Goal: Task Accomplishment & Management: Manage account settings

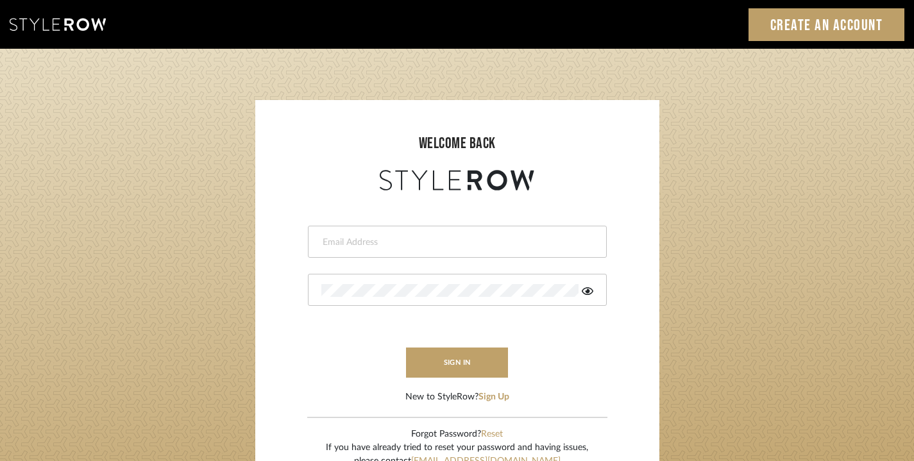
type input "divya.aok@gmail.com"
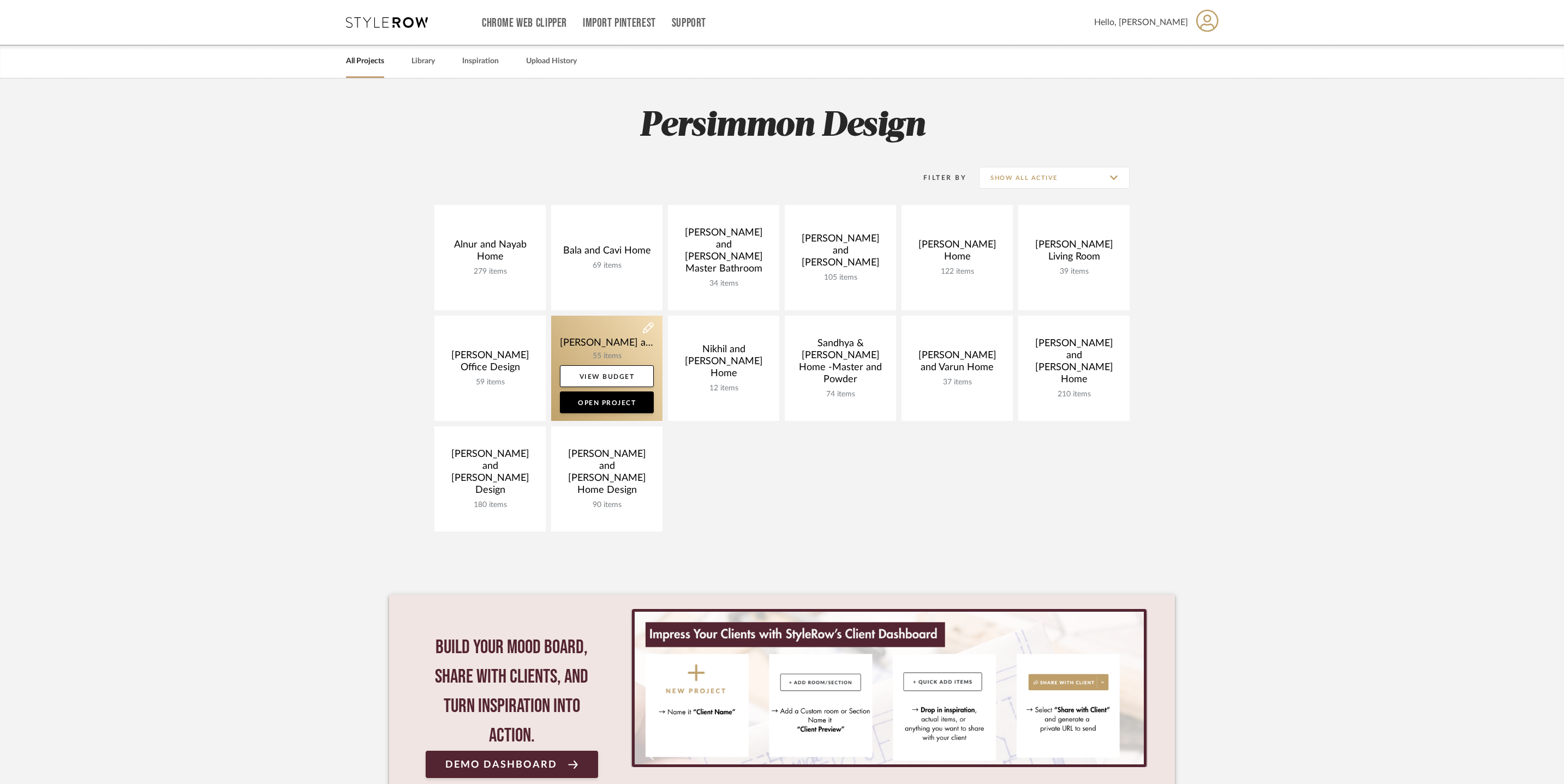
click at [613, 338] on link at bounding box center [606, 368] width 111 height 105
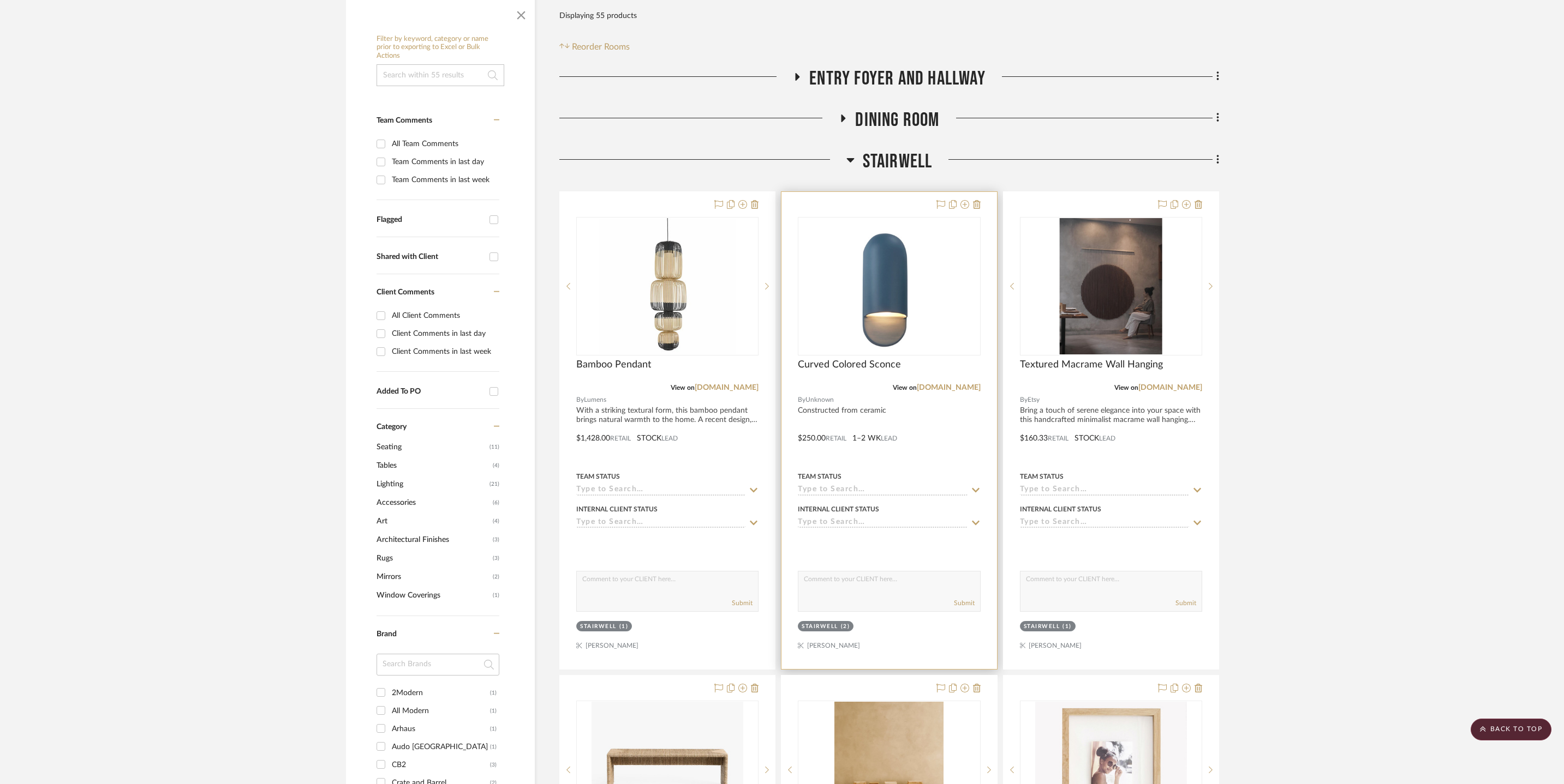
scroll to position [412, 0]
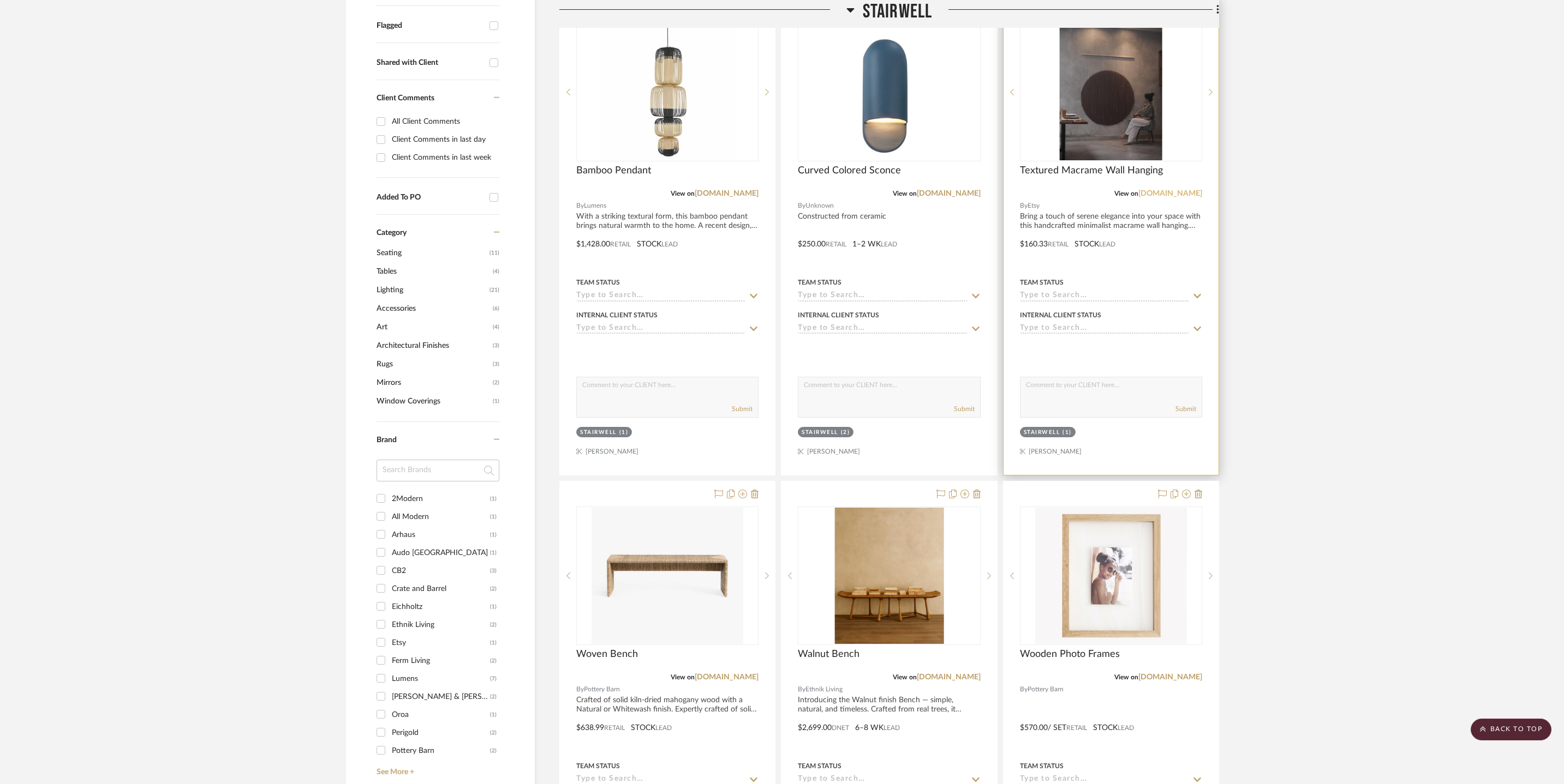
click at [1177, 194] on link "etsy.com" at bounding box center [1169, 193] width 64 height 8
click at [1191, 192] on link "etsy.com" at bounding box center [1169, 193] width 64 height 8
click at [1107, 165] on span "Textured Macrame Wall Hanging" at bounding box center [1091, 171] width 143 height 12
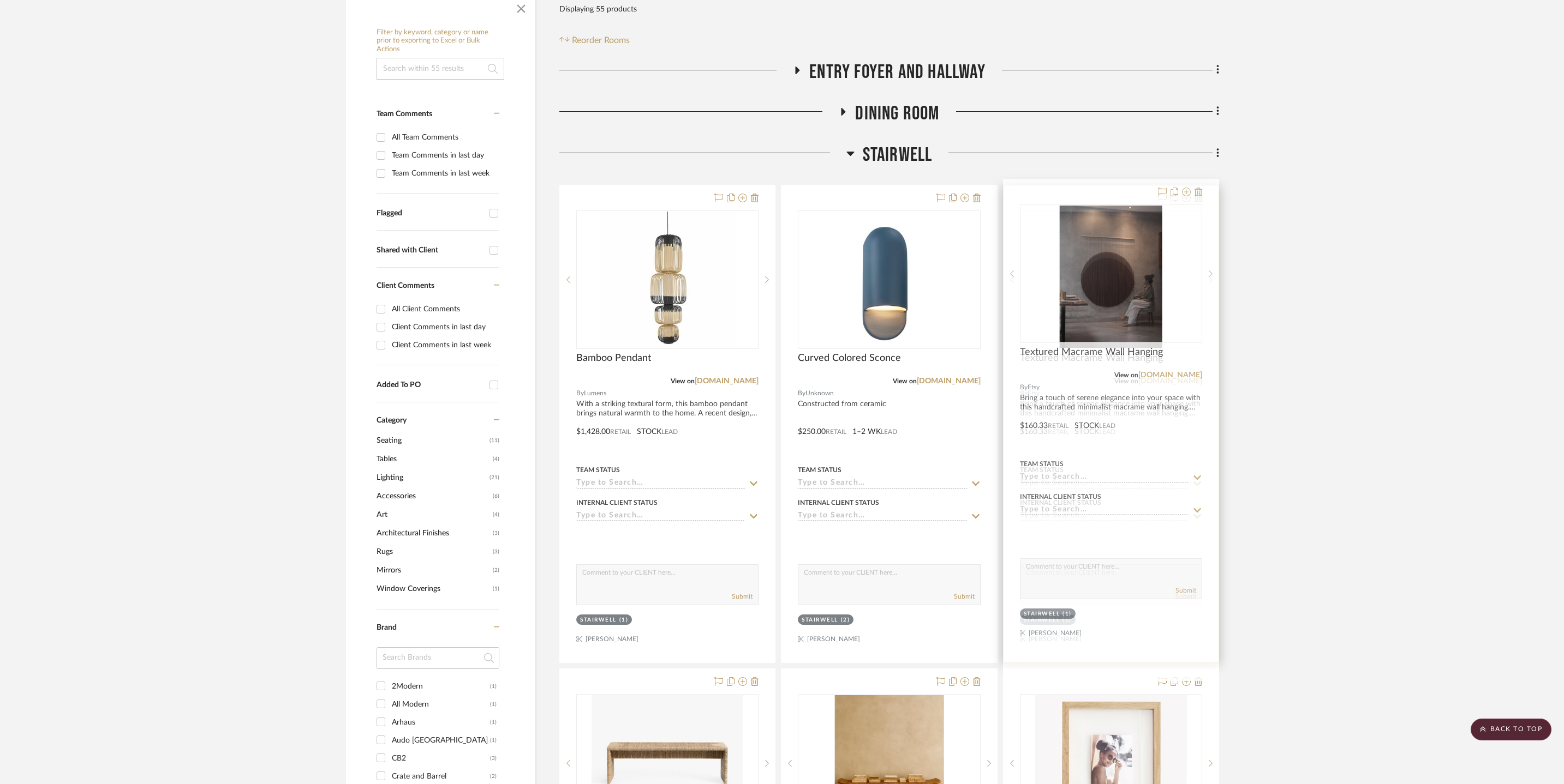
click at [1111, 292] on img "0" at bounding box center [1111, 280] width 103 height 136
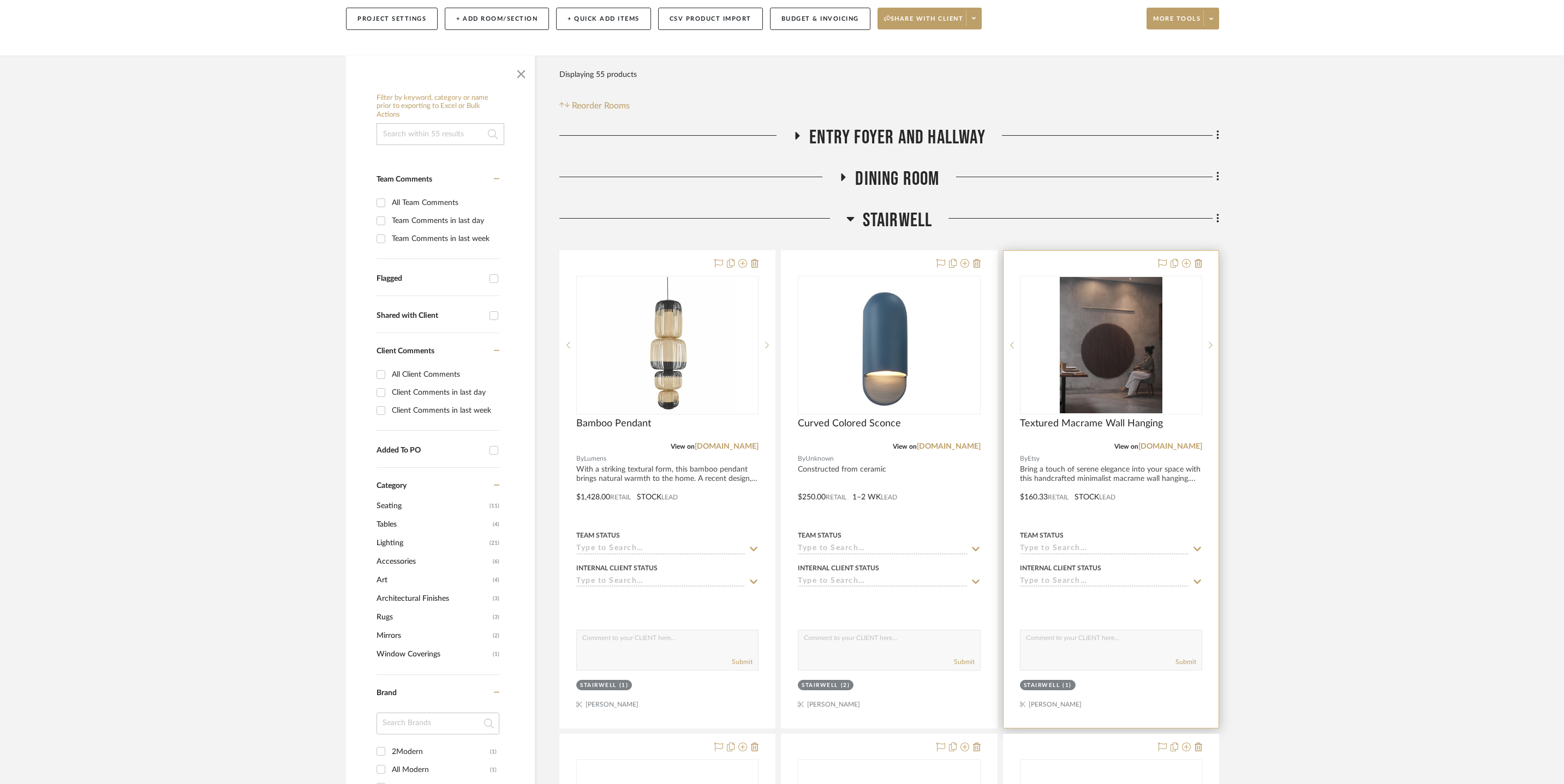
scroll to position [331, 0]
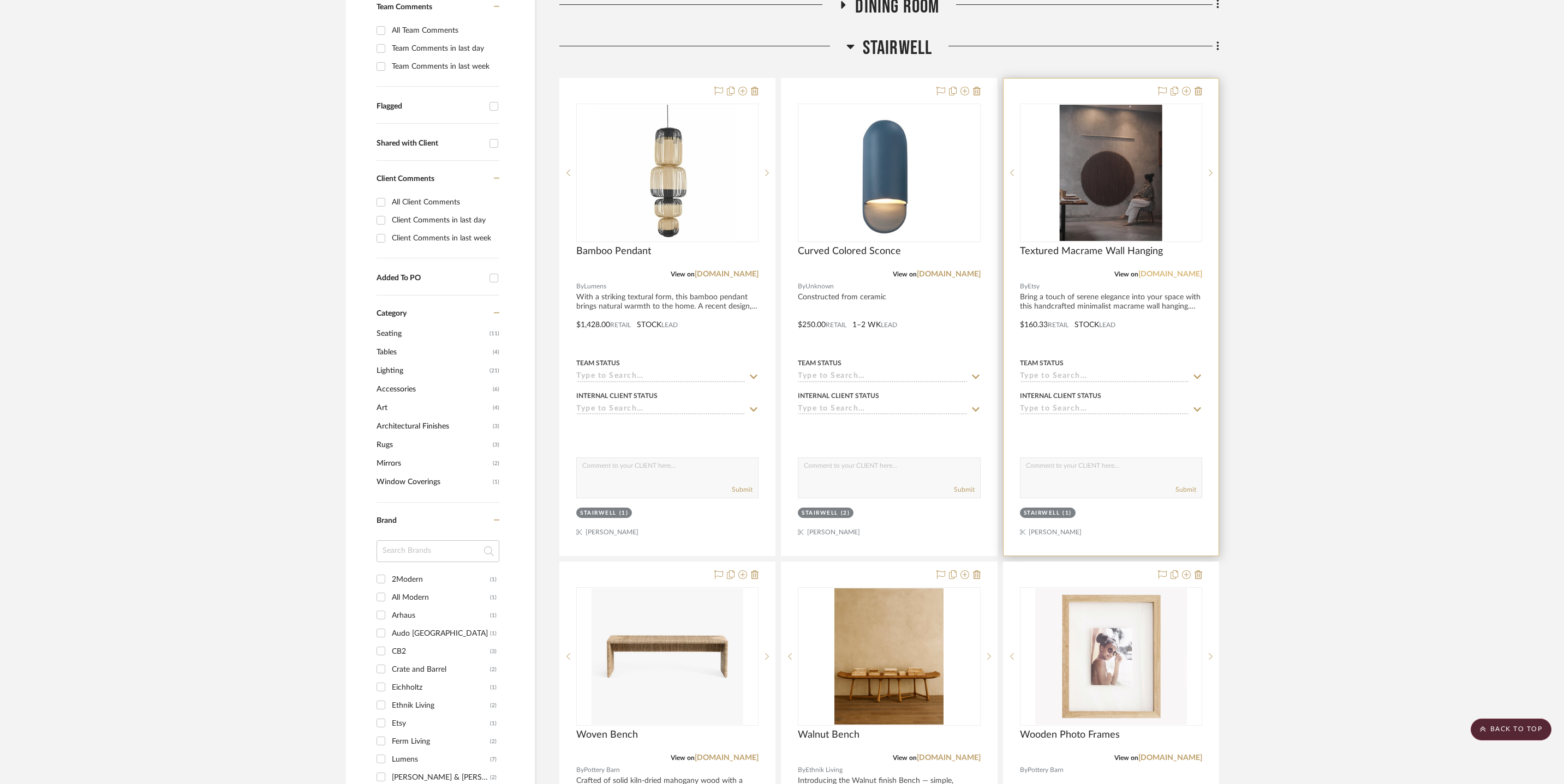
click at [1187, 273] on link "etsy.com" at bounding box center [1169, 274] width 64 height 8
click at [1129, 151] on img "0" at bounding box center [1111, 173] width 103 height 136
click at [1099, 186] on img "0" at bounding box center [1111, 173] width 103 height 136
click at [1064, 249] on span "Textured Macrame Wall Hanging" at bounding box center [1091, 252] width 143 height 12
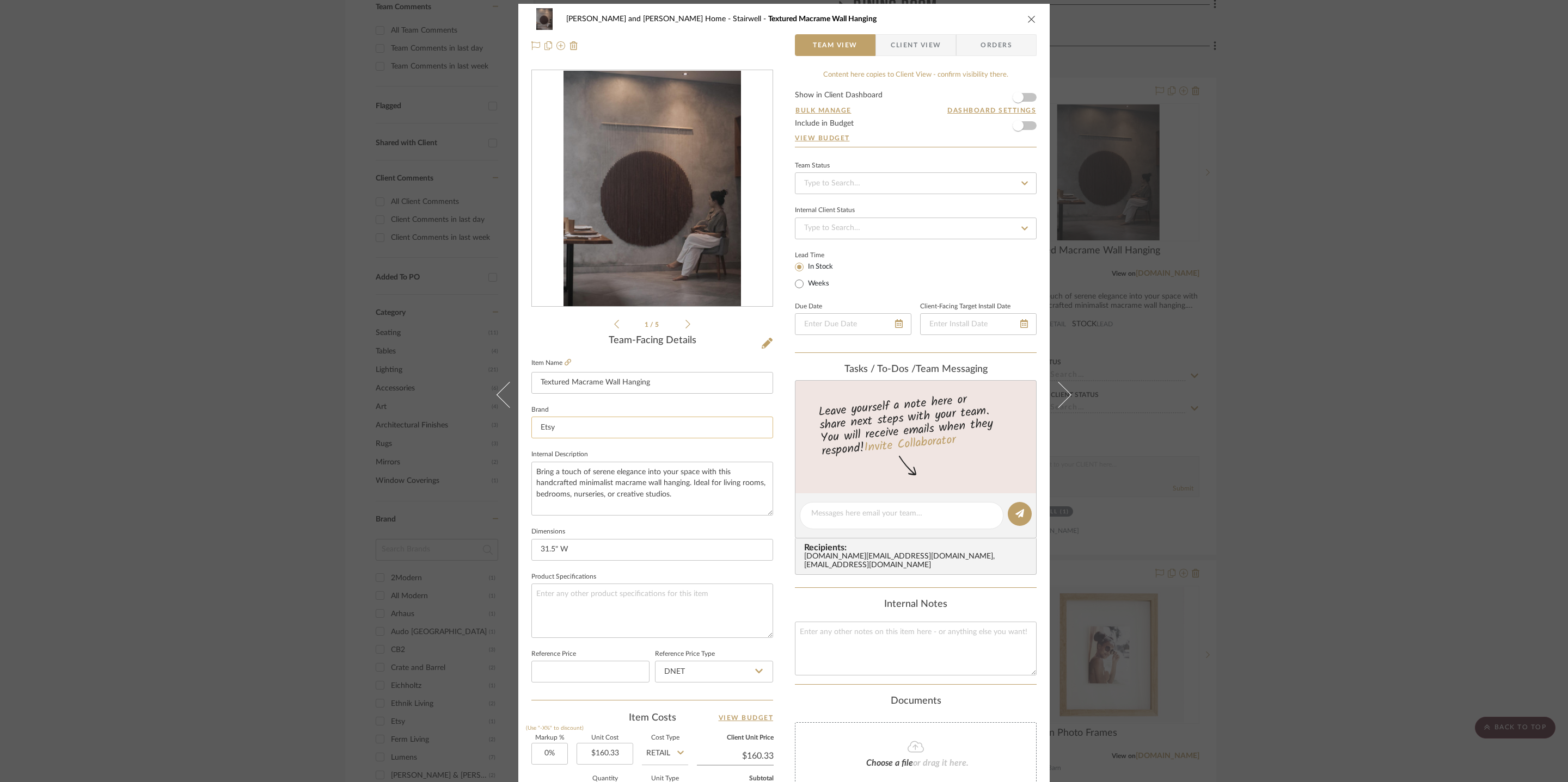
scroll to position [170, 0]
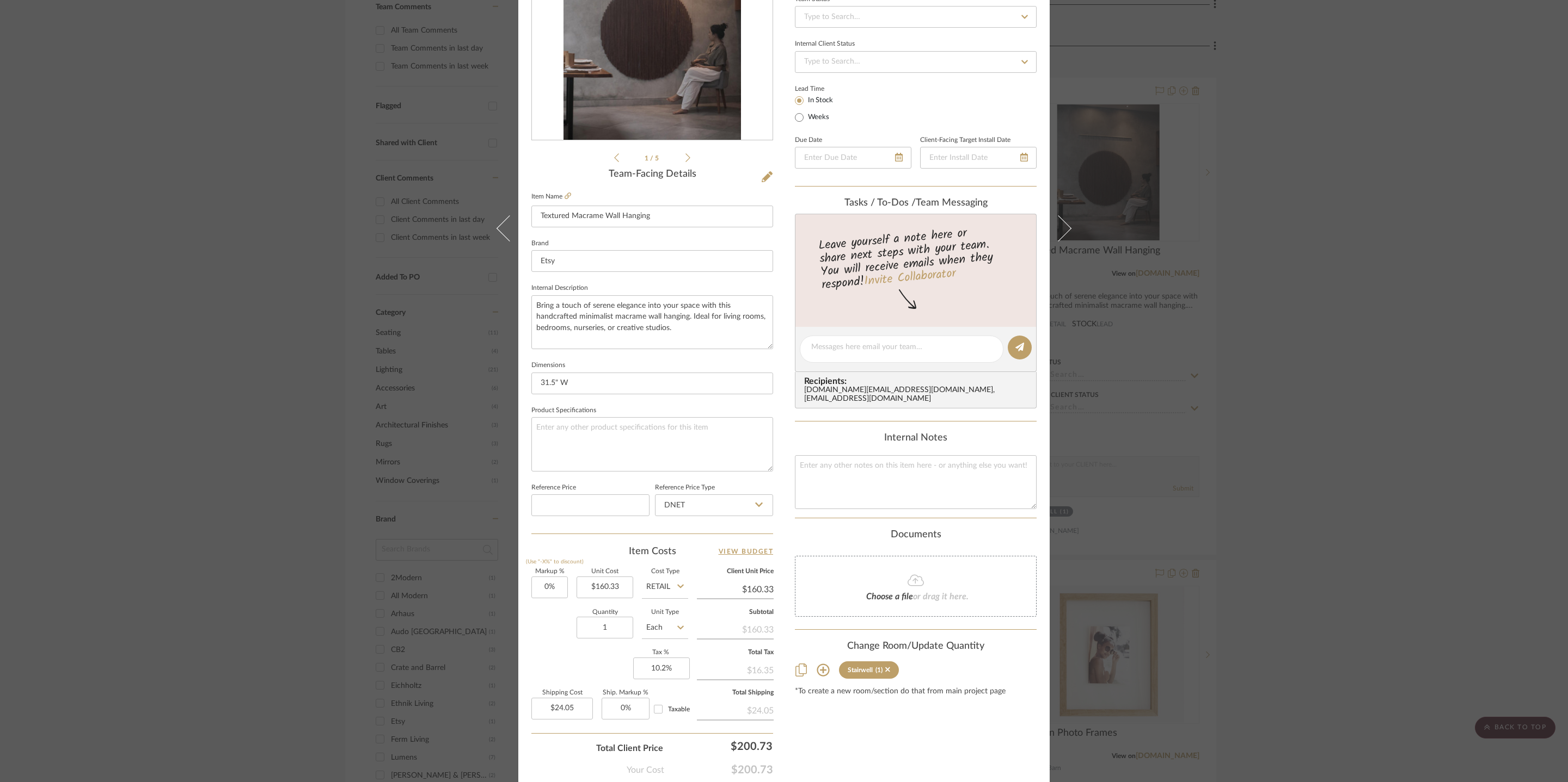
click at [1486, 26] on div "Natasha and Abhijit Home Stairwell Textured Macrame Wall Hanging Team View Clie…" at bounding box center [784, 391] width 1568 height 782
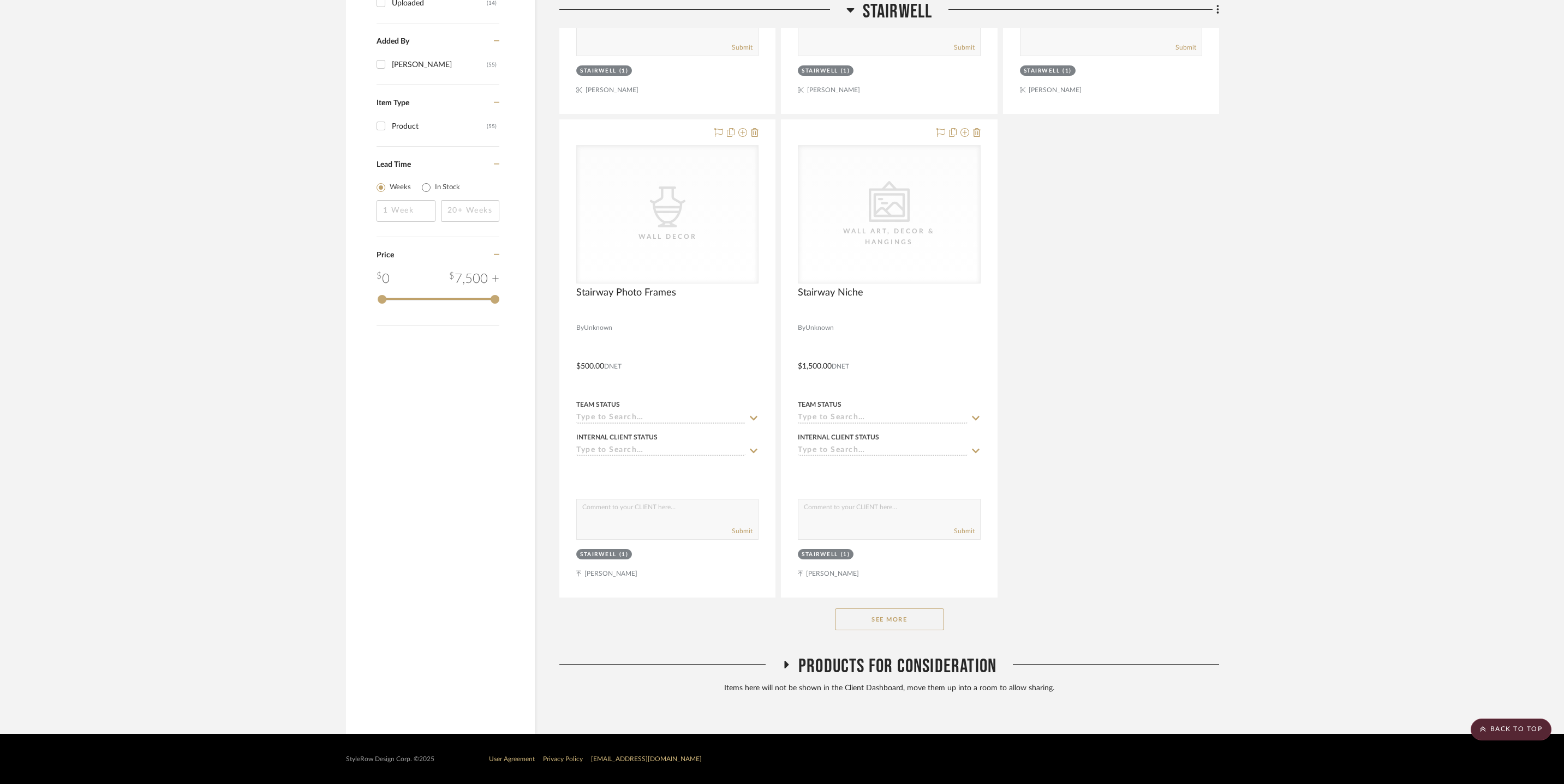
scroll to position [1326, 0]
click at [918, 620] on button "See More" at bounding box center [889, 620] width 109 height 22
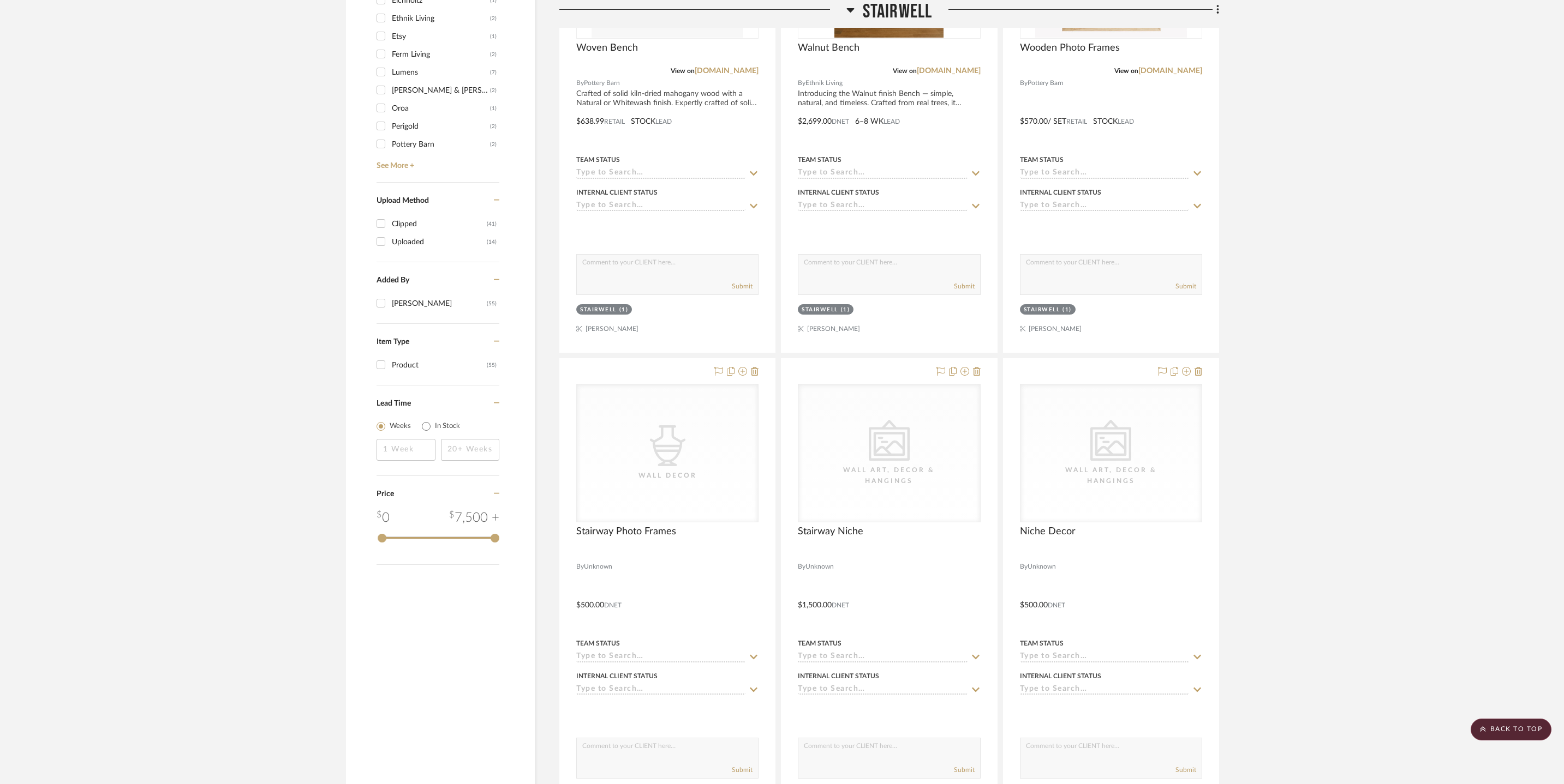
scroll to position [26, 0]
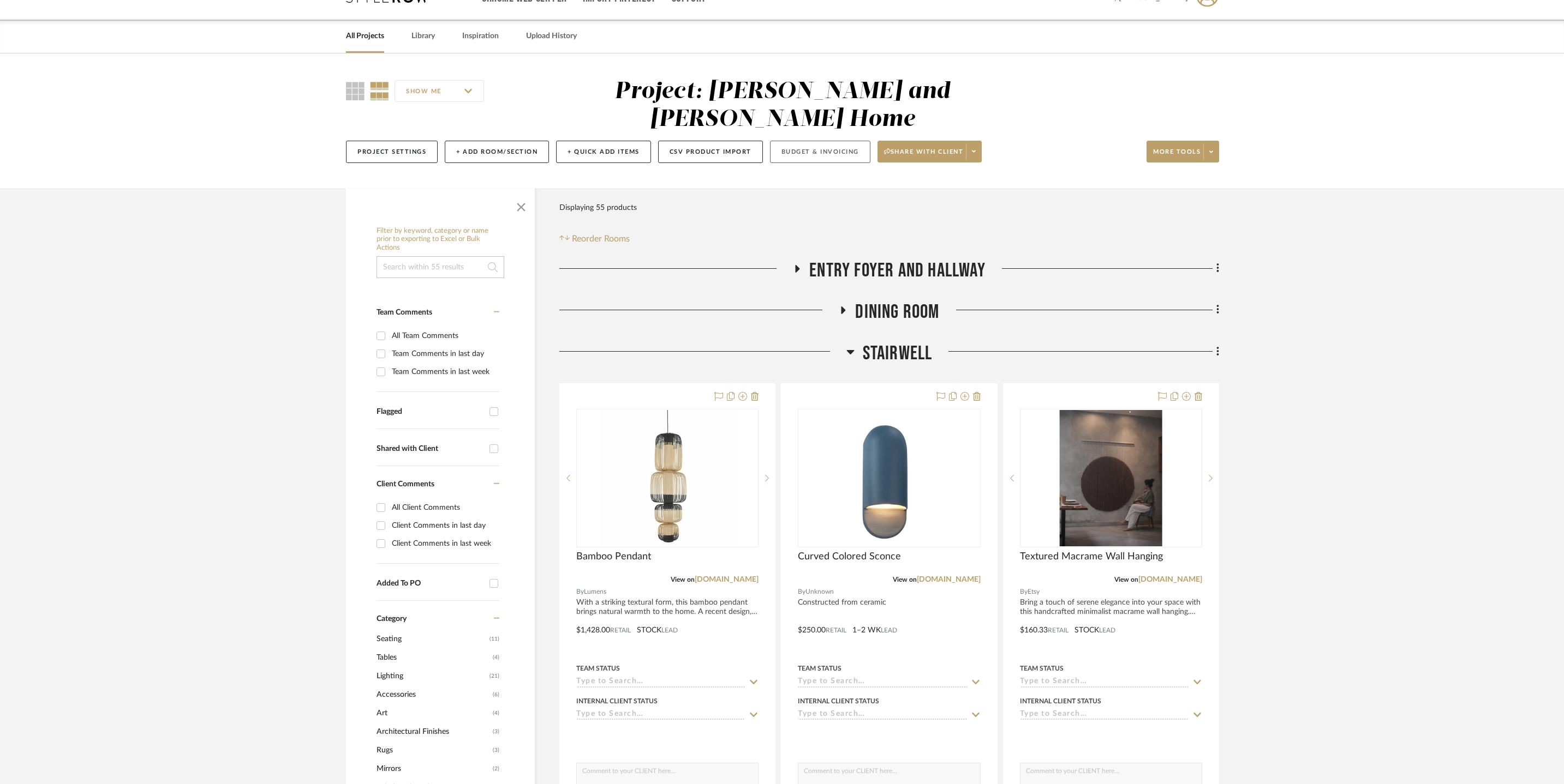
click at [870, 145] on button "Budget & Invoicing" at bounding box center [820, 152] width 100 height 22
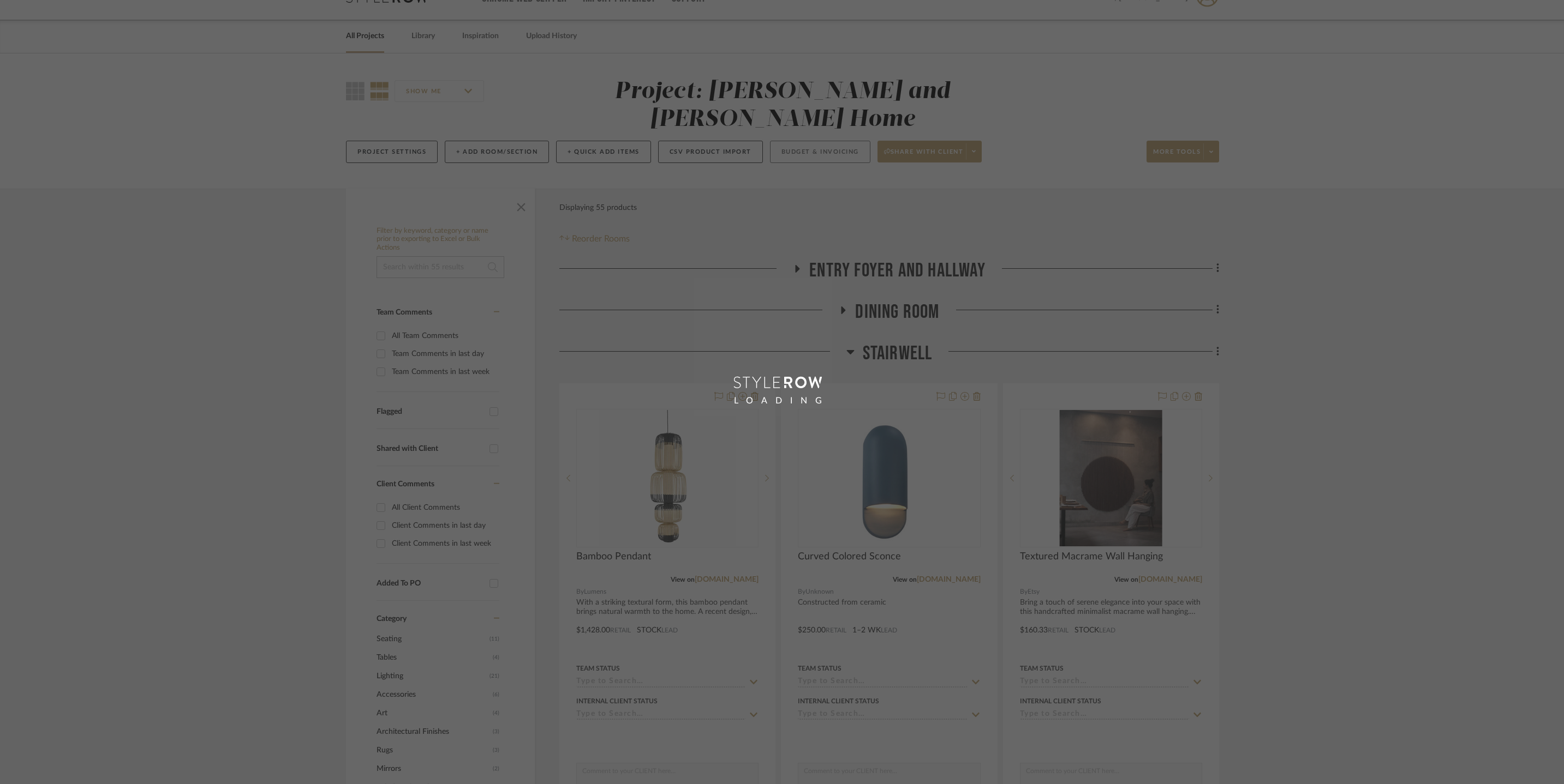
scroll to position [5, 0]
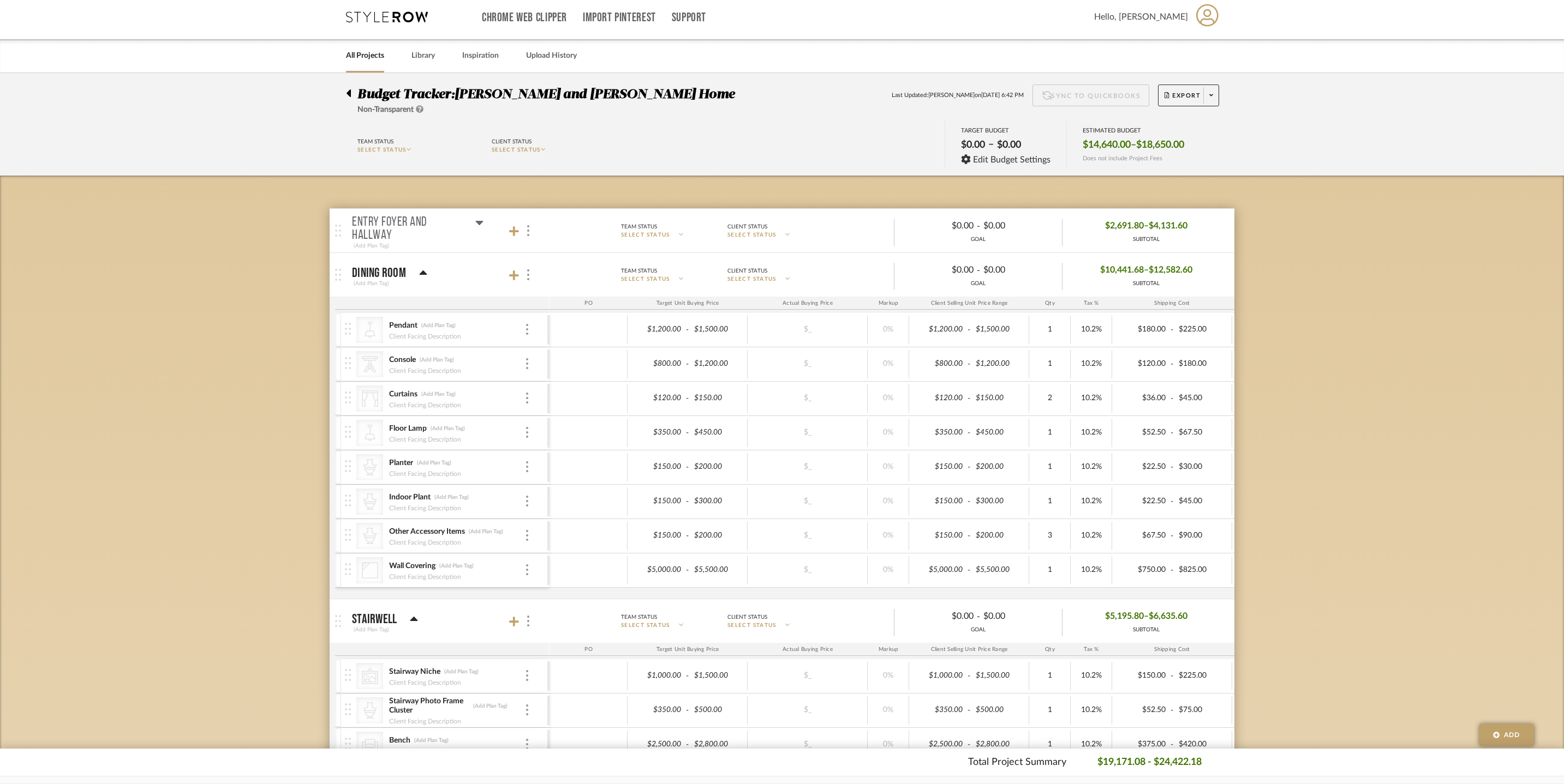
click at [424, 280] on icon at bounding box center [424, 273] width 9 height 13
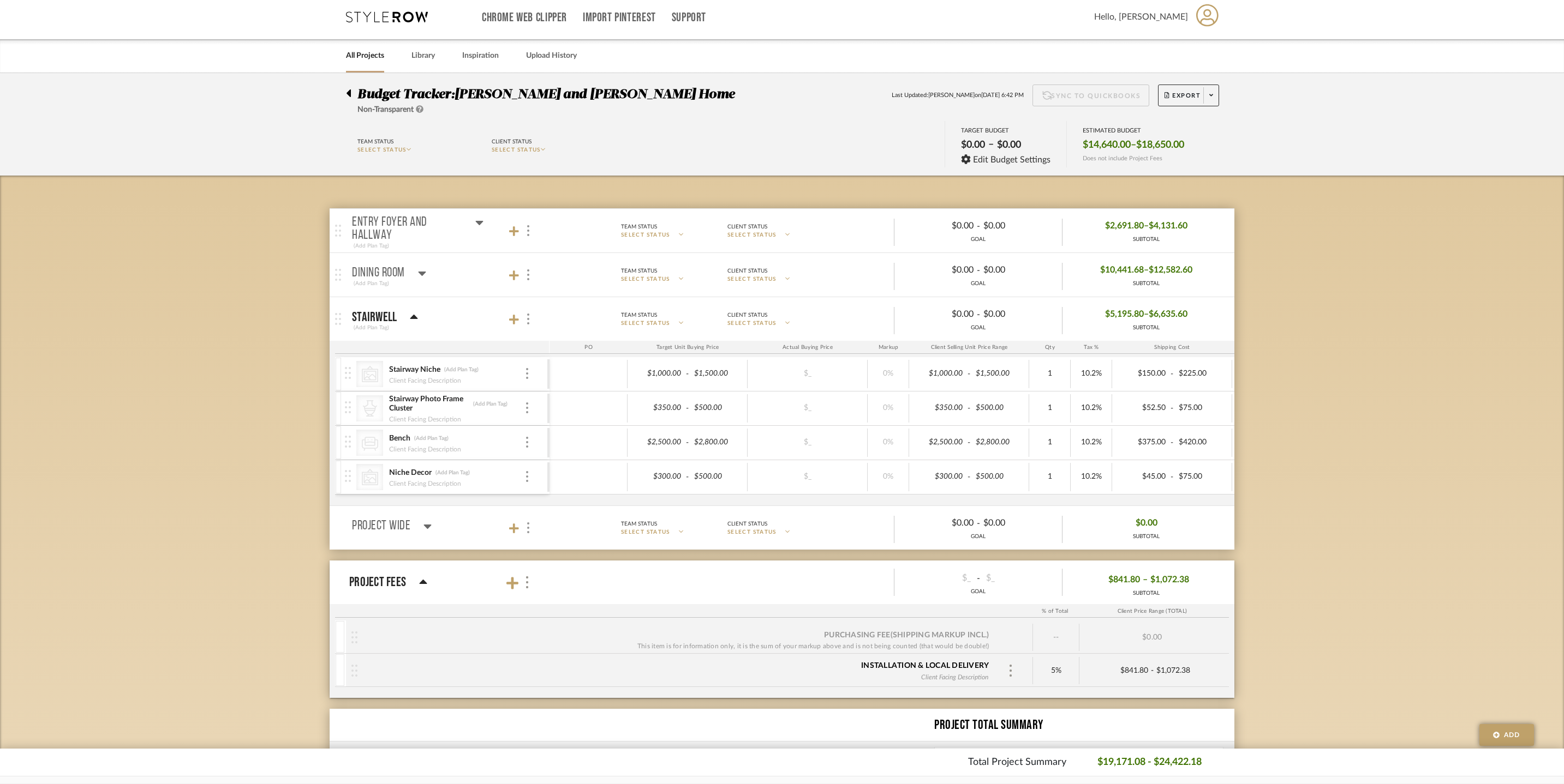
click at [517, 319] on div at bounding box center [521, 319] width 24 height 14
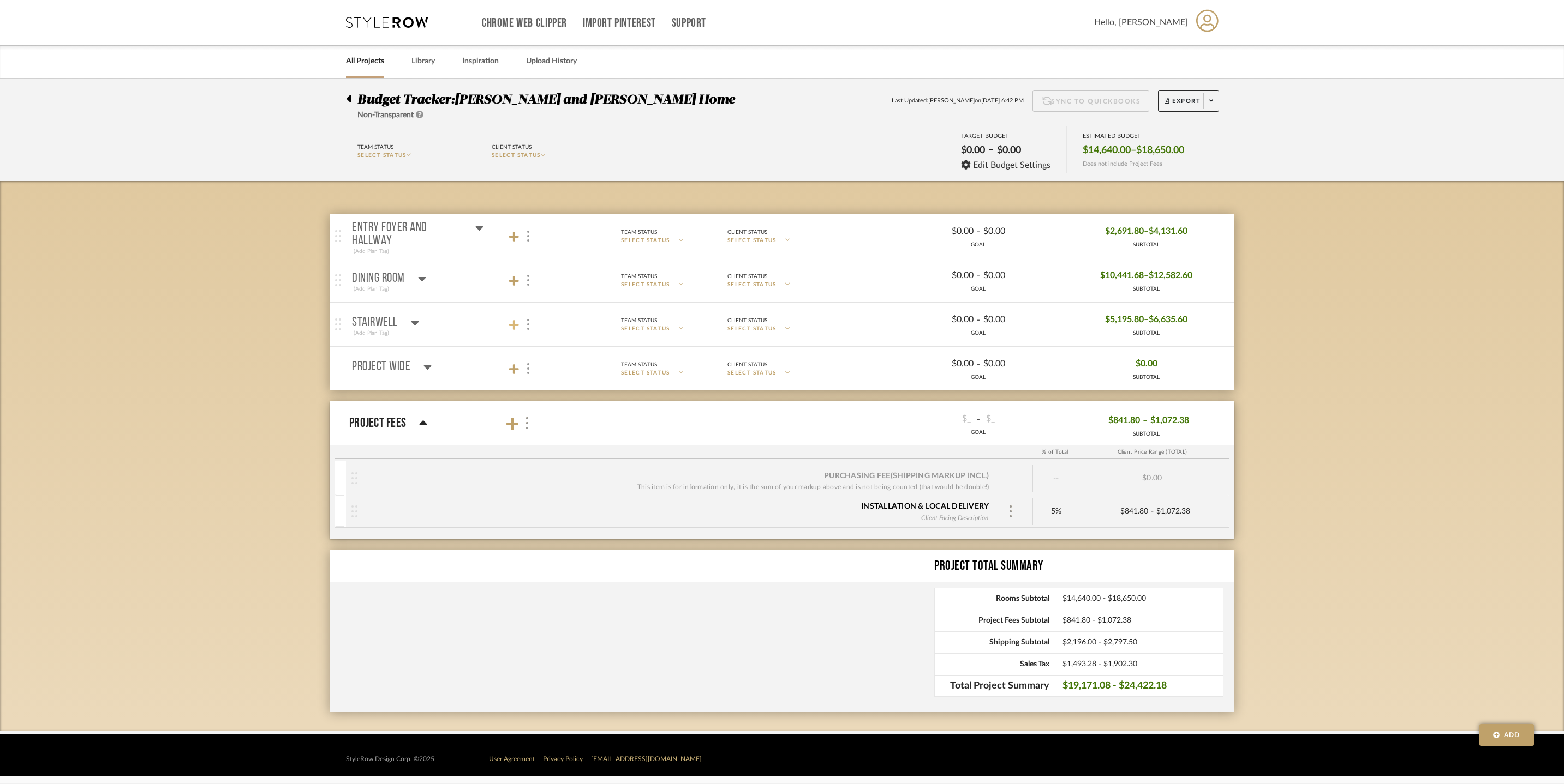
click at [514, 327] on icon at bounding box center [515, 326] width 10 height 10
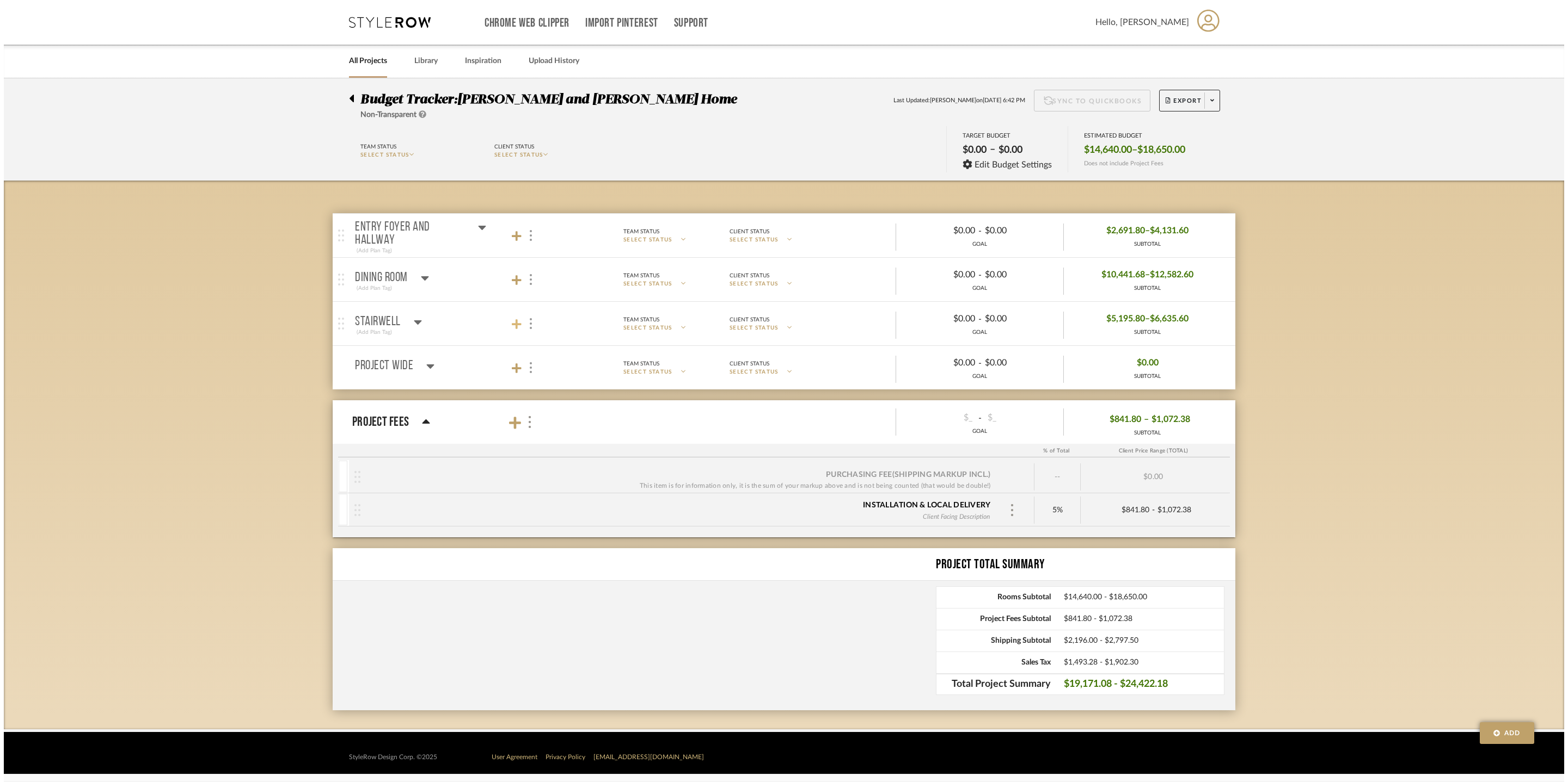
scroll to position [0, 0]
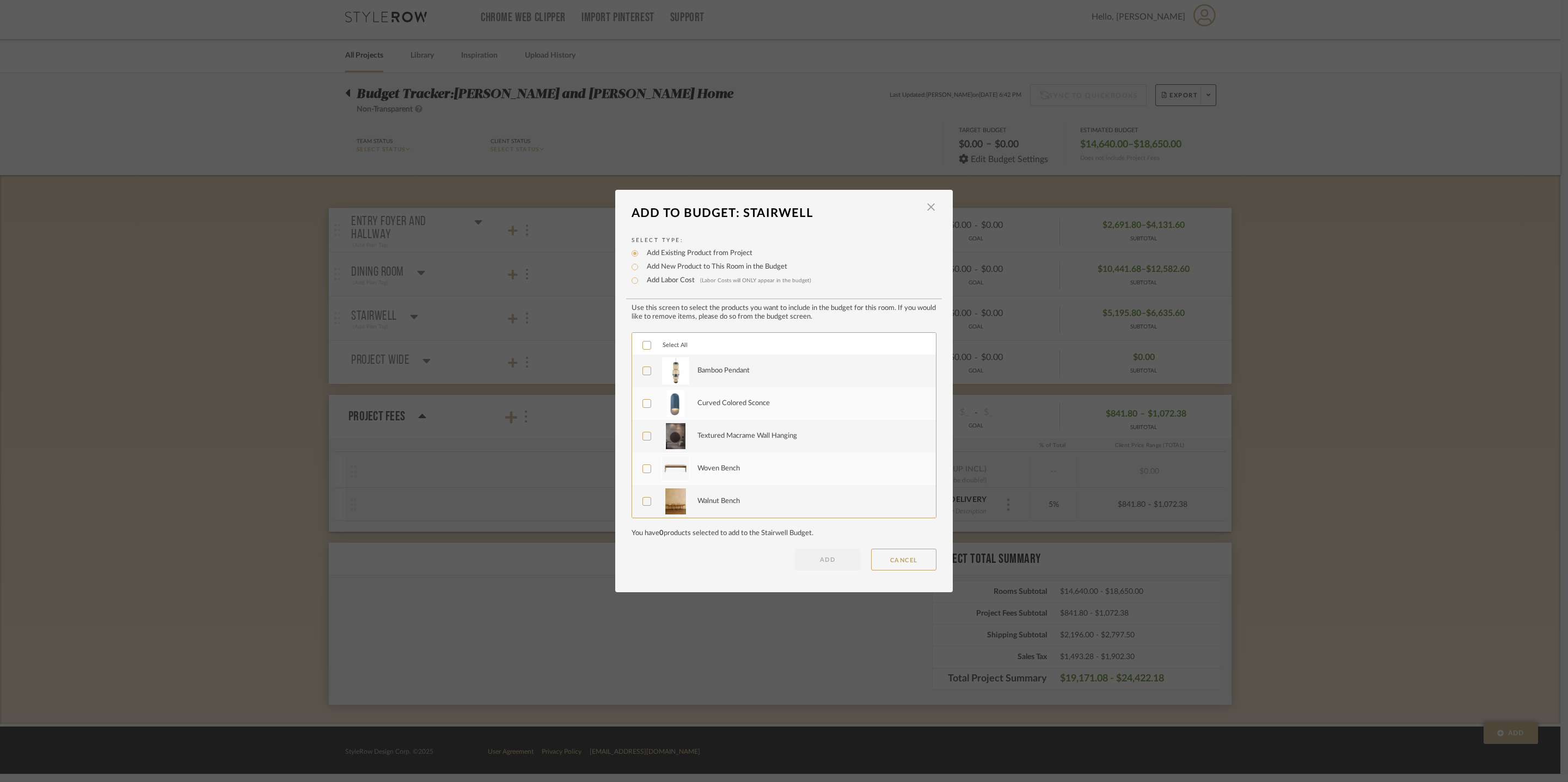
click at [669, 265] on label "Add New Product to This Room in the Budget" at bounding box center [714, 267] width 146 height 11
click at [641, 265] on input "Add New Product to This Room in the Budget" at bounding box center [634, 266] width 13 height 13
radio input "true"
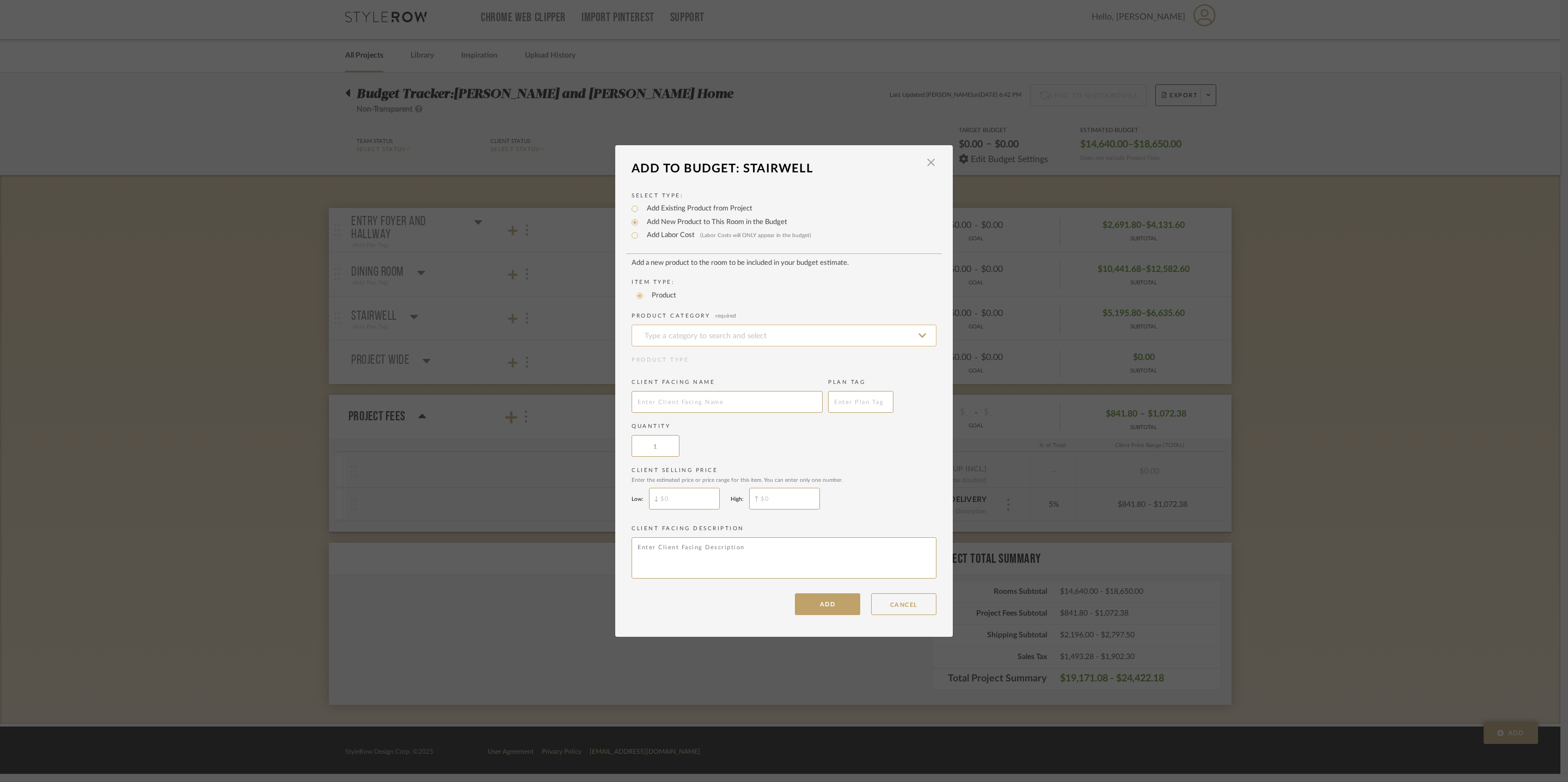
click at [674, 325] on input at bounding box center [783, 336] width 305 height 22
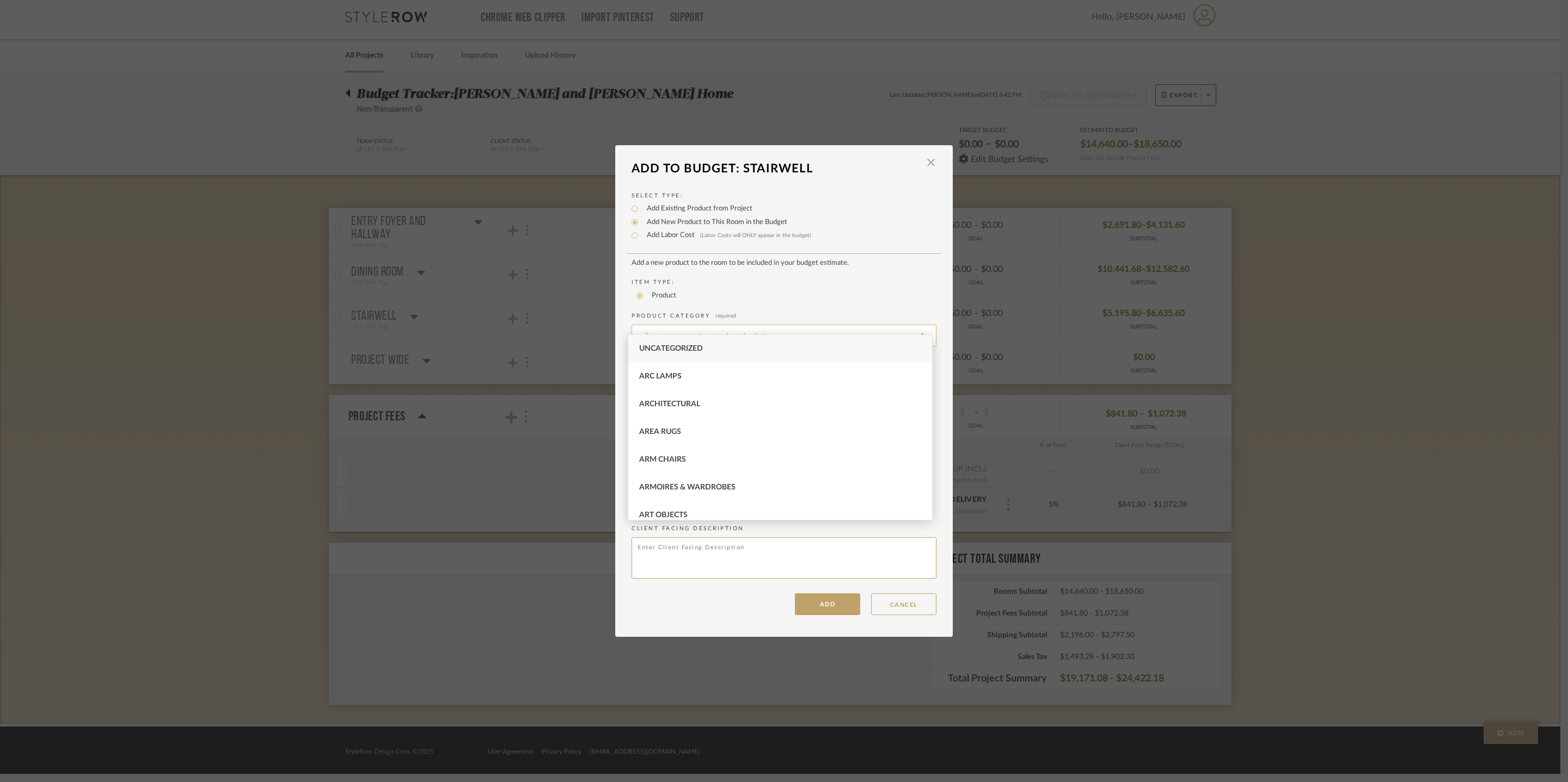
type input "L"
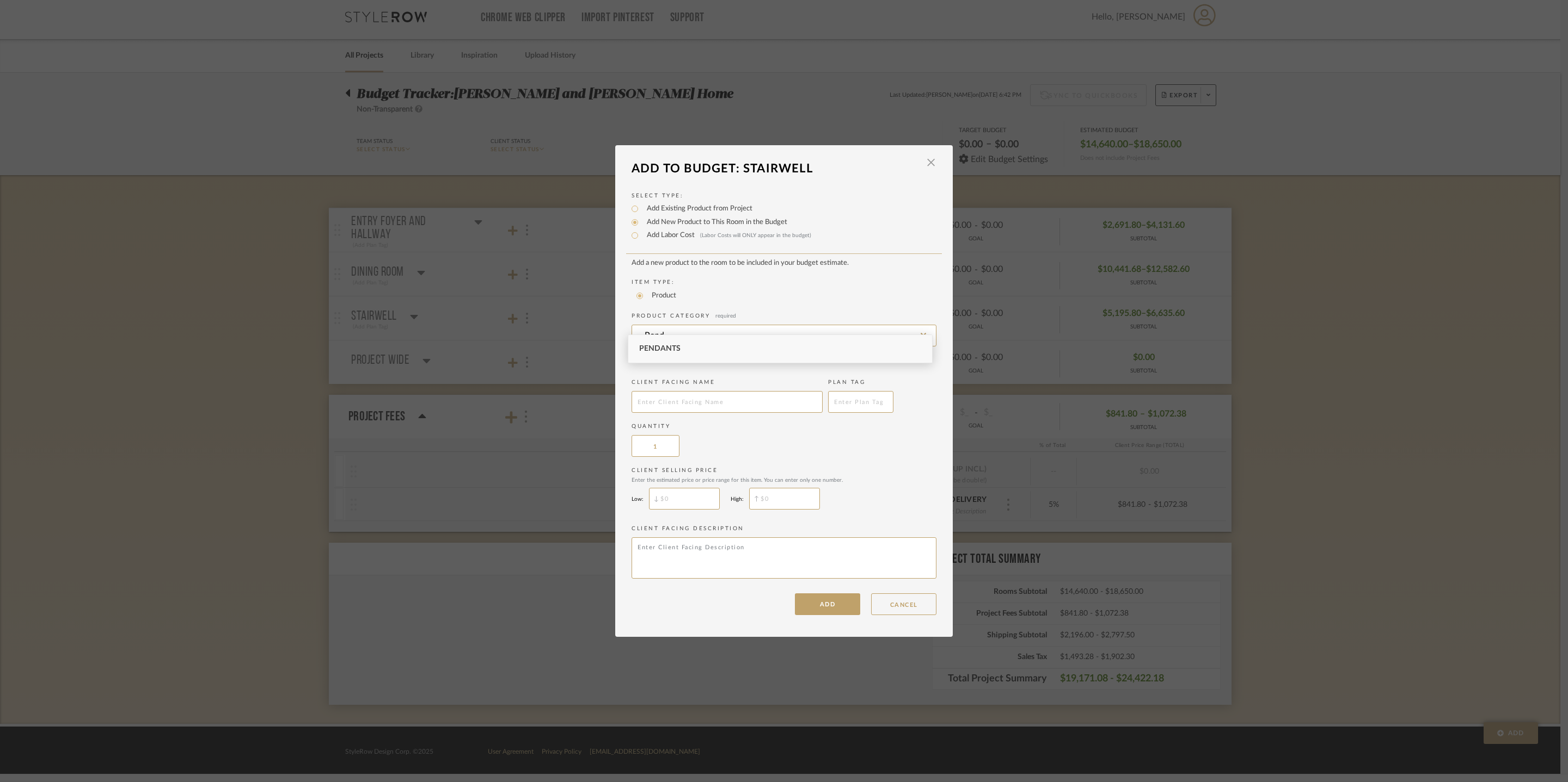
click at [738, 354] on div "Pendants" at bounding box center [780, 349] width 304 height 28
type input "Pendants"
click at [707, 403] on input "text" at bounding box center [726, 402] width 191 height 22
type input "Pendant Light"
click at [703, 510] on input "$" at bounding box center [684, 499] width 70 height 22
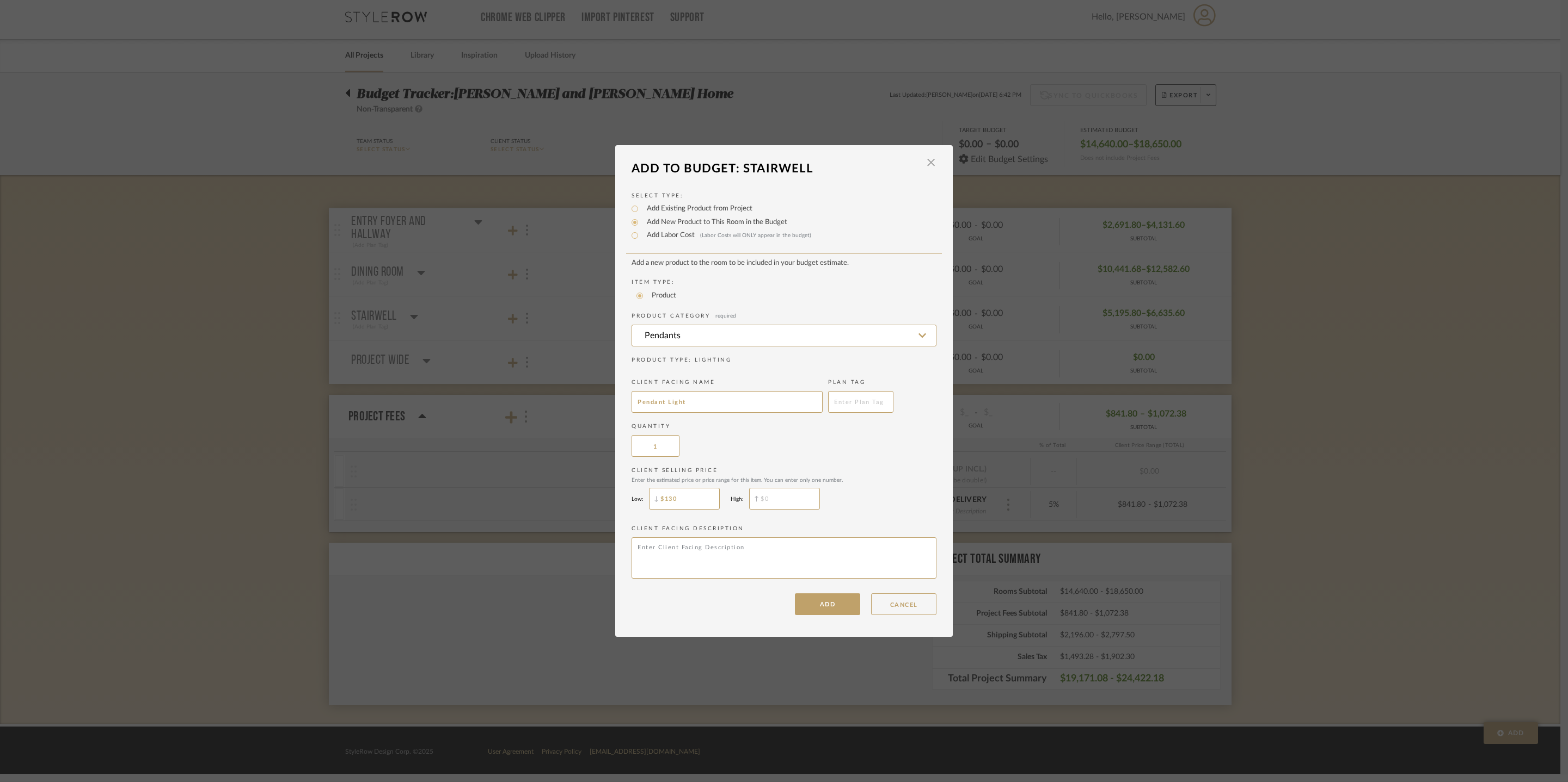
type input "$1,300"
click at [784, 510] on input "$" at bounding box center [784, 499] width 70 height 22
type input "$1,500"
click at [815, 616] on button "ADD" at bounding box center [827, 605] width 65 height 22
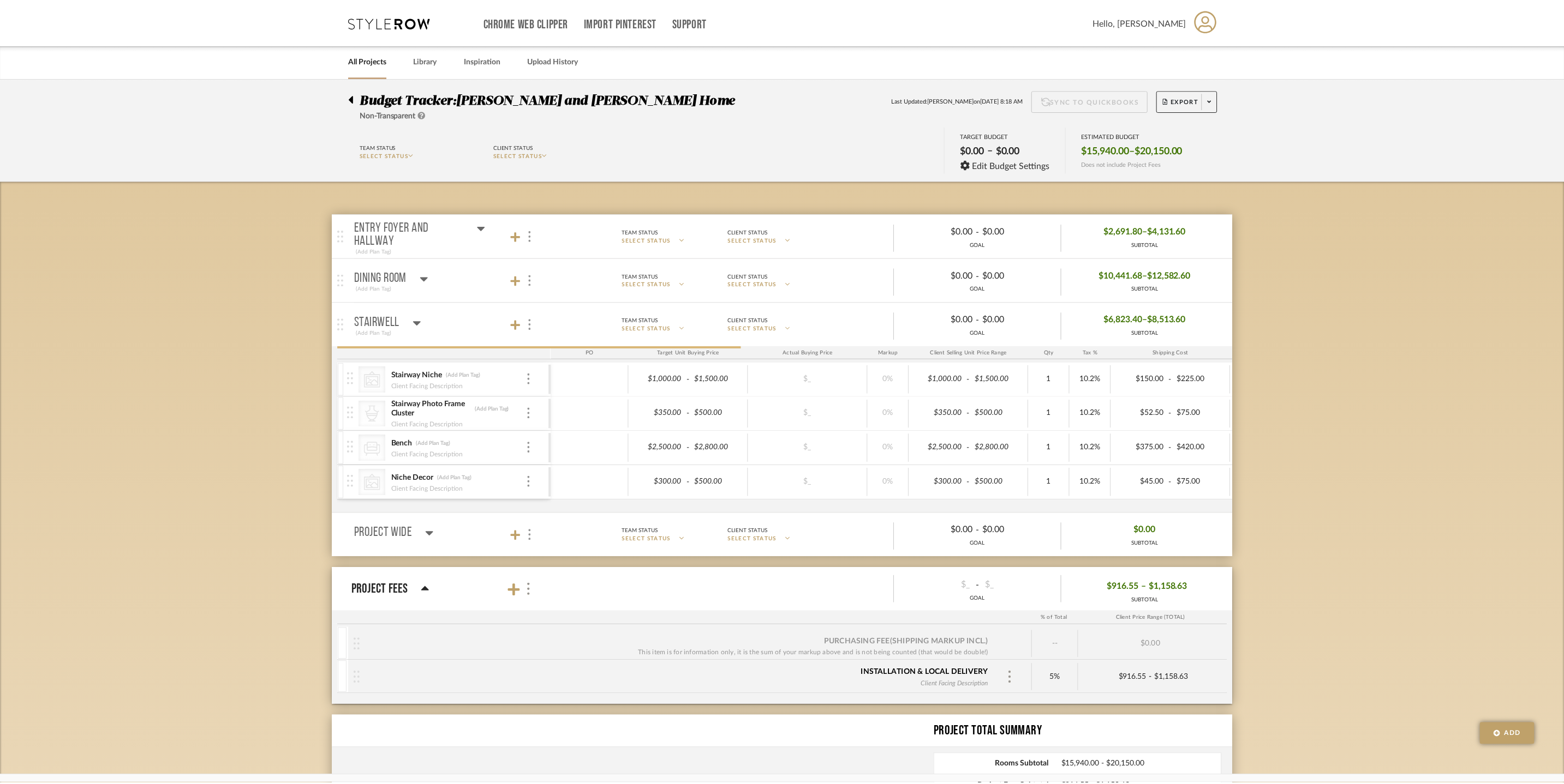
scroll to position [5, 0]
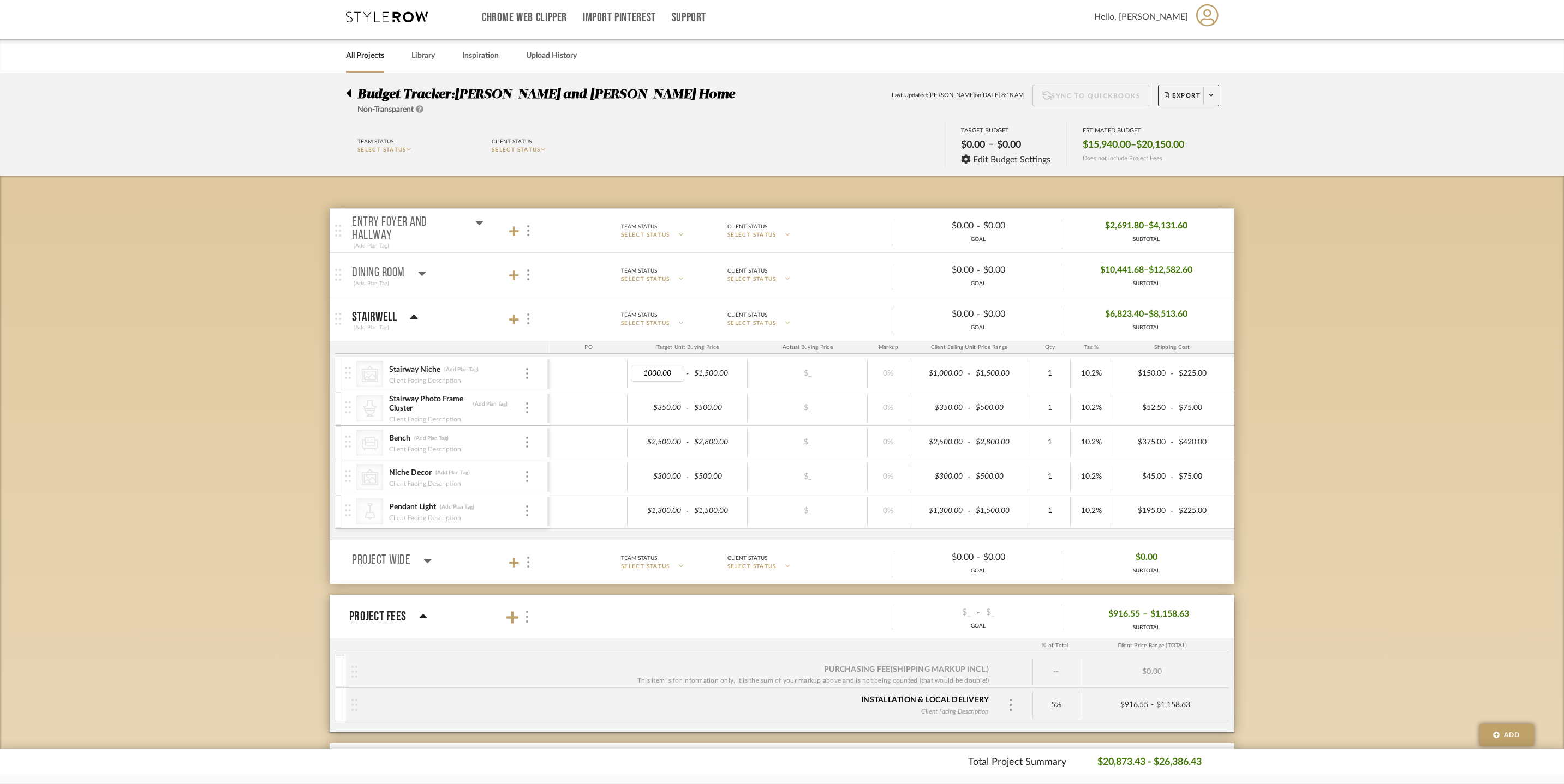
type input "8"
type input "700"
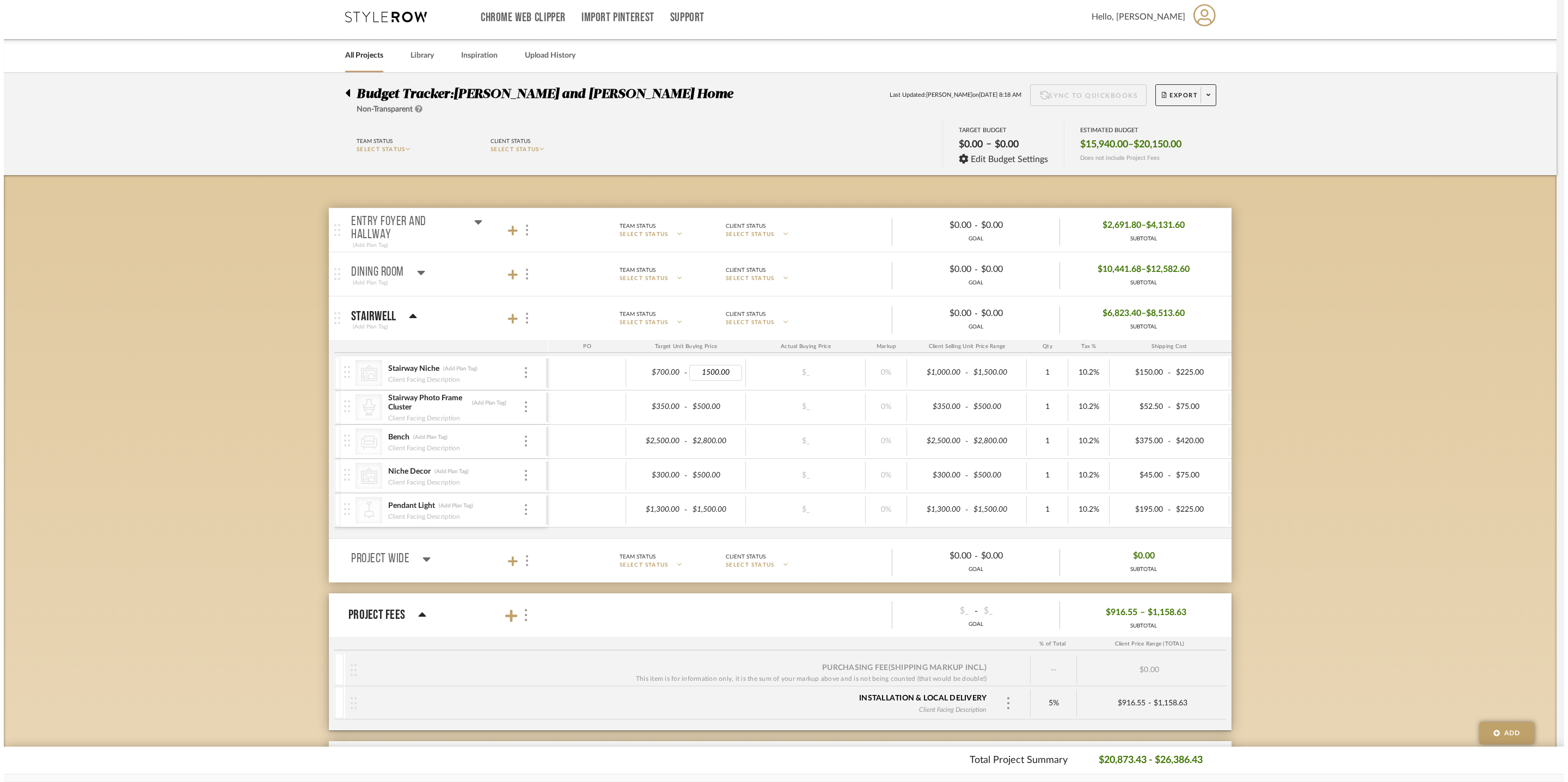
scroll to position [0, 0]
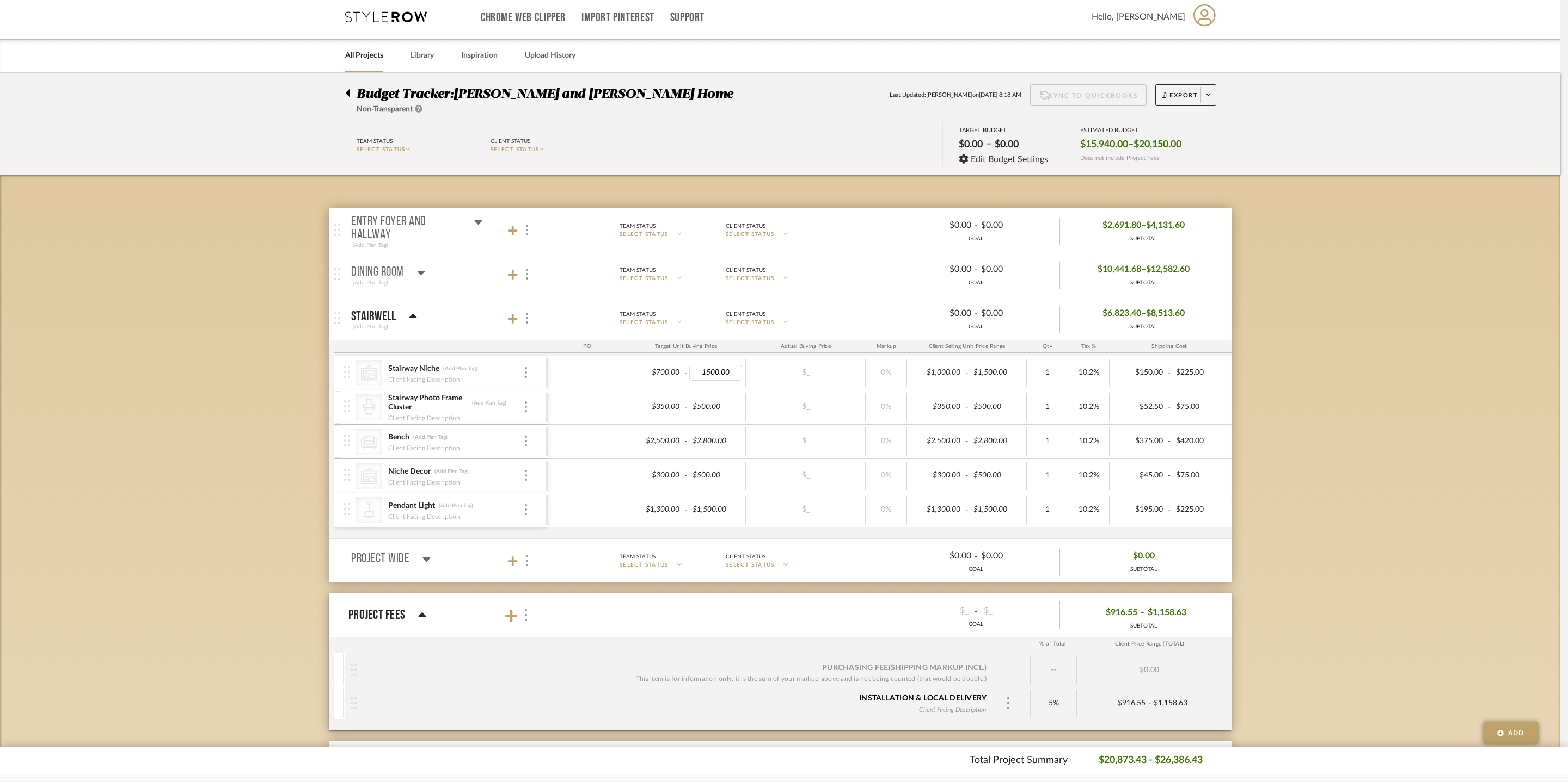
type input "$1,500.00"
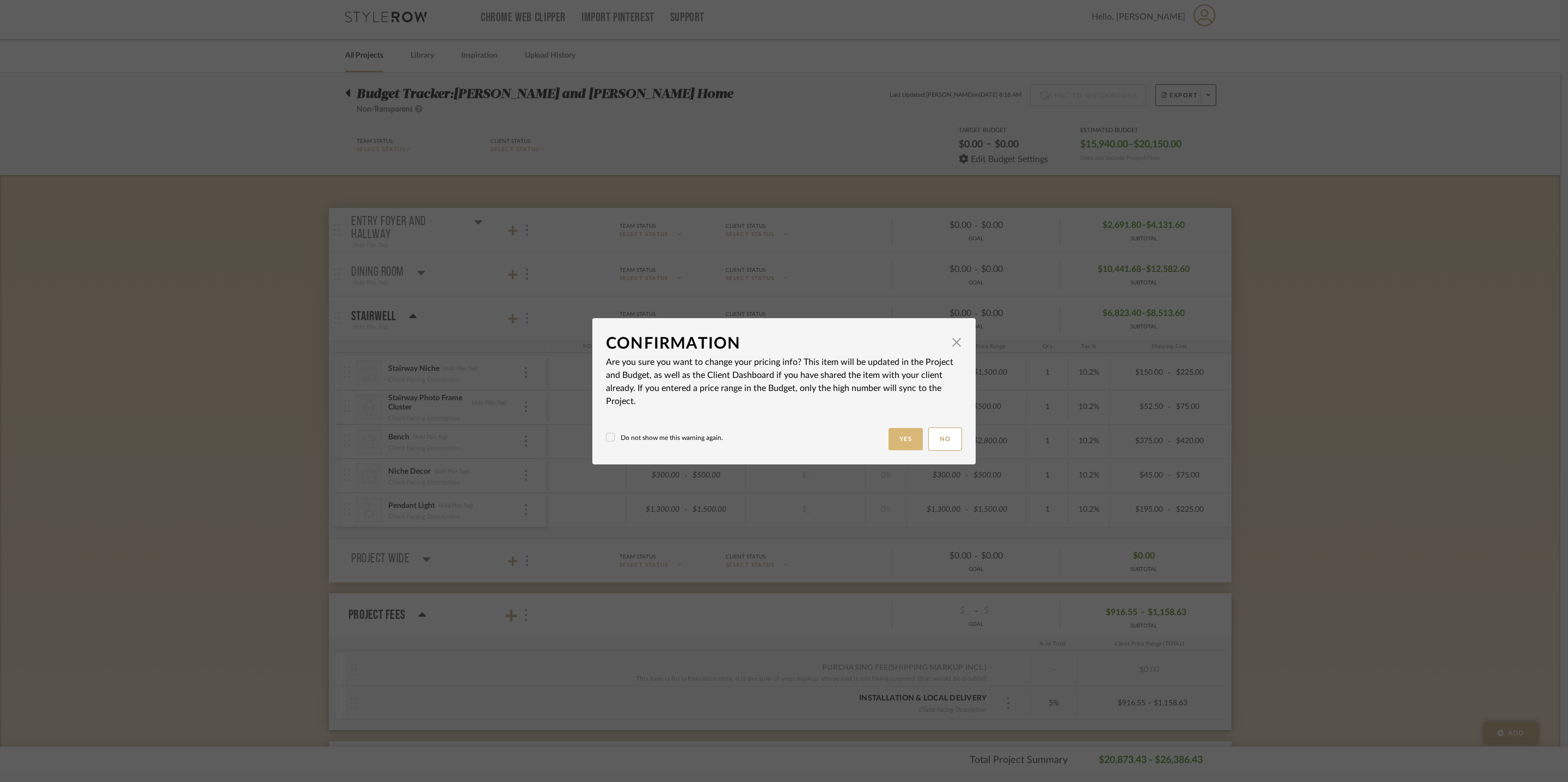
click at [890, 450] on button "Yes" at bounding box center [905, 439] width 35 height 22
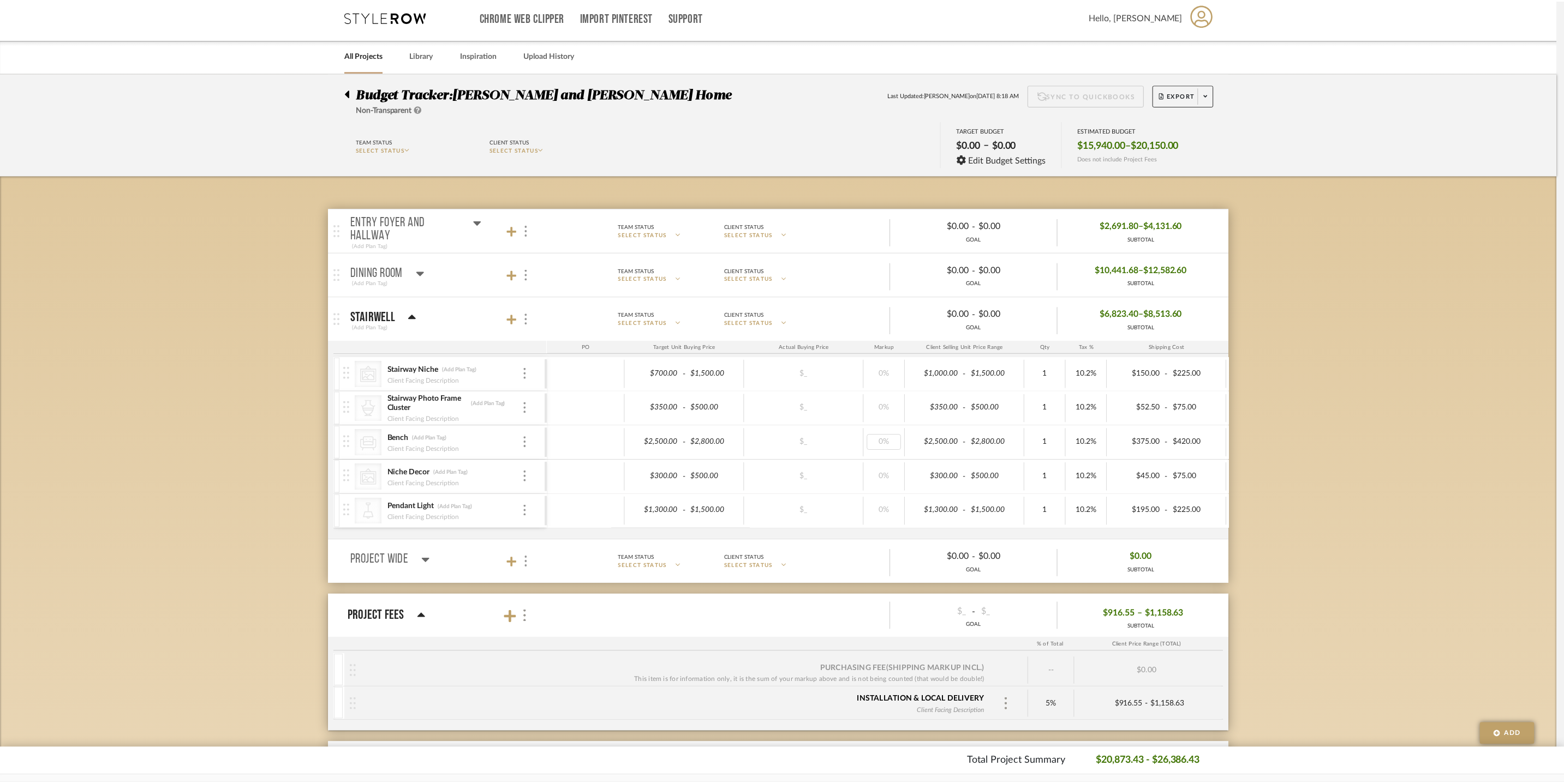
scroll to position [5, 0]
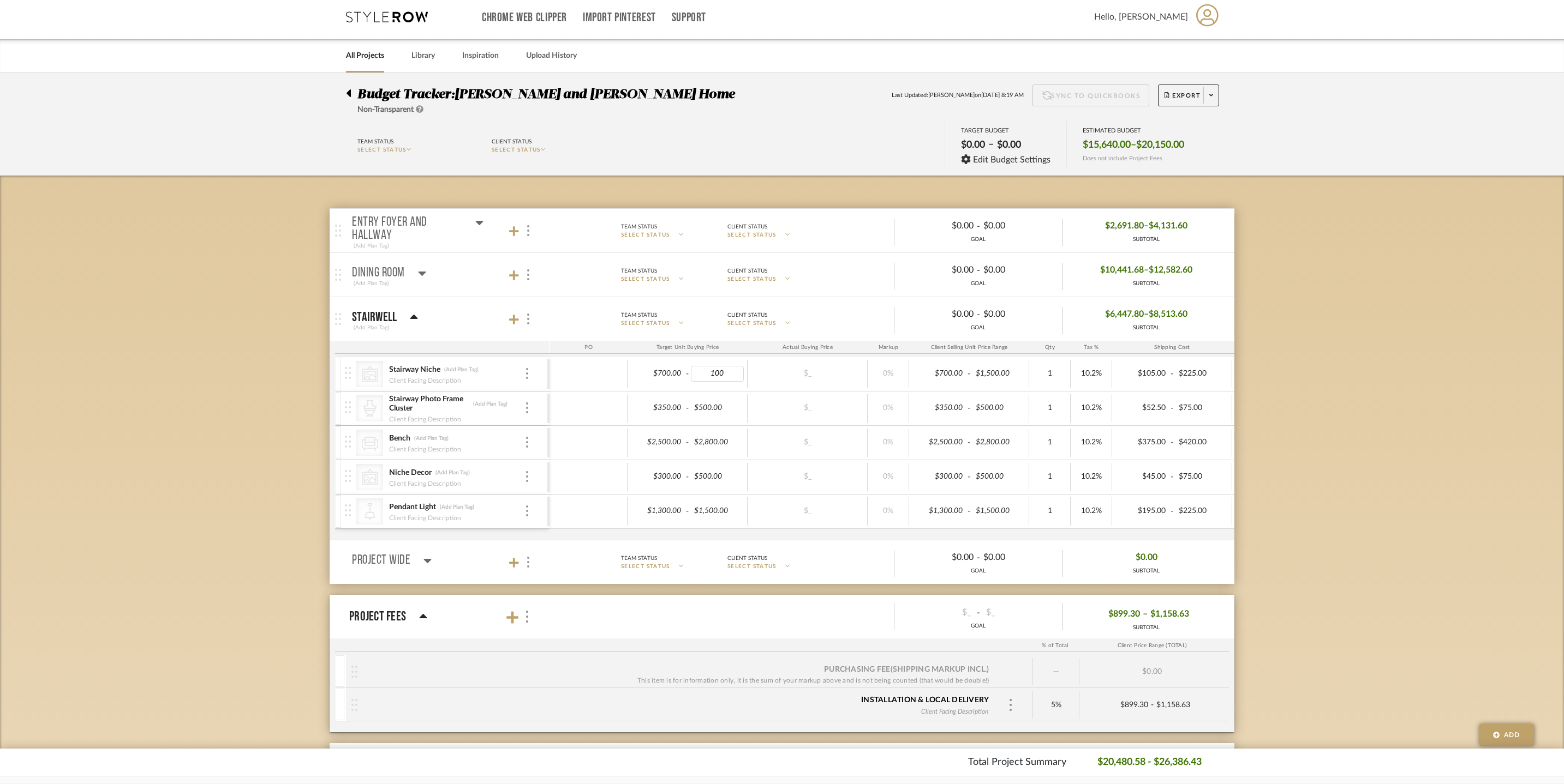
type input "1000"
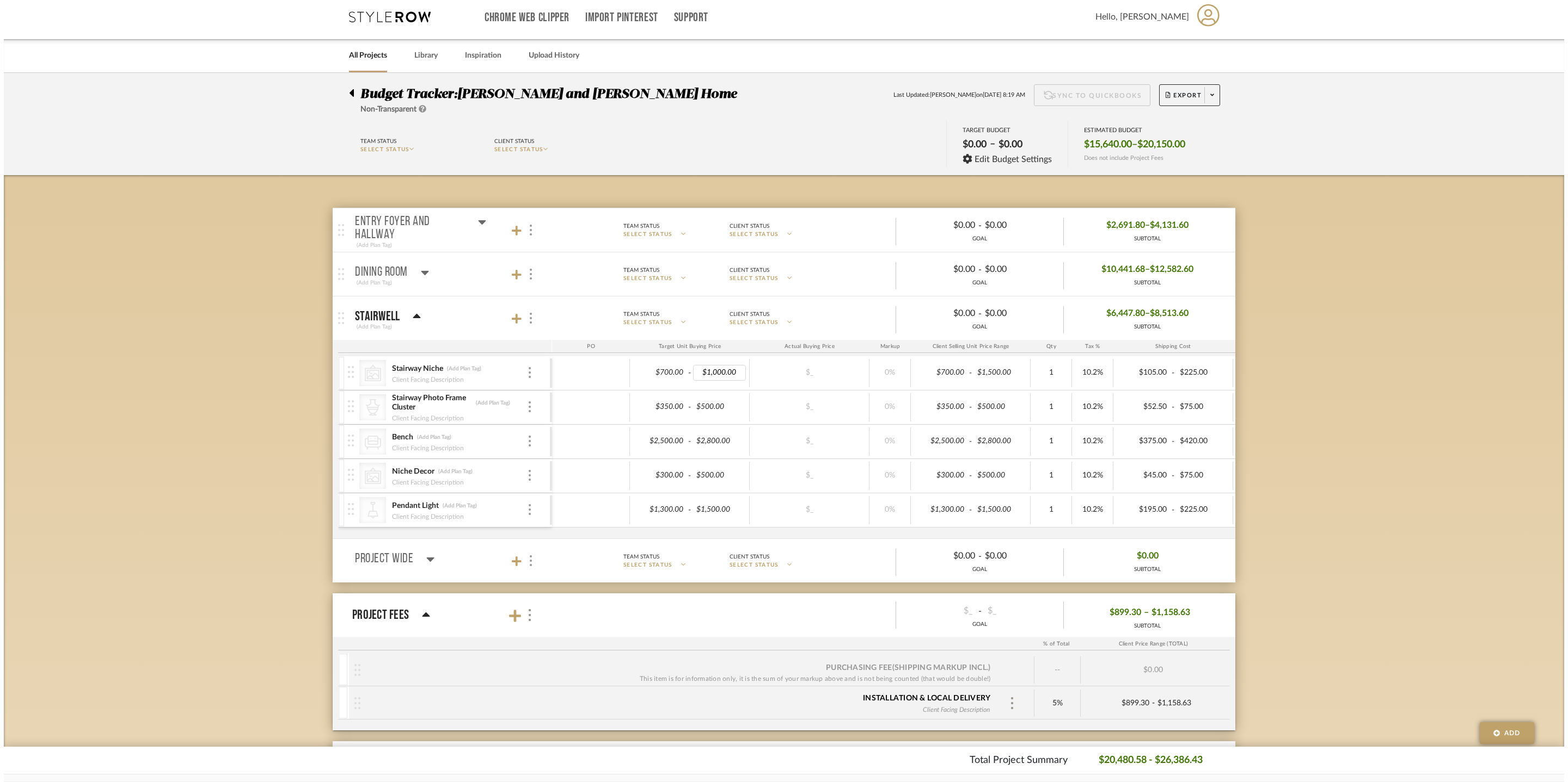
scroll to position [0, 0]
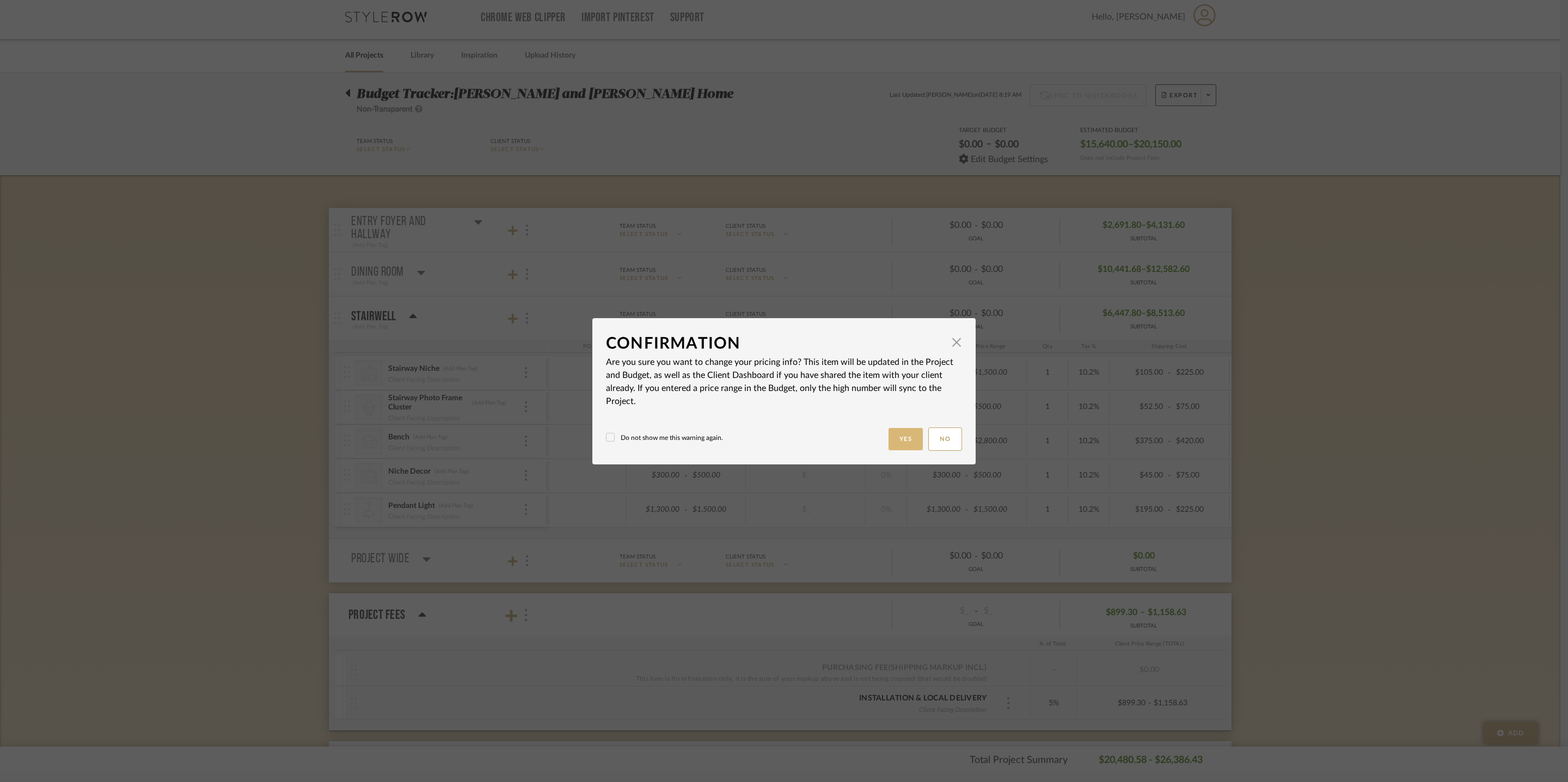
click at [899, 444] on button "Yes" at bounding box center [905, 439] width 35 height 22
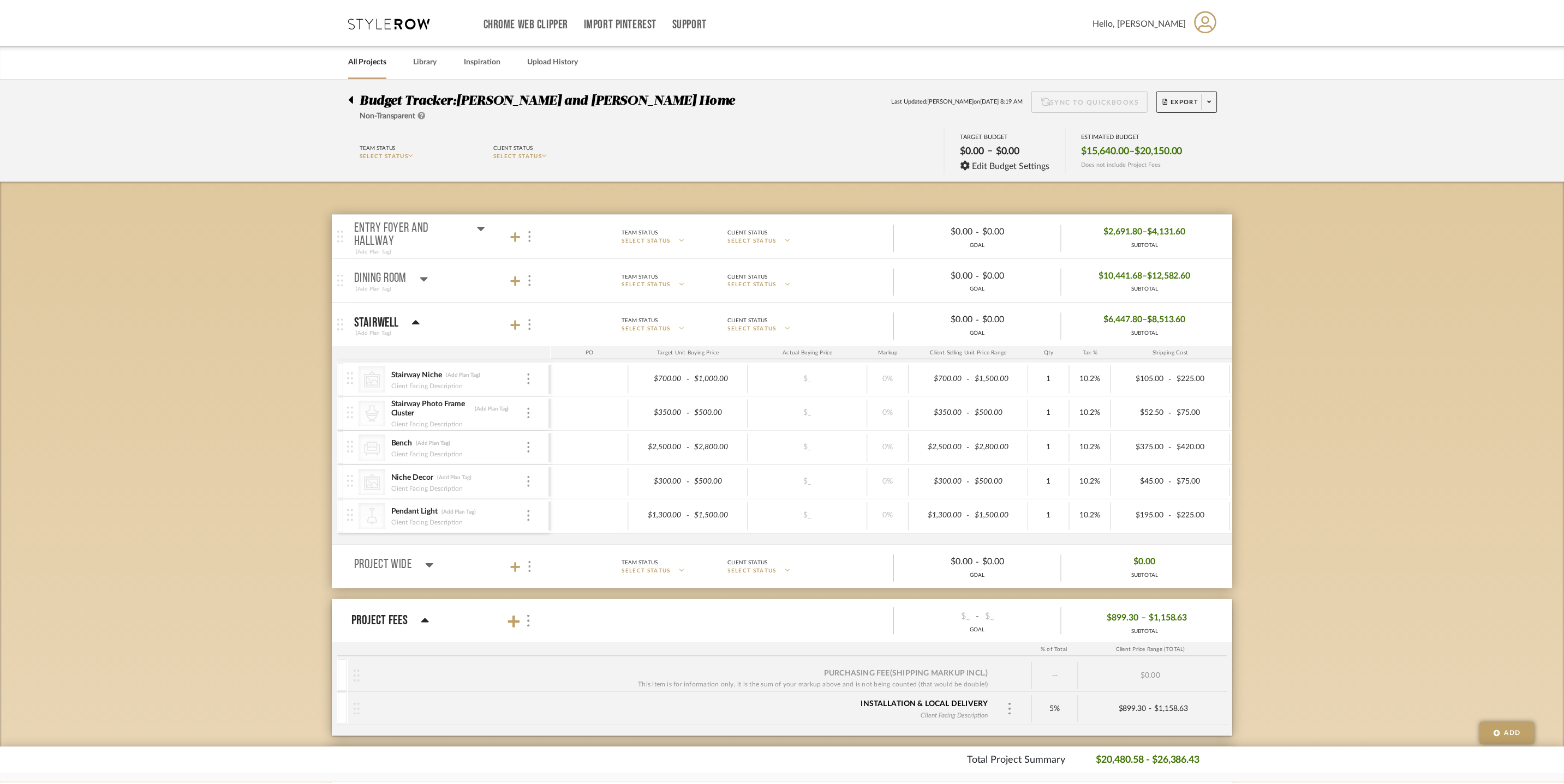
scroll to position [5, 0]
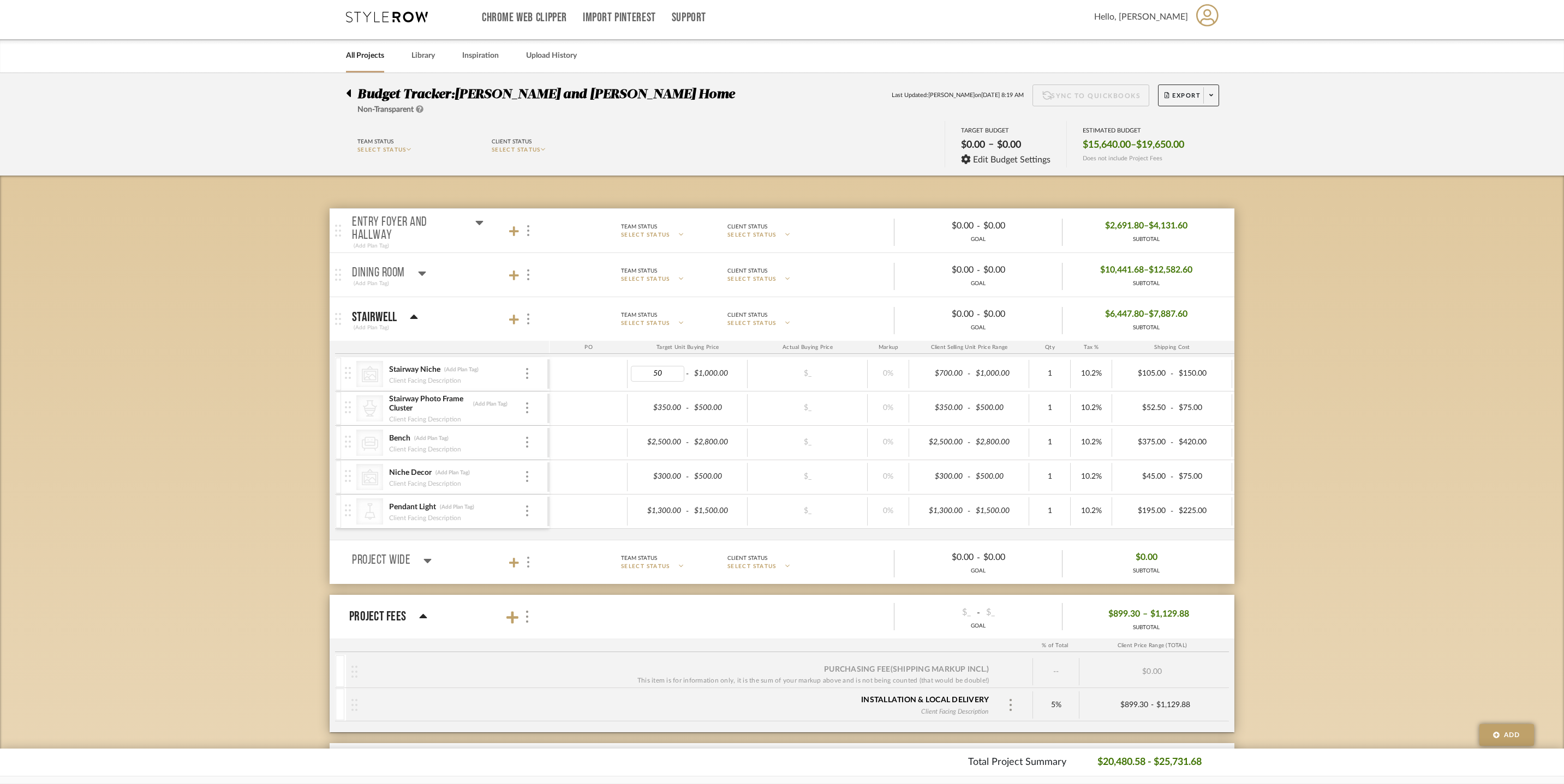
type input "5"
type input "2"
type input "300"
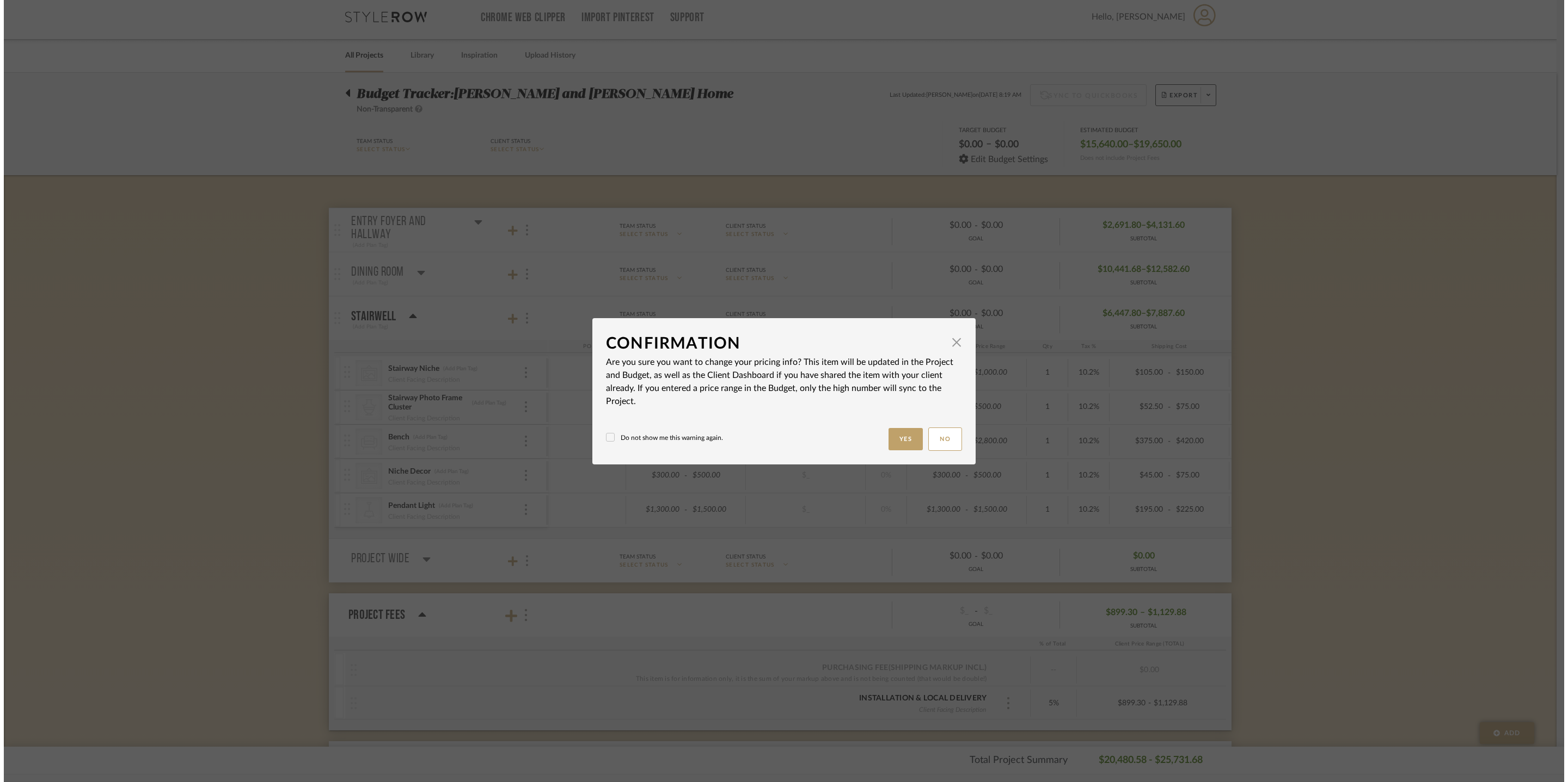
scroll to position [0, 0]
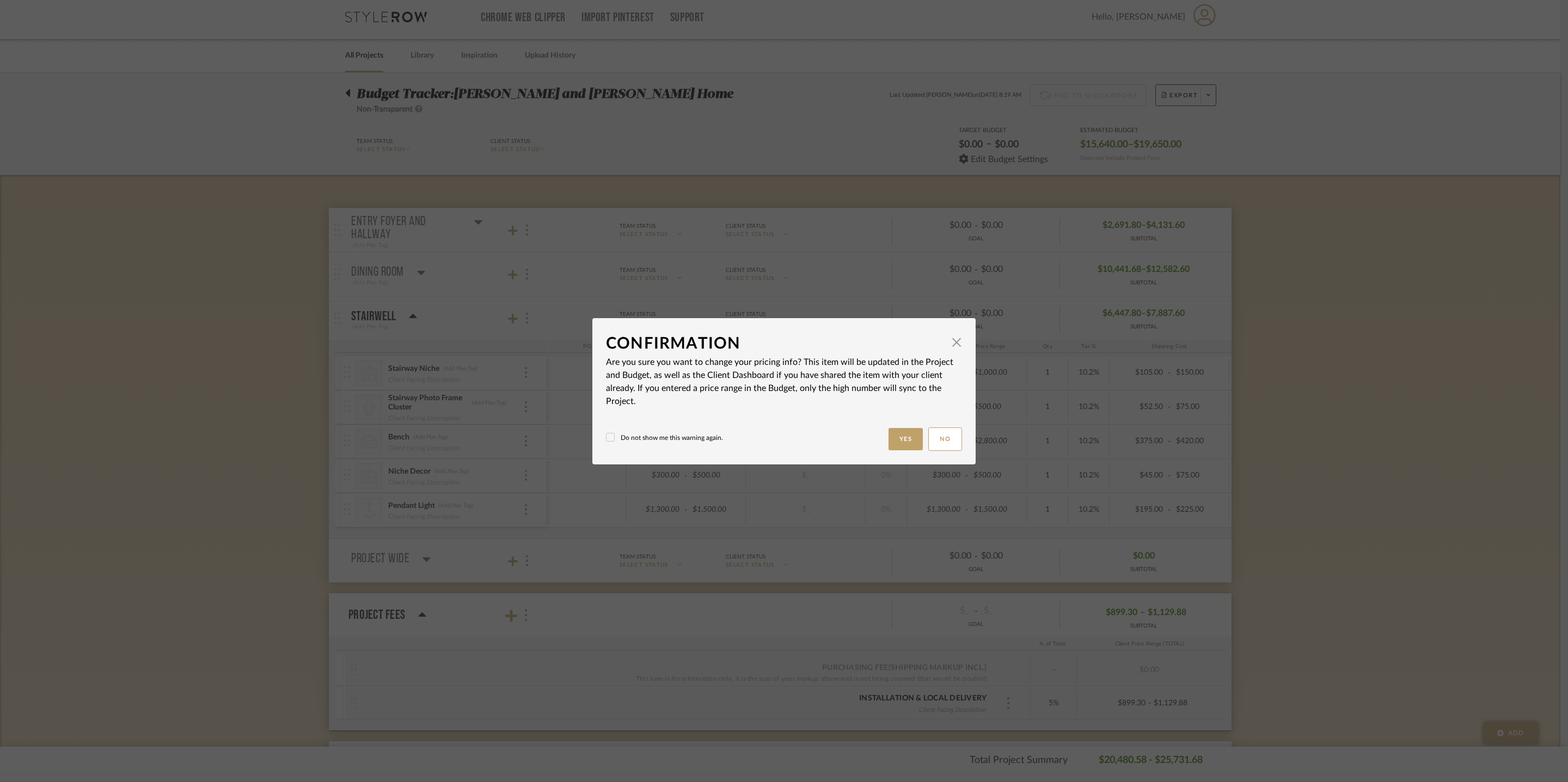
type input "$1,000.00"
click at [888, 434] on button "Yes" at bounding box center [905, 439] width 35 height 22
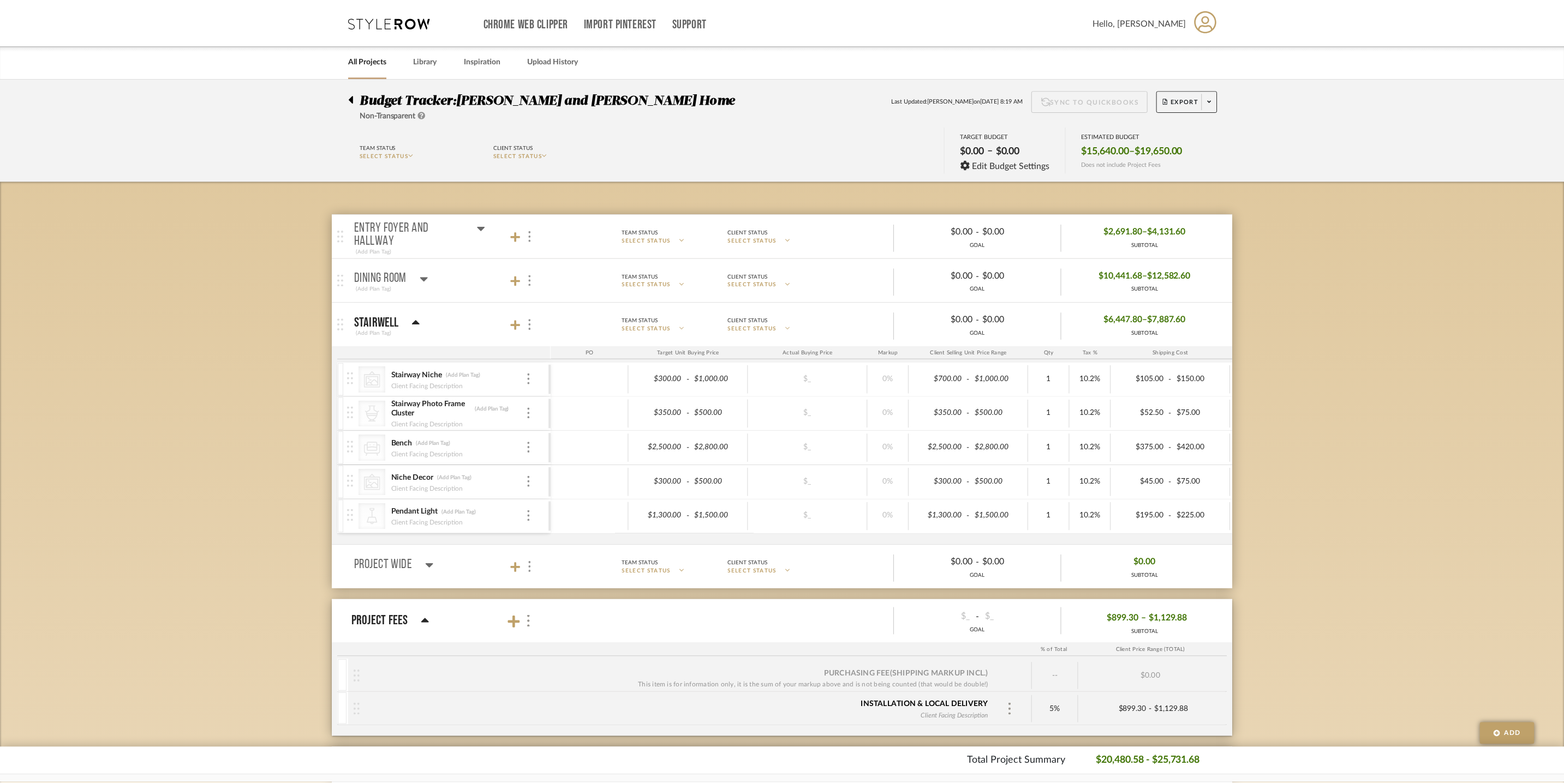
scroll to position [5, 0]
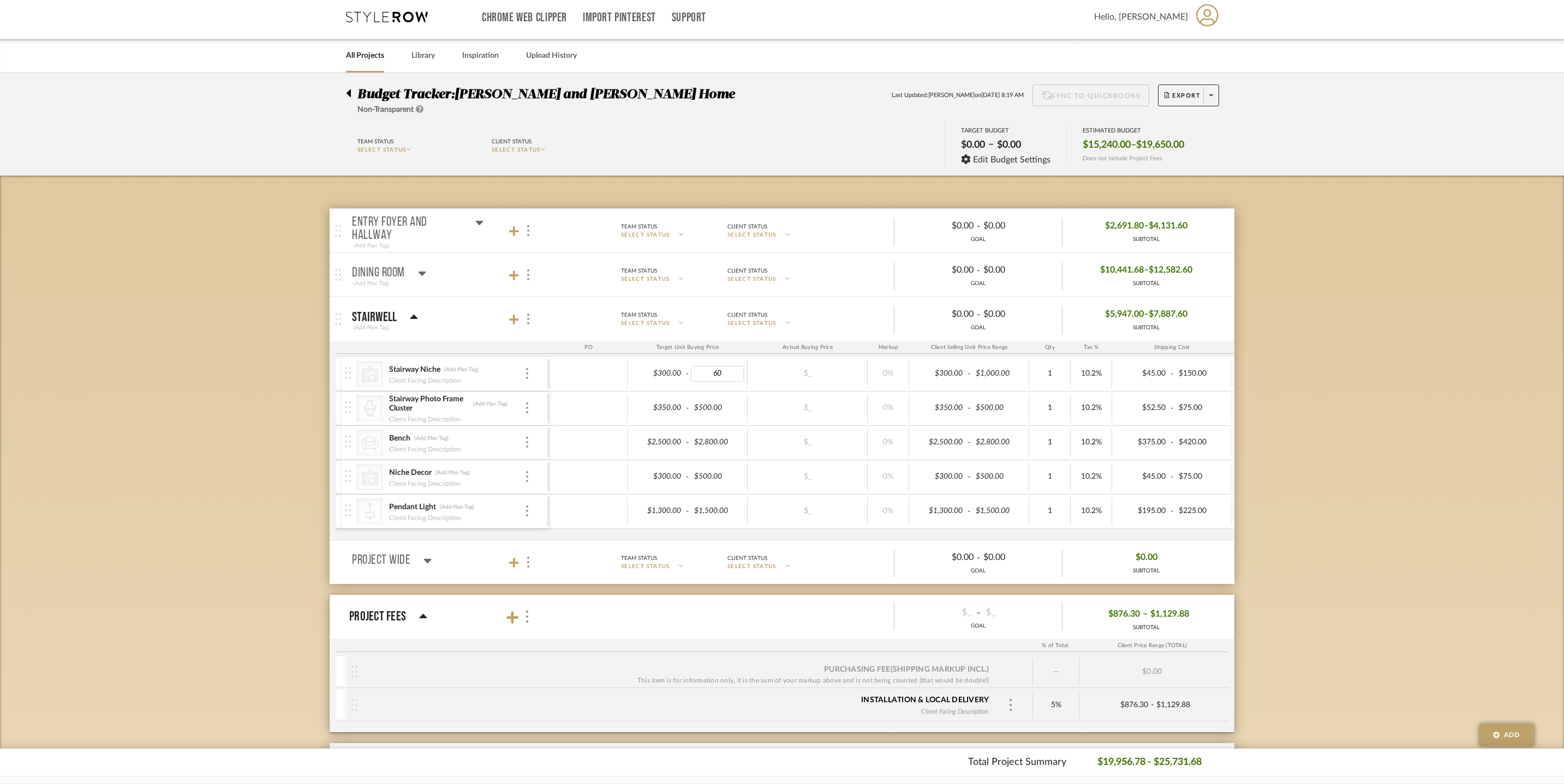
type input "600"
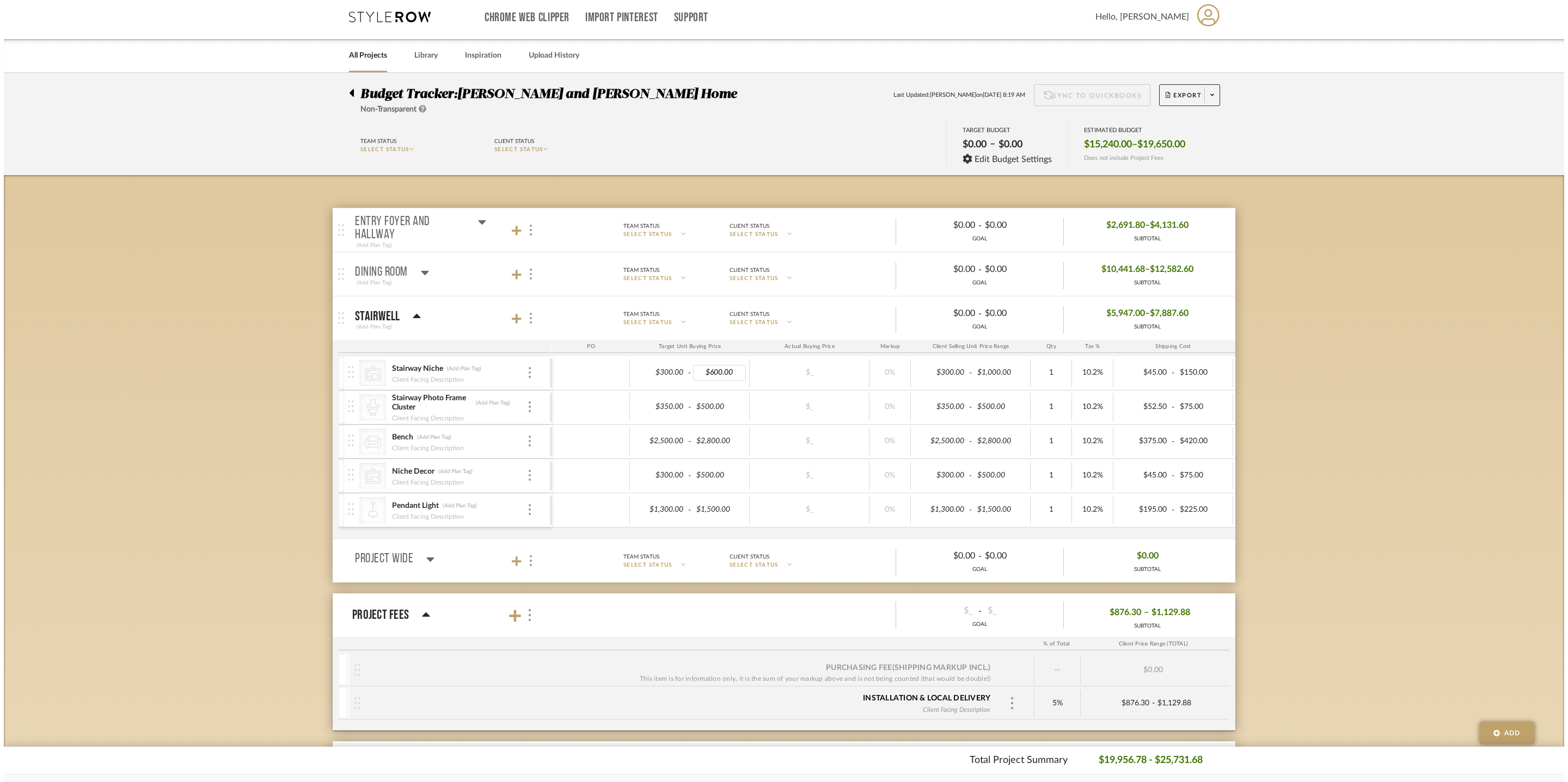
scroll to position [0, 0]
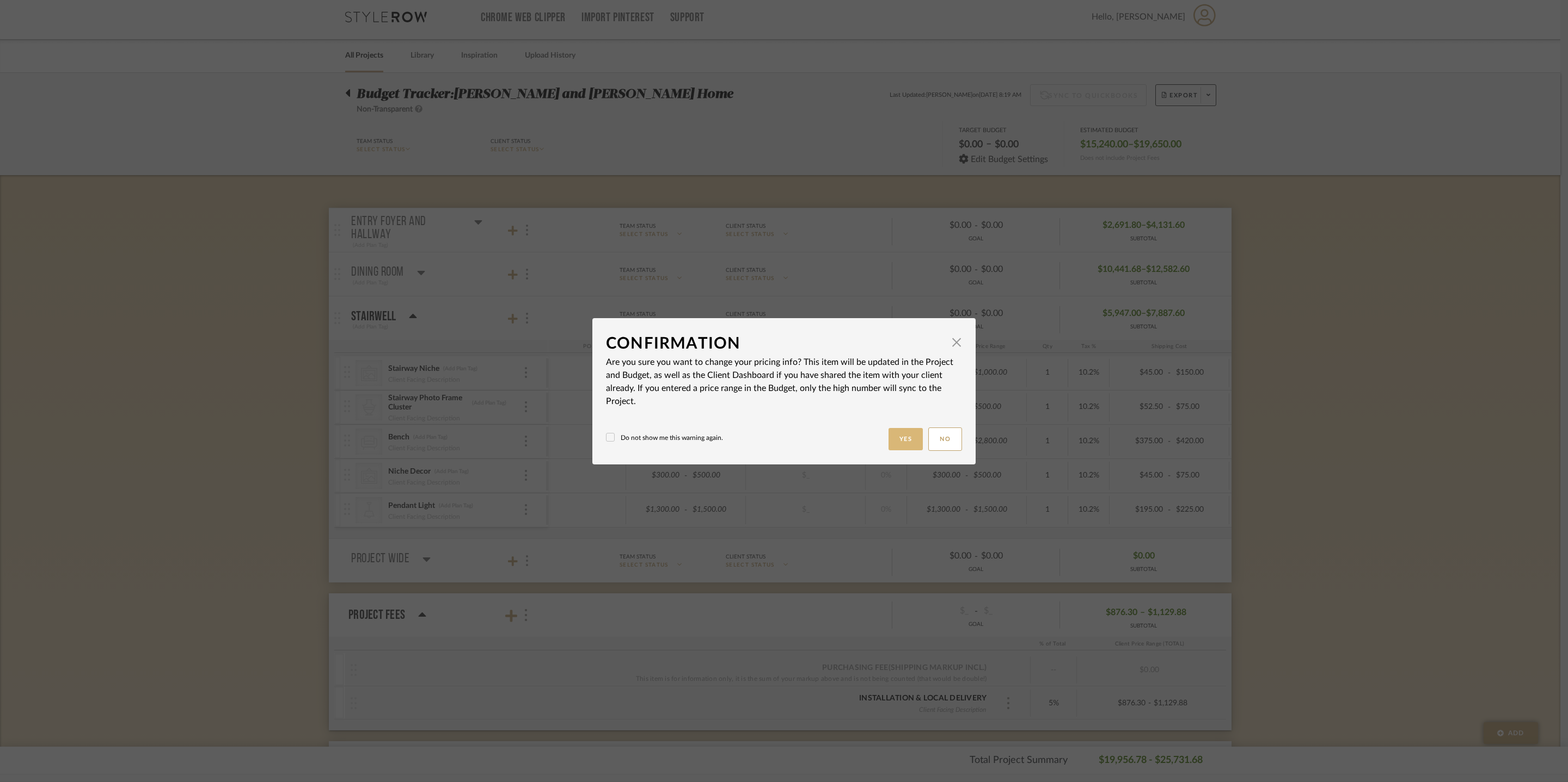
click at [899, 444] on button "Yes" at bounding box center [905, 439] width 35 height 22
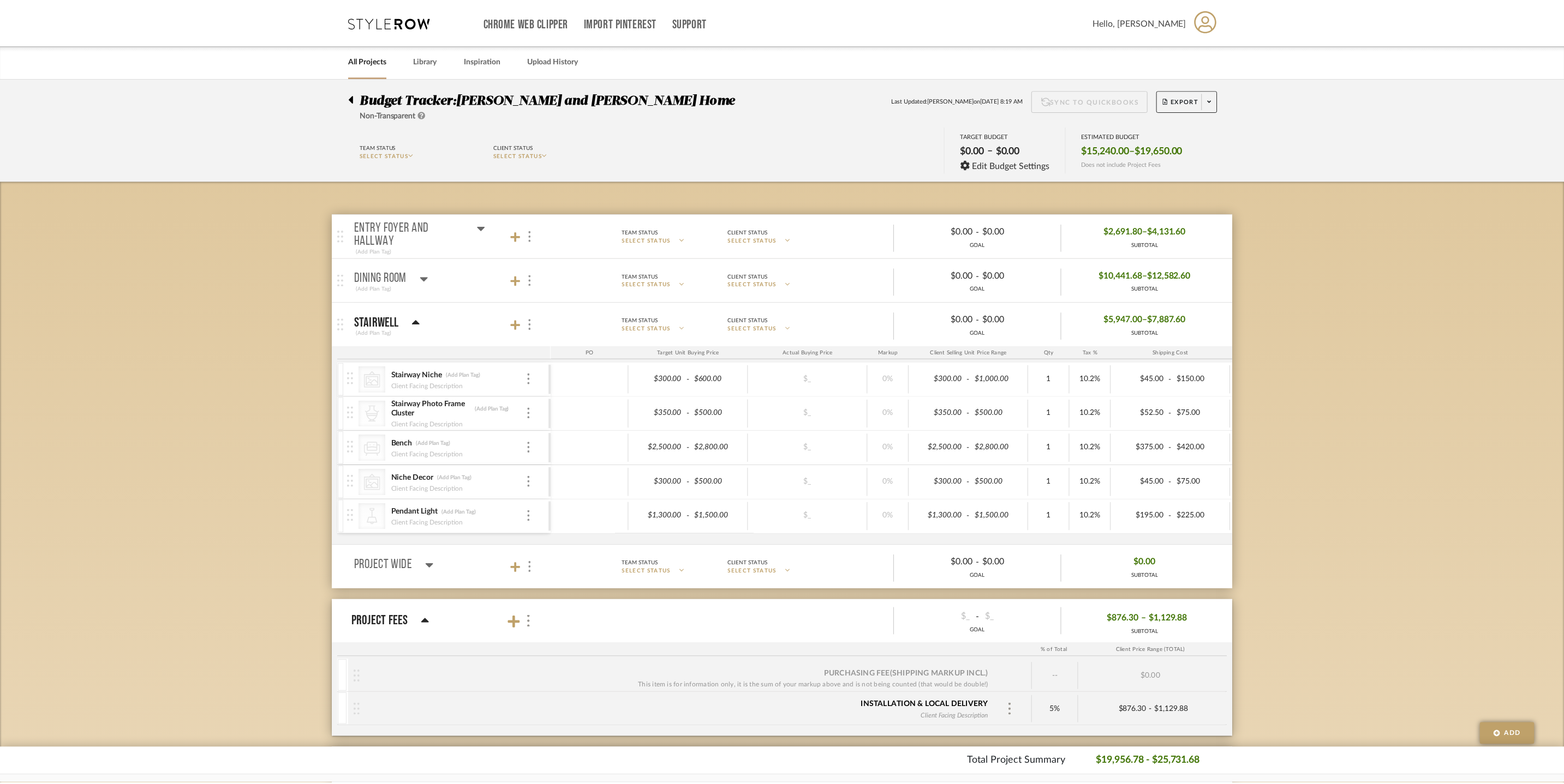
scroll to position [5, 0]
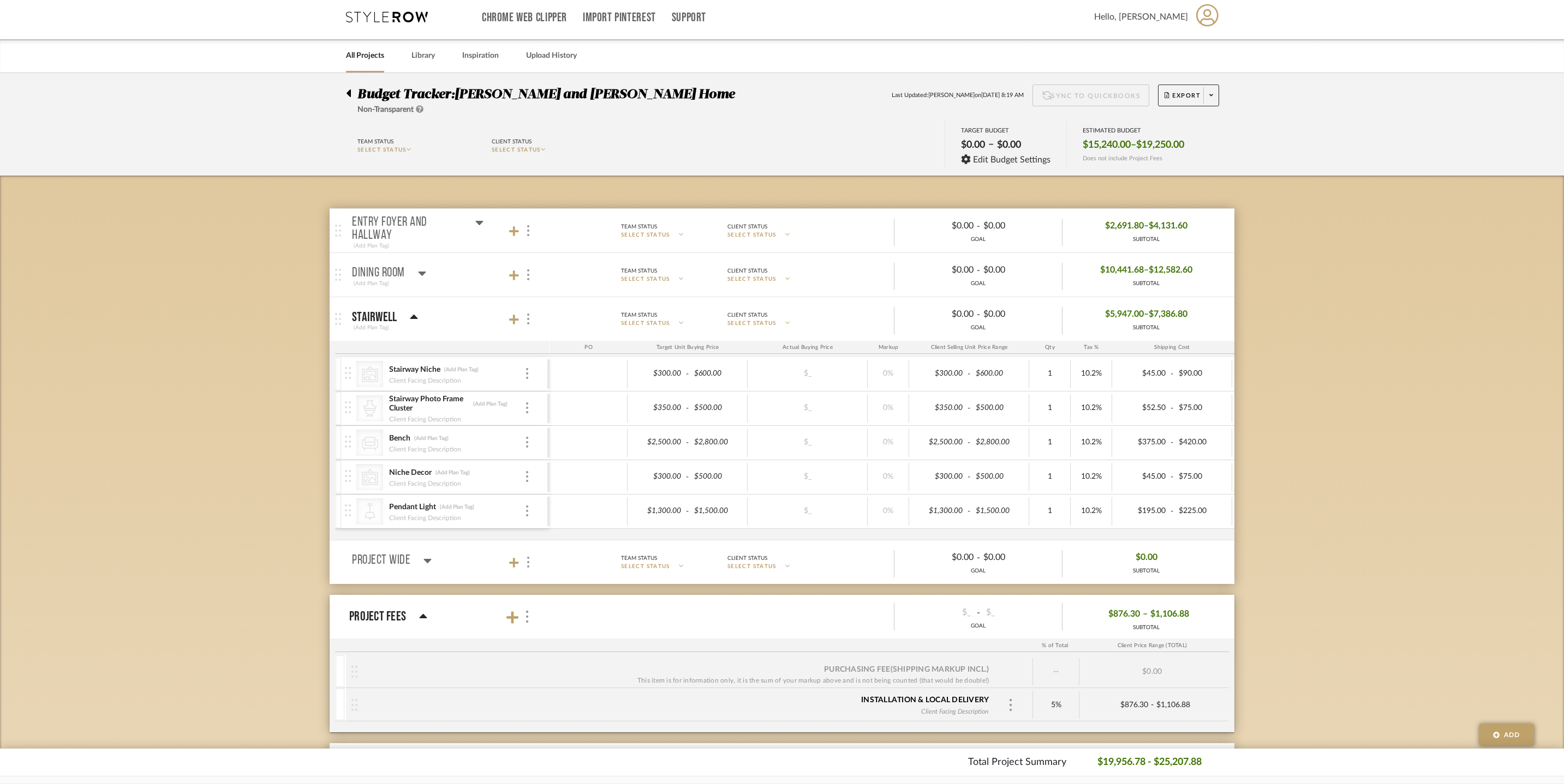
click at [413, 319] on icon at bounding box center [413, 316] width 8 height 4
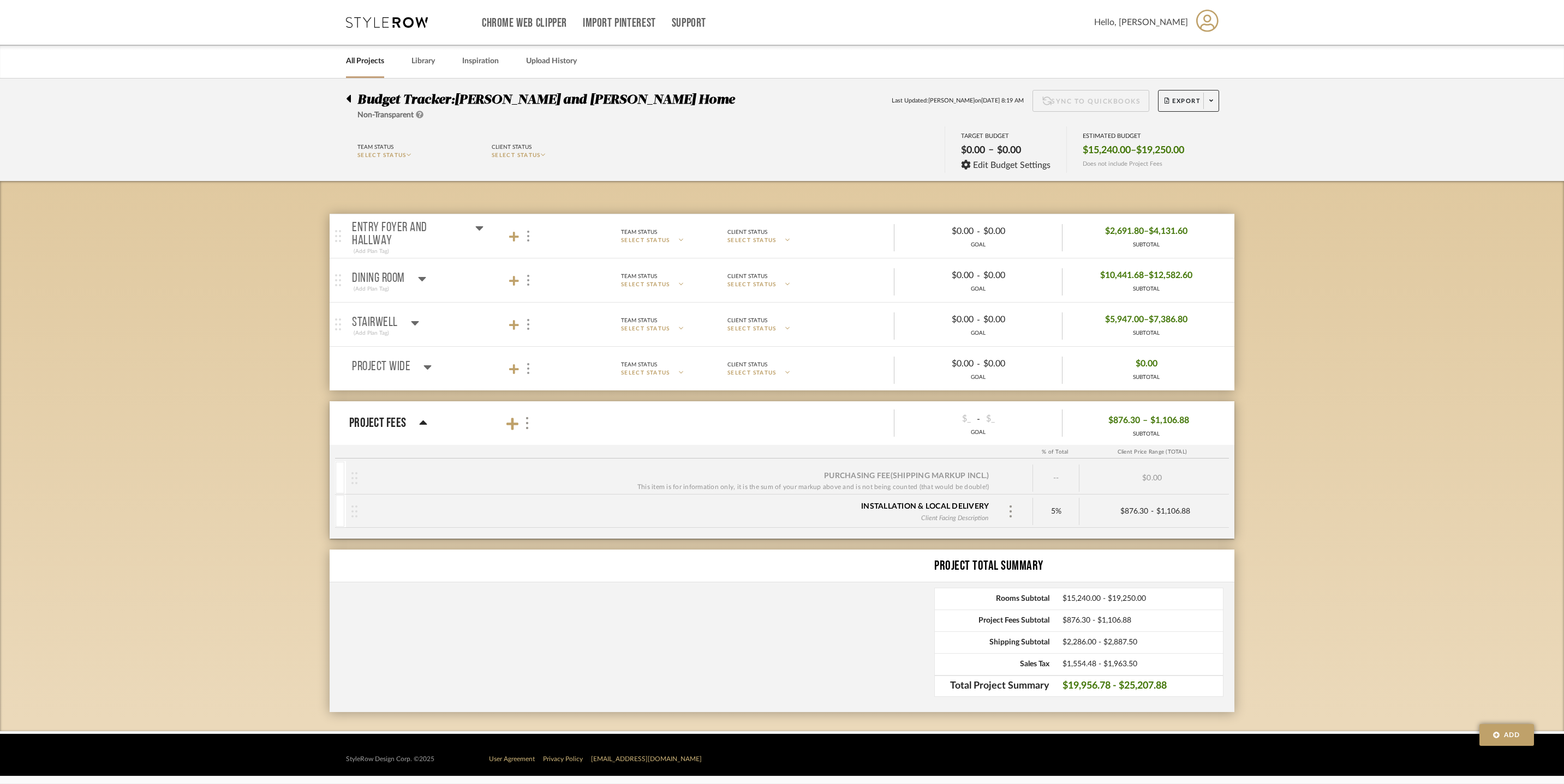
click at [420, 281] on icon at bounding box center [422, 278] width 9 height 13
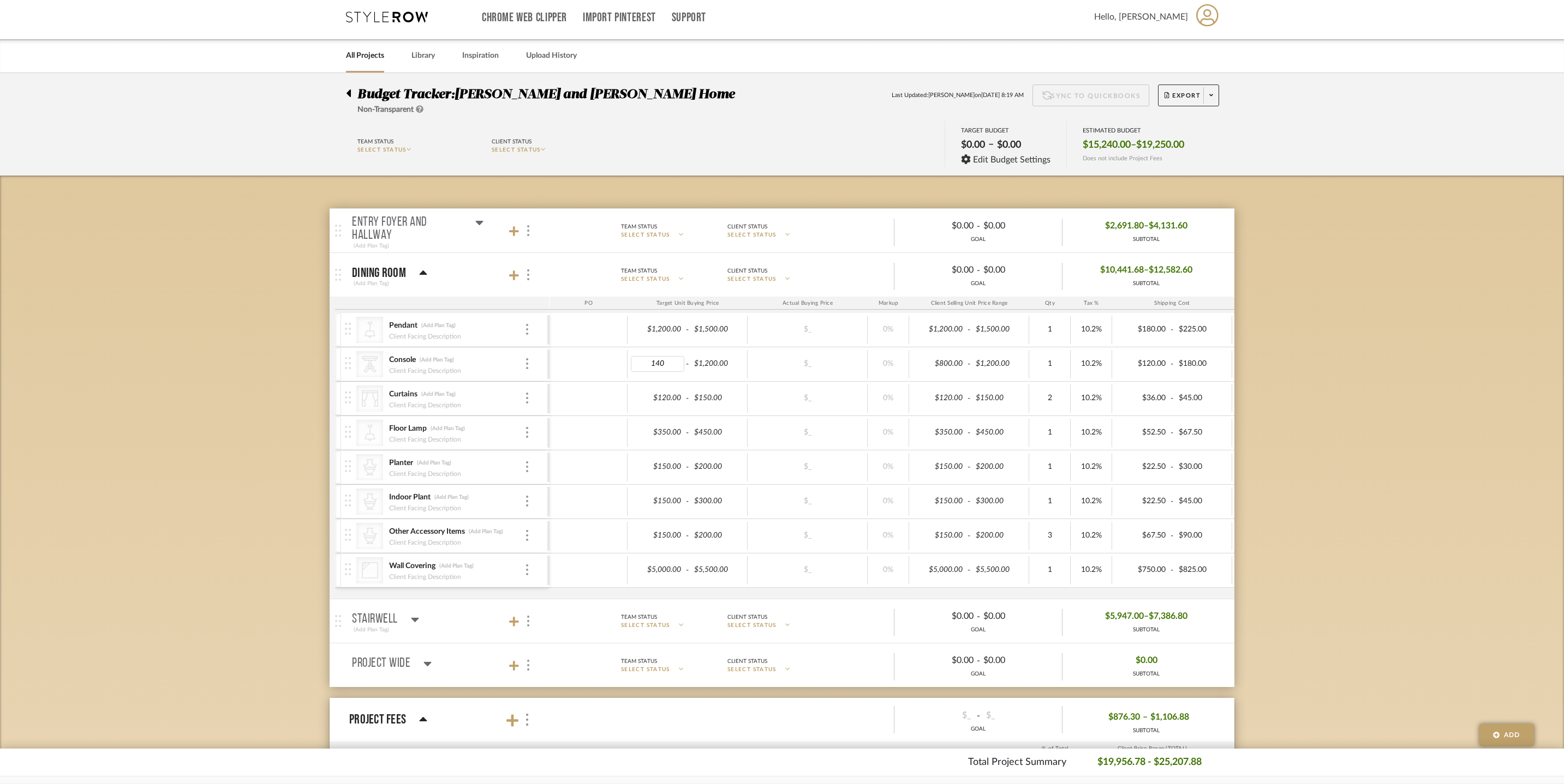
type input "1400"
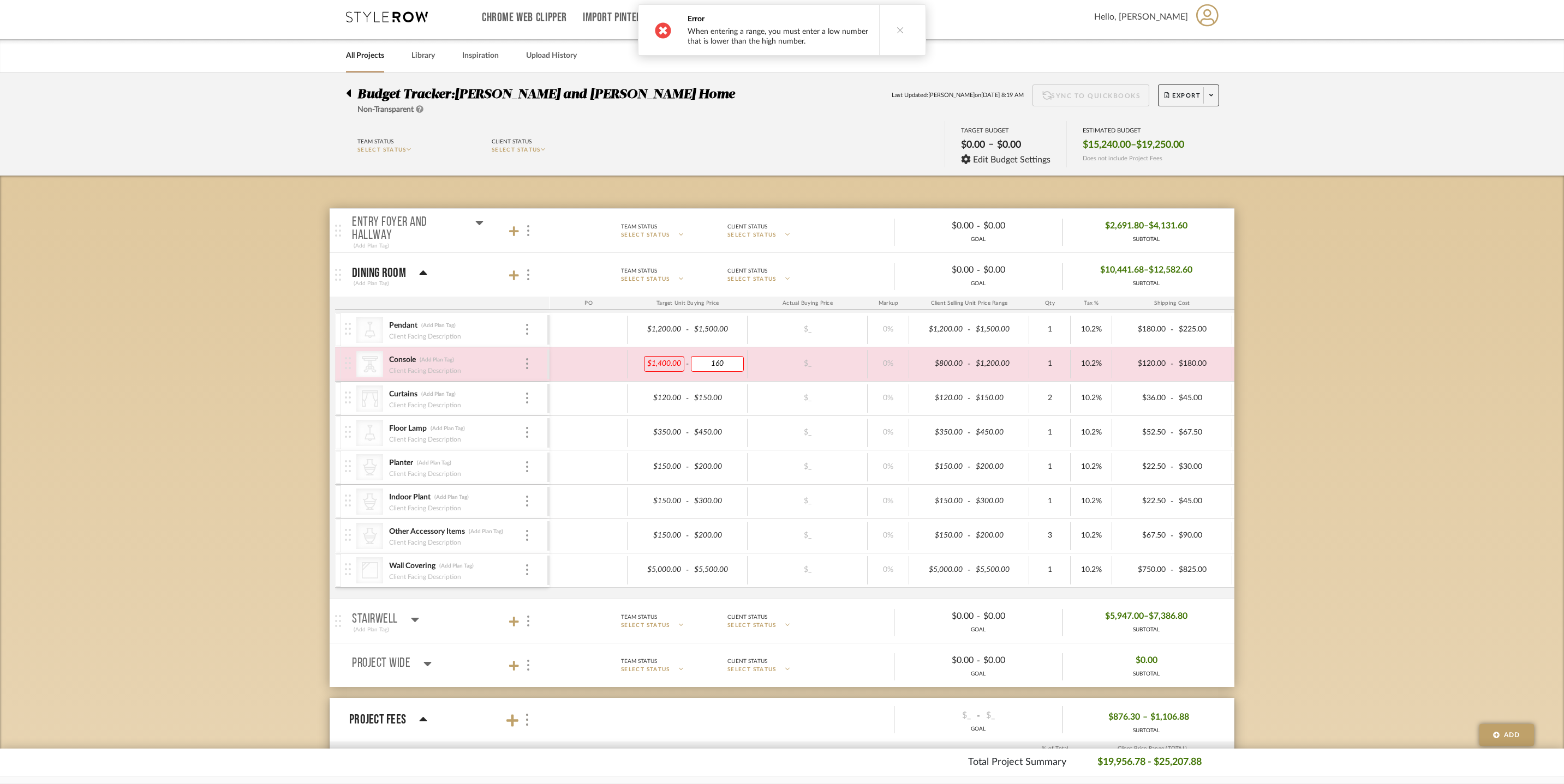
type input "1600"
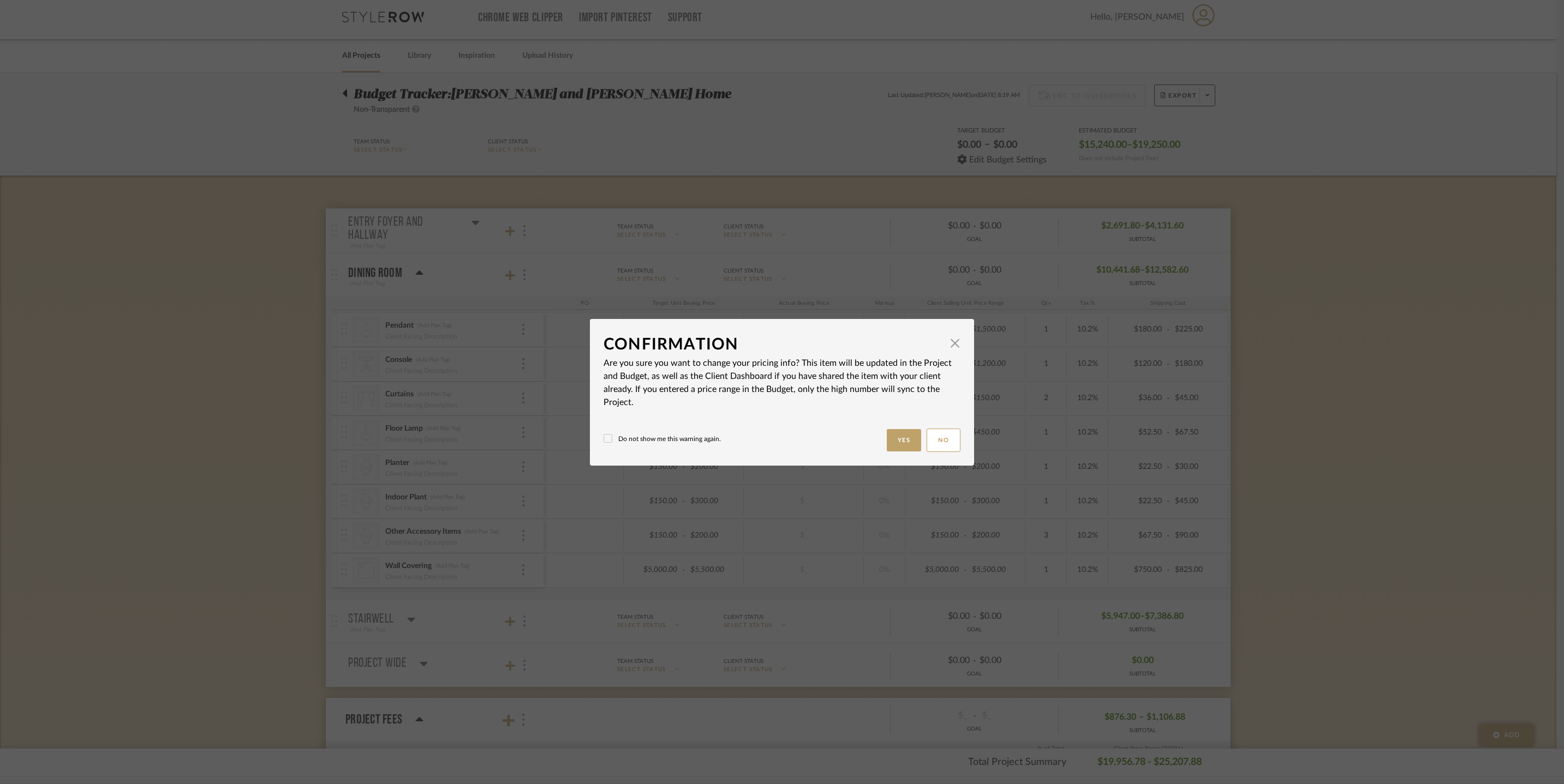
click at [1331, 404] on body "Chrome Web Clipper Import Pinterest Support All Projects Library Inspiration Up…" at bounding box center [778, 387] width 1556 height 784
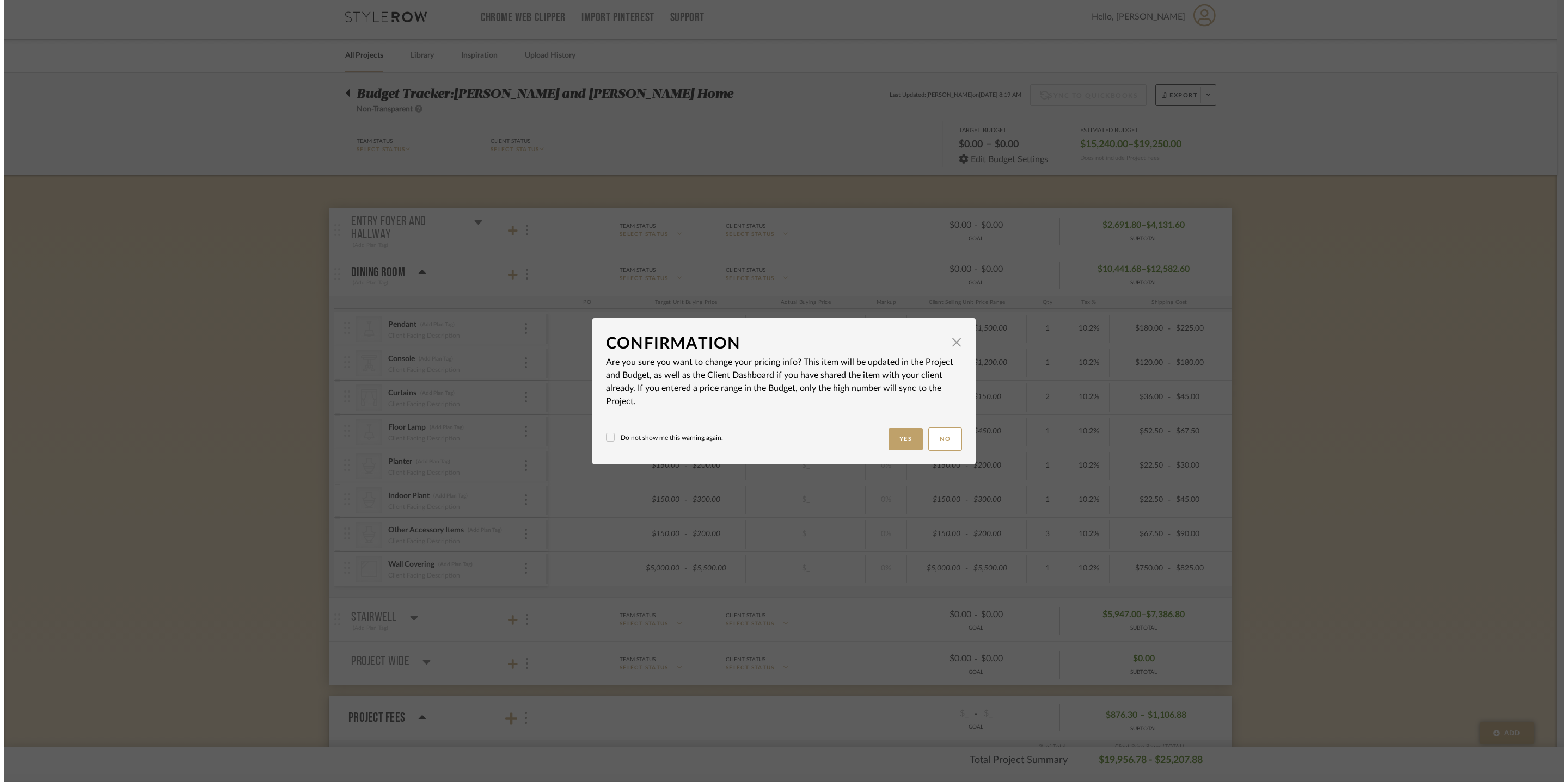
scroll to position [0, 0]
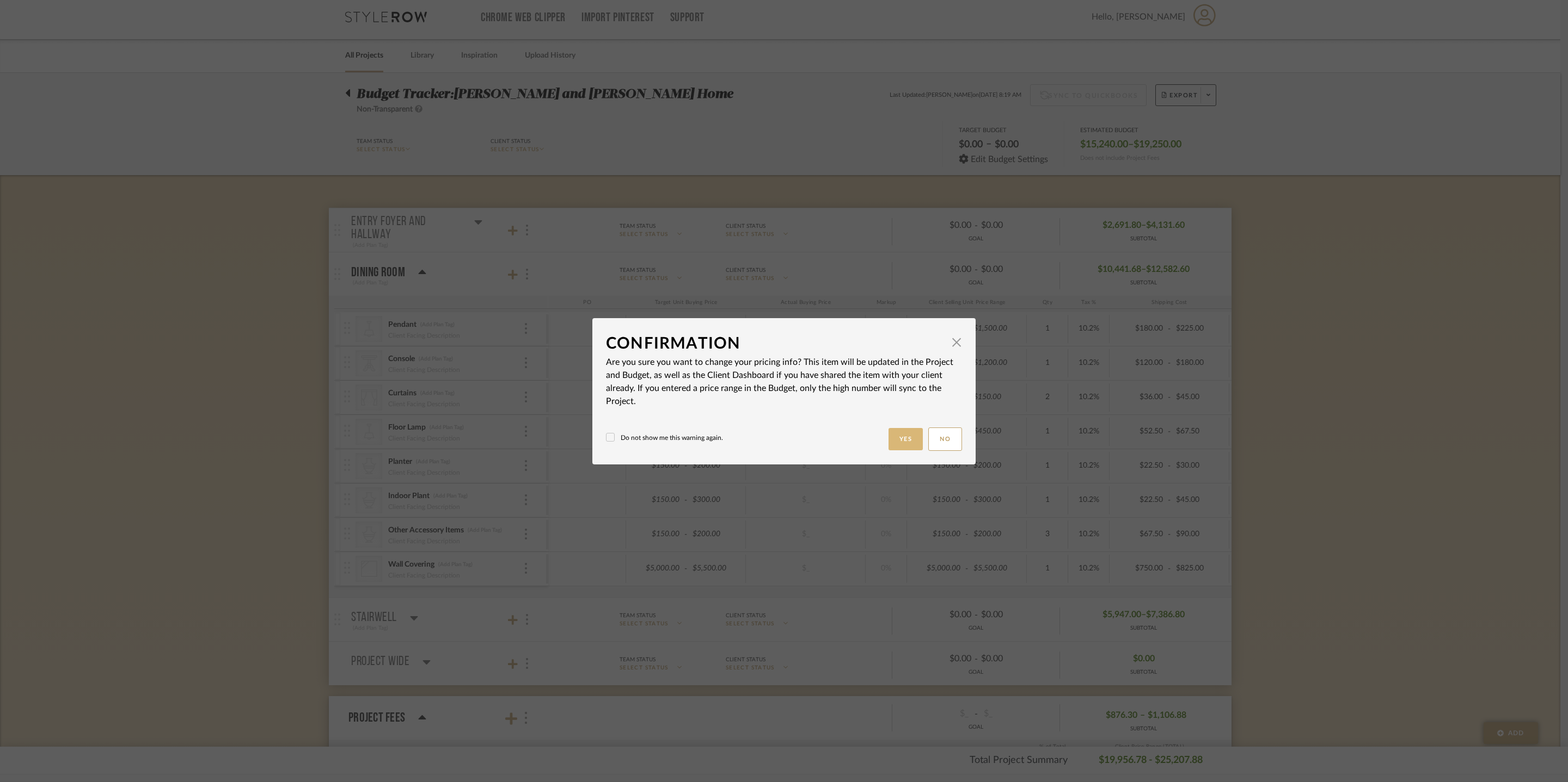
click at [888, 438] on button "Yes" at bounding box center [905, 439] width 35 height 22
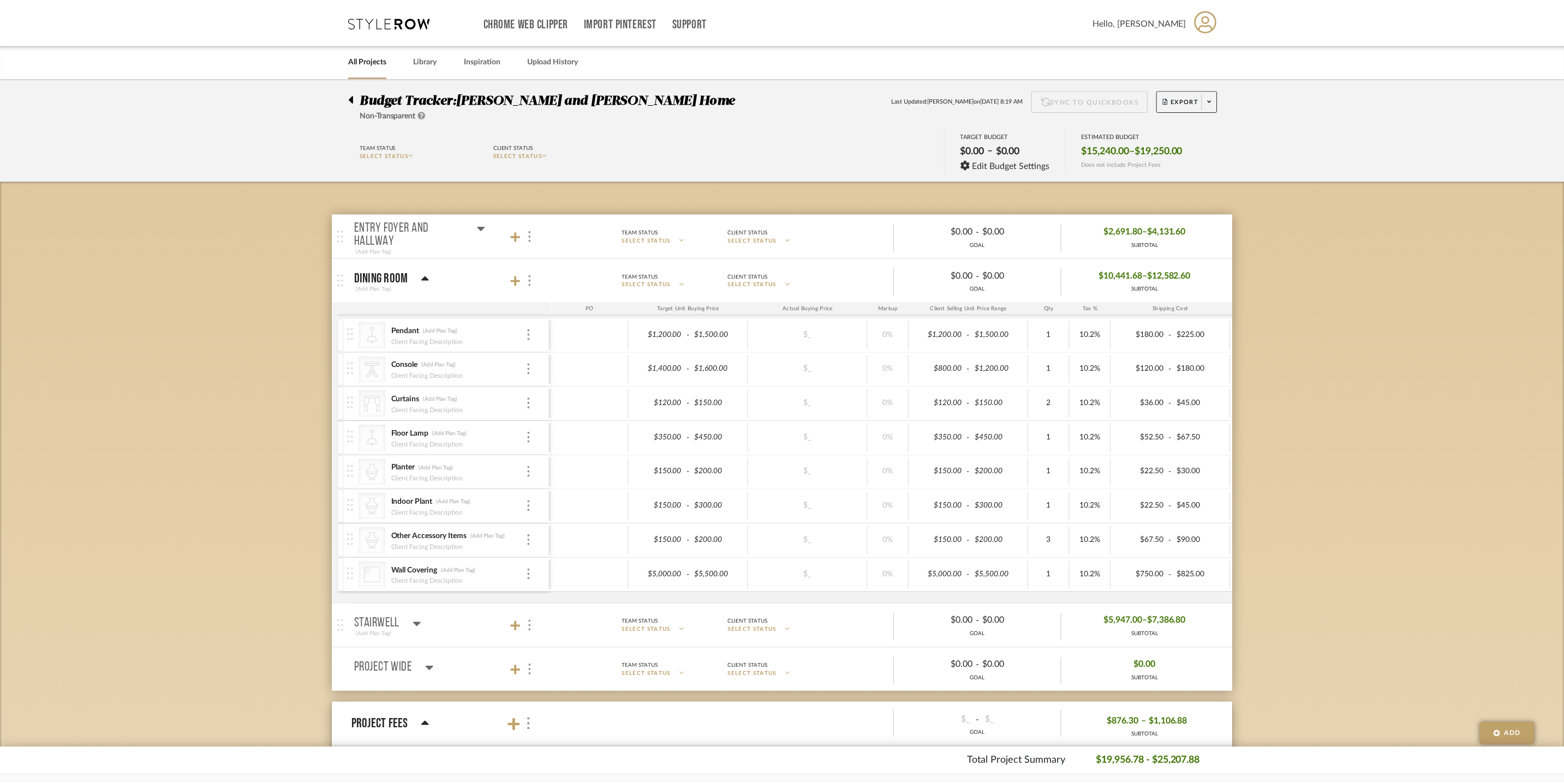
scroll to position [5, 0]
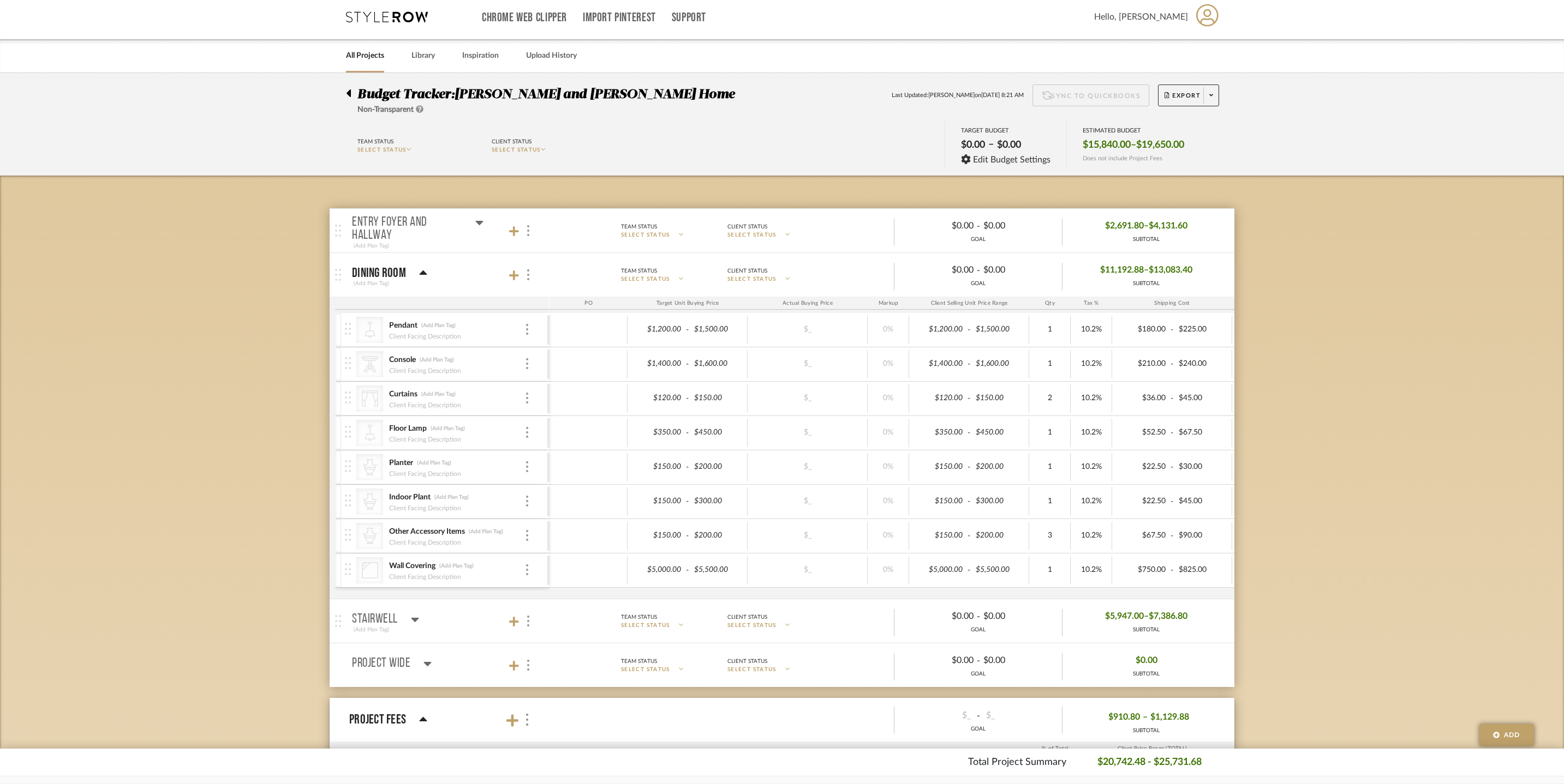
click at [424, 274] on icon at bounding box center [424, 273] width 9 height 13
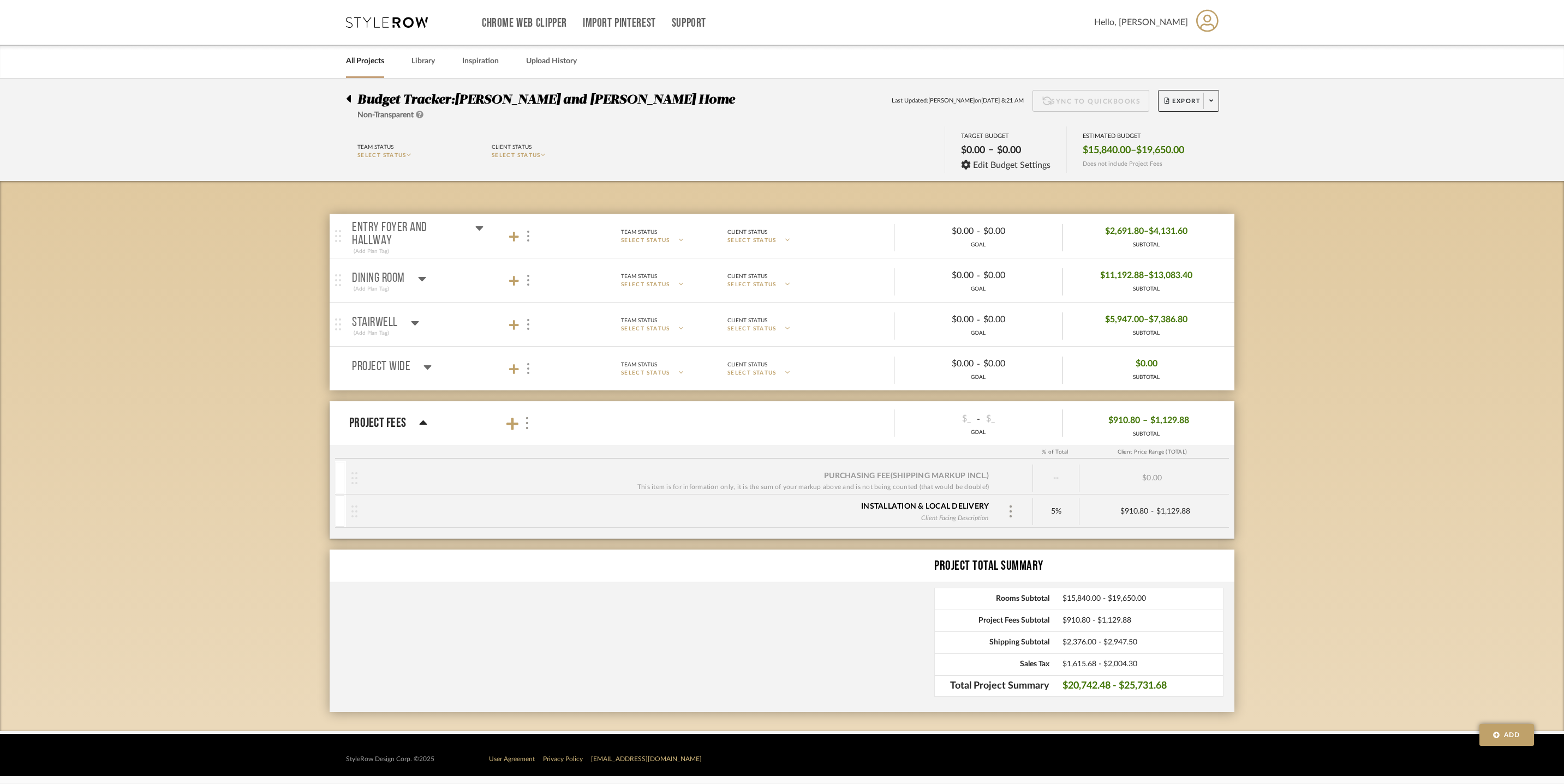
click at [478, 230] on icon at bounding box center [480, 227] width 9 height 13
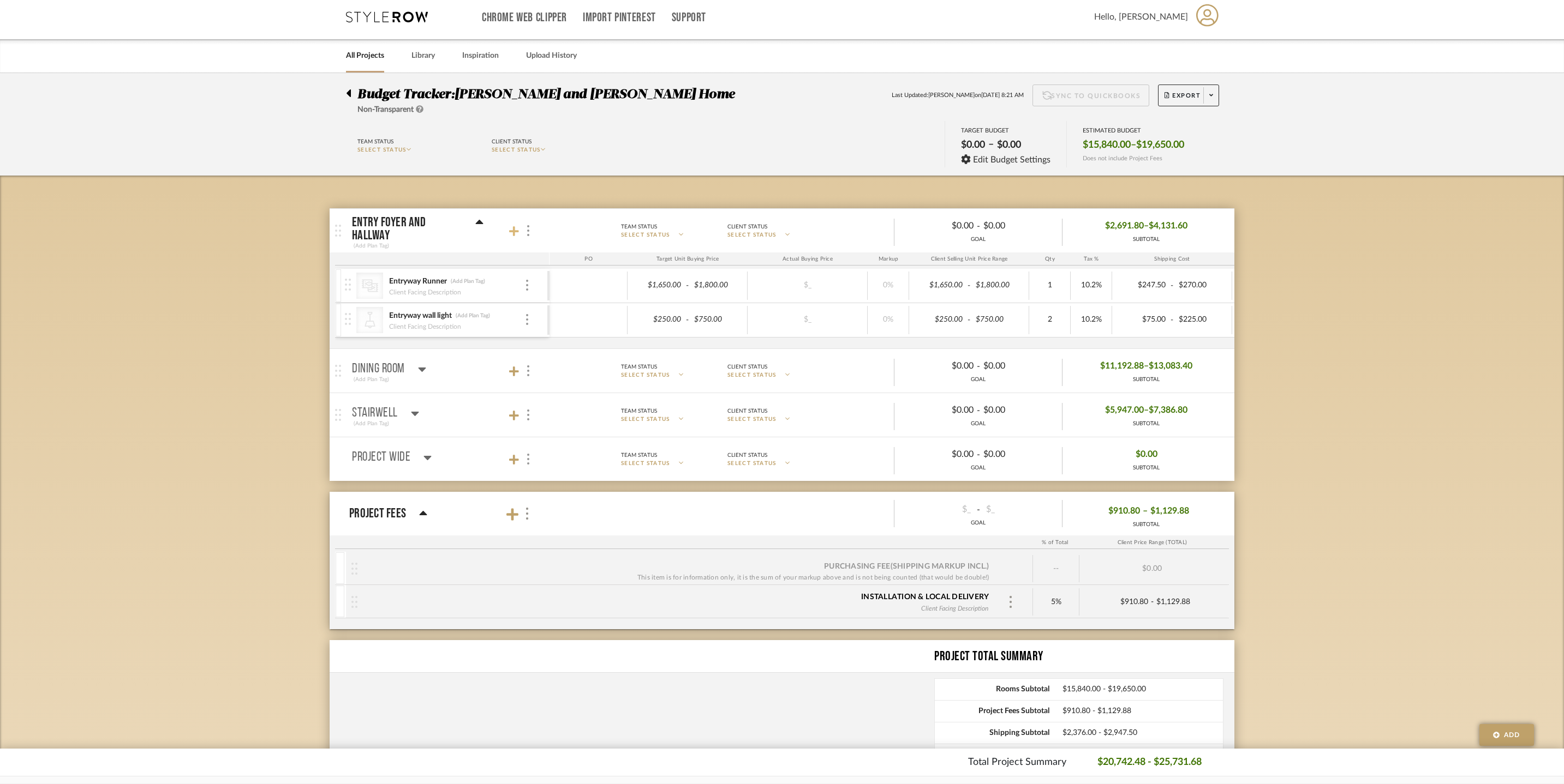
click at [514, 236] on icon at bounding box center [515, 231] width 10 height 10
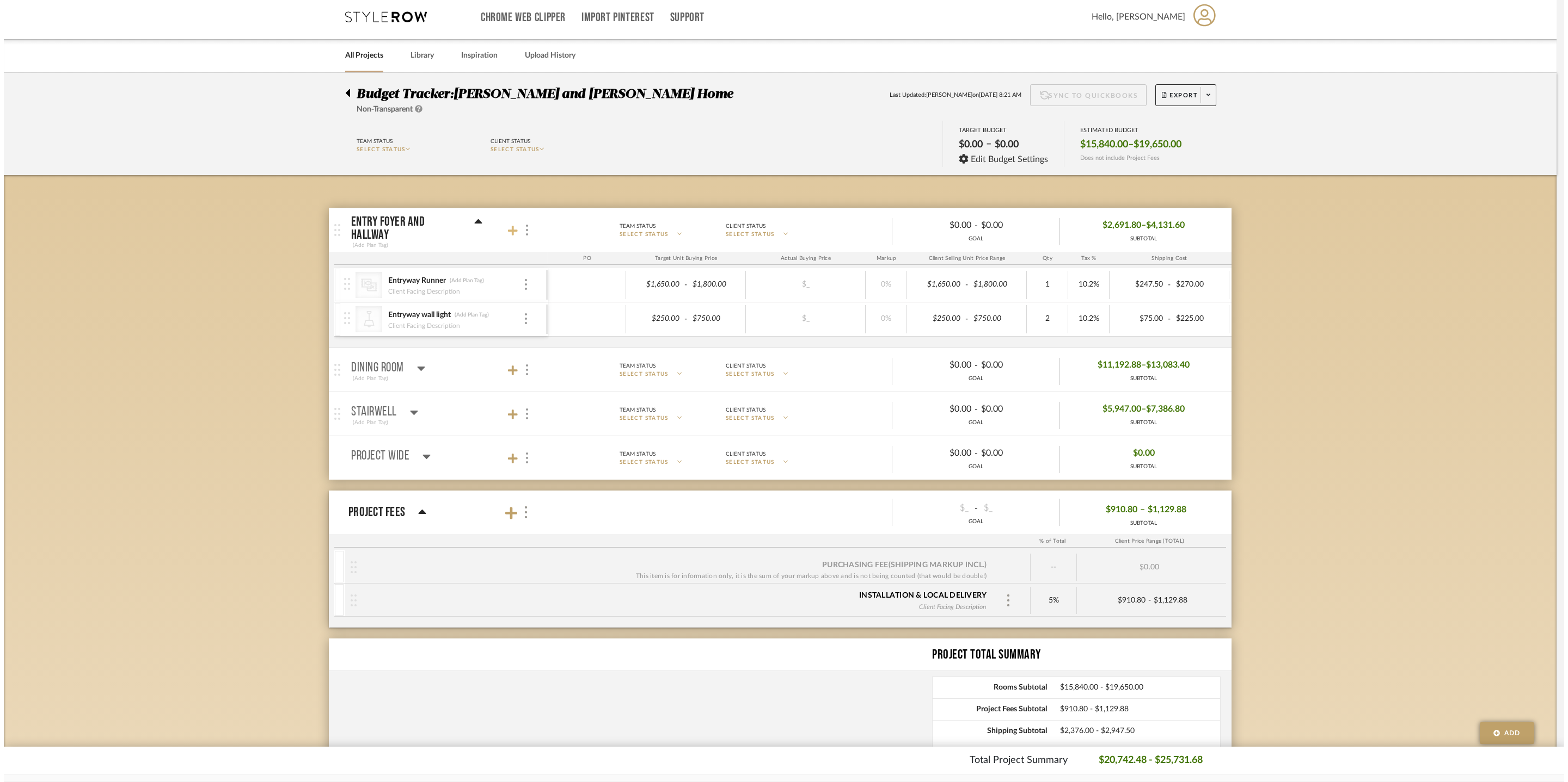
scroll to position [0, 0]
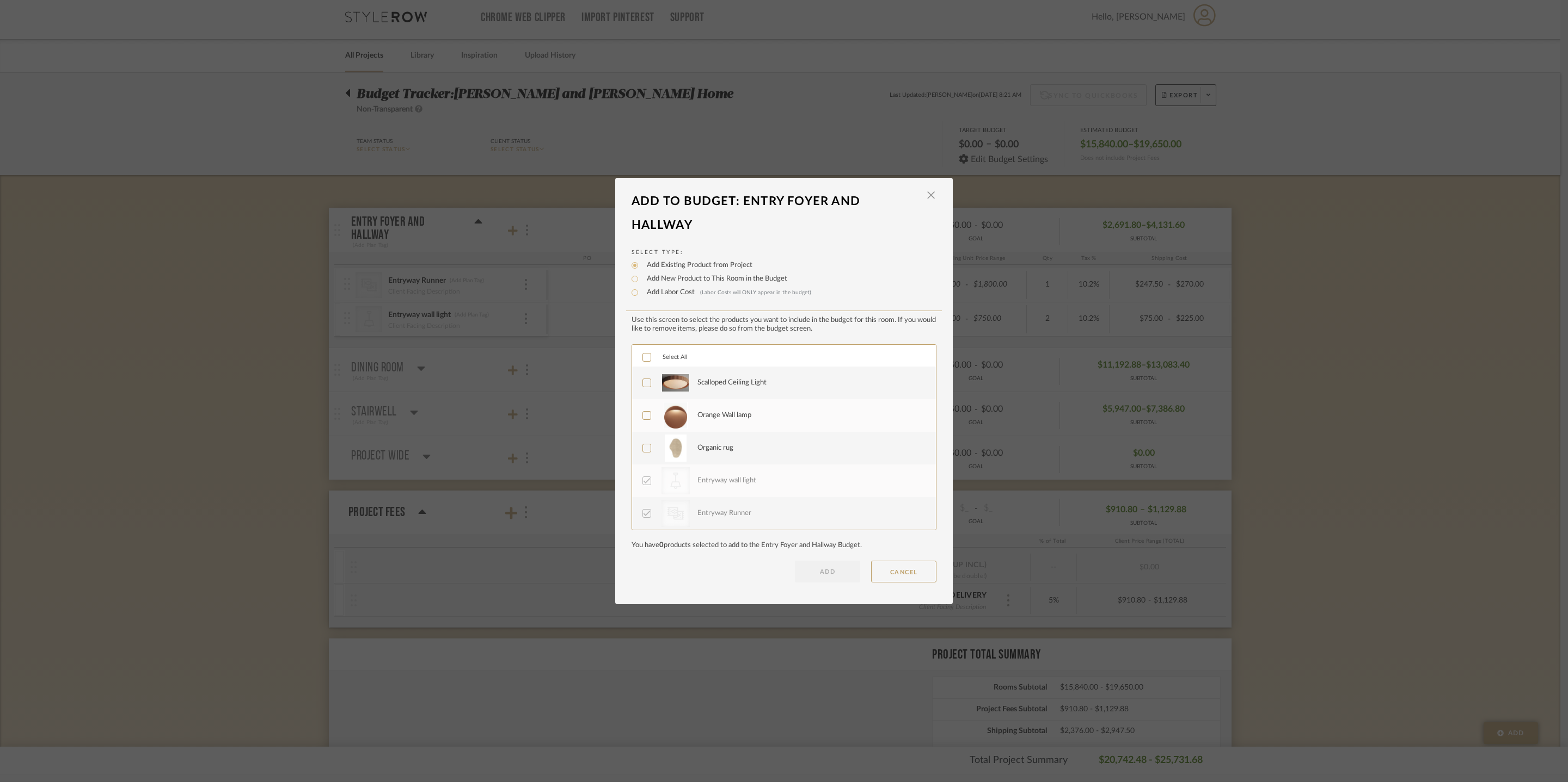
click at [666, 274] on label "Add New Product to This Room in the Budget" at bounding box center [714, 279] width 146 height 11
click at [641, 272] on input "Add New Product to This Room in the Budget" at bounding box center [634, 278] width 13 height 13
radio input "true"
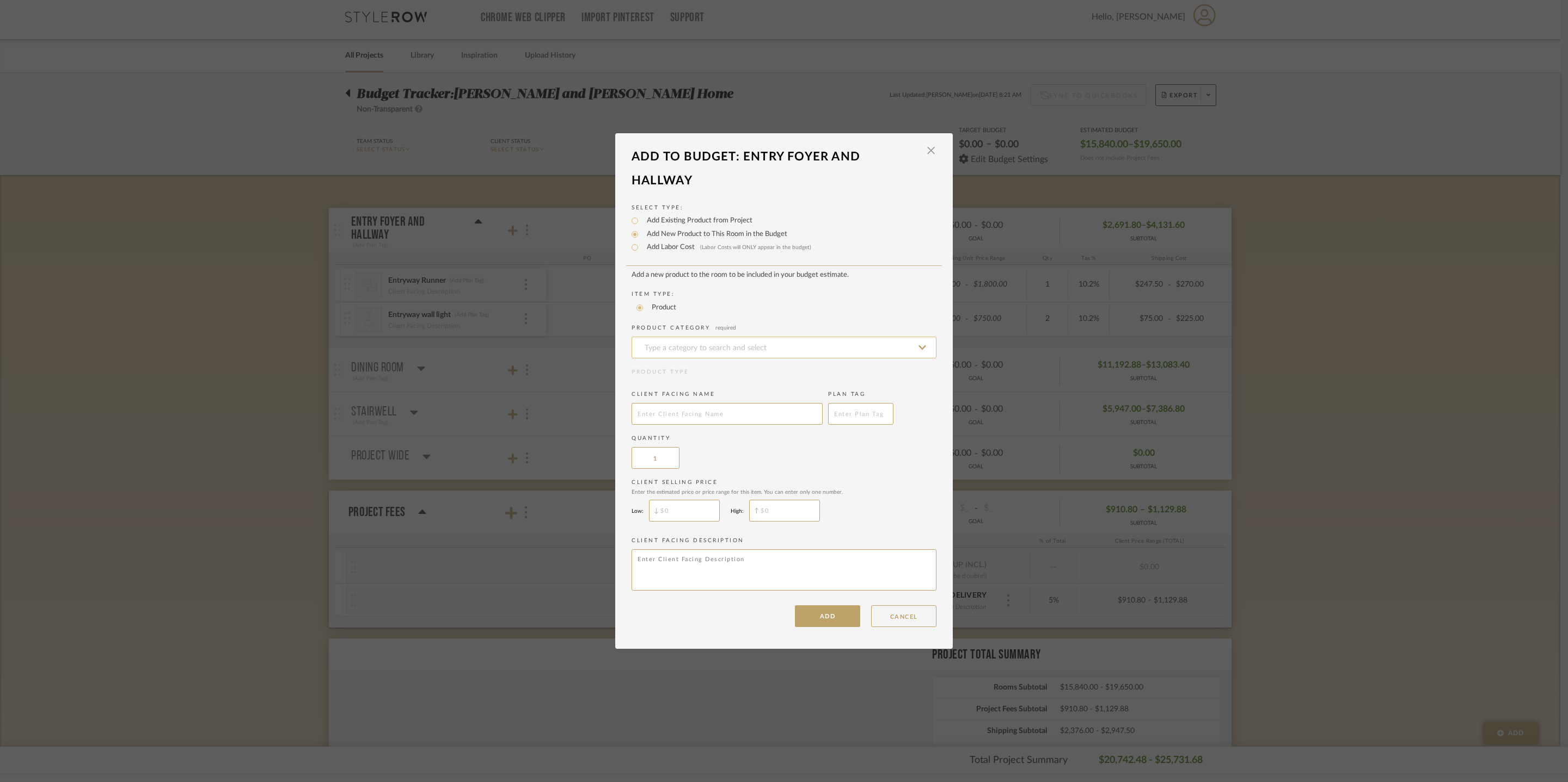
click at [675, 337] on input at bounding box center [783, 348] width 305 height 22
click at [742, 420] on span "Semi-Flush Ceiling Lights" at bounding box center [690, 416] width 103 height 8
type input "Semi-Flush Ceiling Lights"
click at [714, 415] on input "text" at bounding box center [726, 414] width 191 height 22
type input "Ceiling Light"
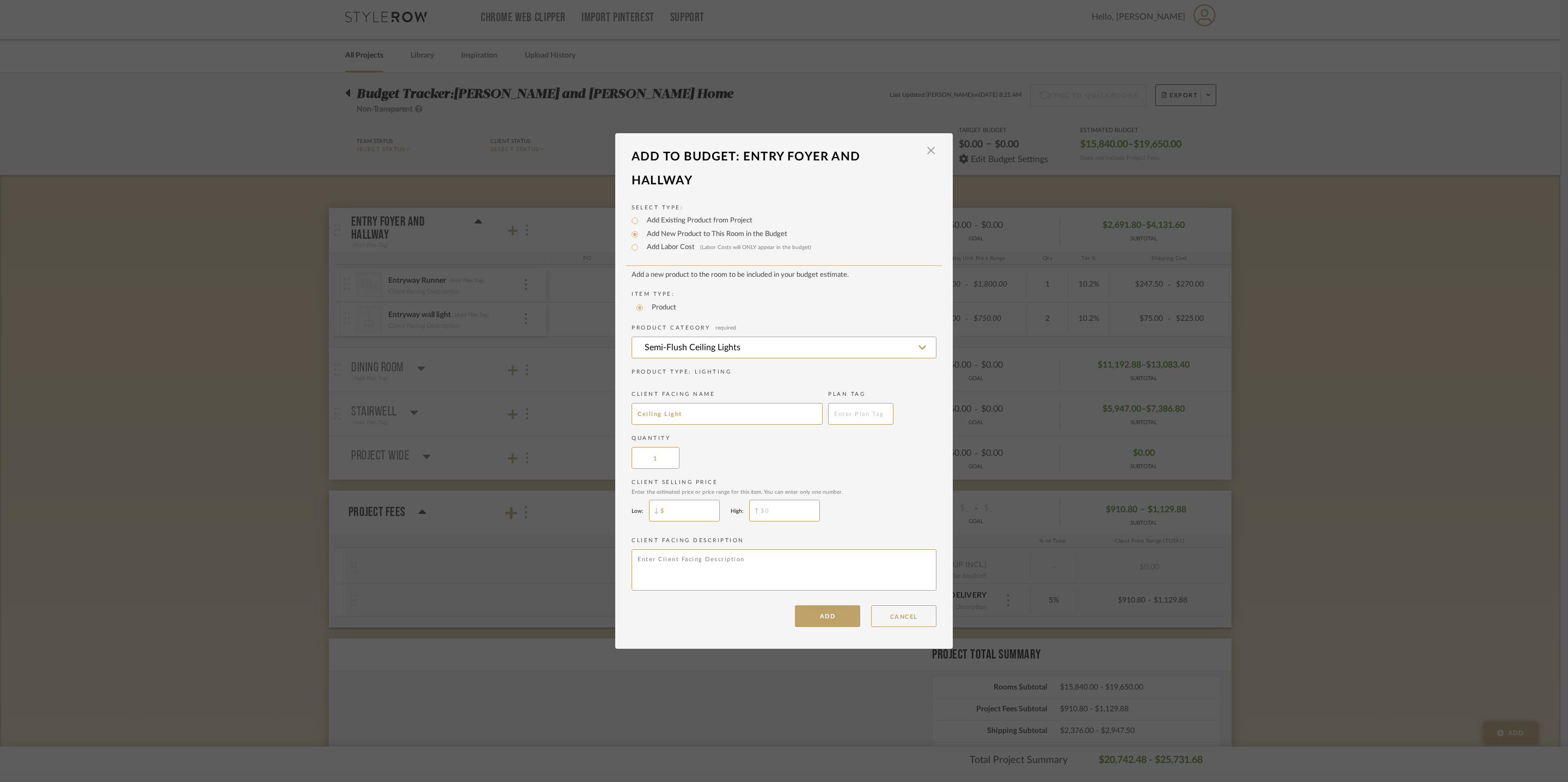
click at [675, 522] on input "$" at bounding box center [684, 511] width 70 height 22
type input "$250"
type input "$"
click at [804, 522] on input "$" at bounding box center [784, 511] width 70 height 22
click at [700, 522] on input "$250" at bounding box center [684, 511] width 70 height 22
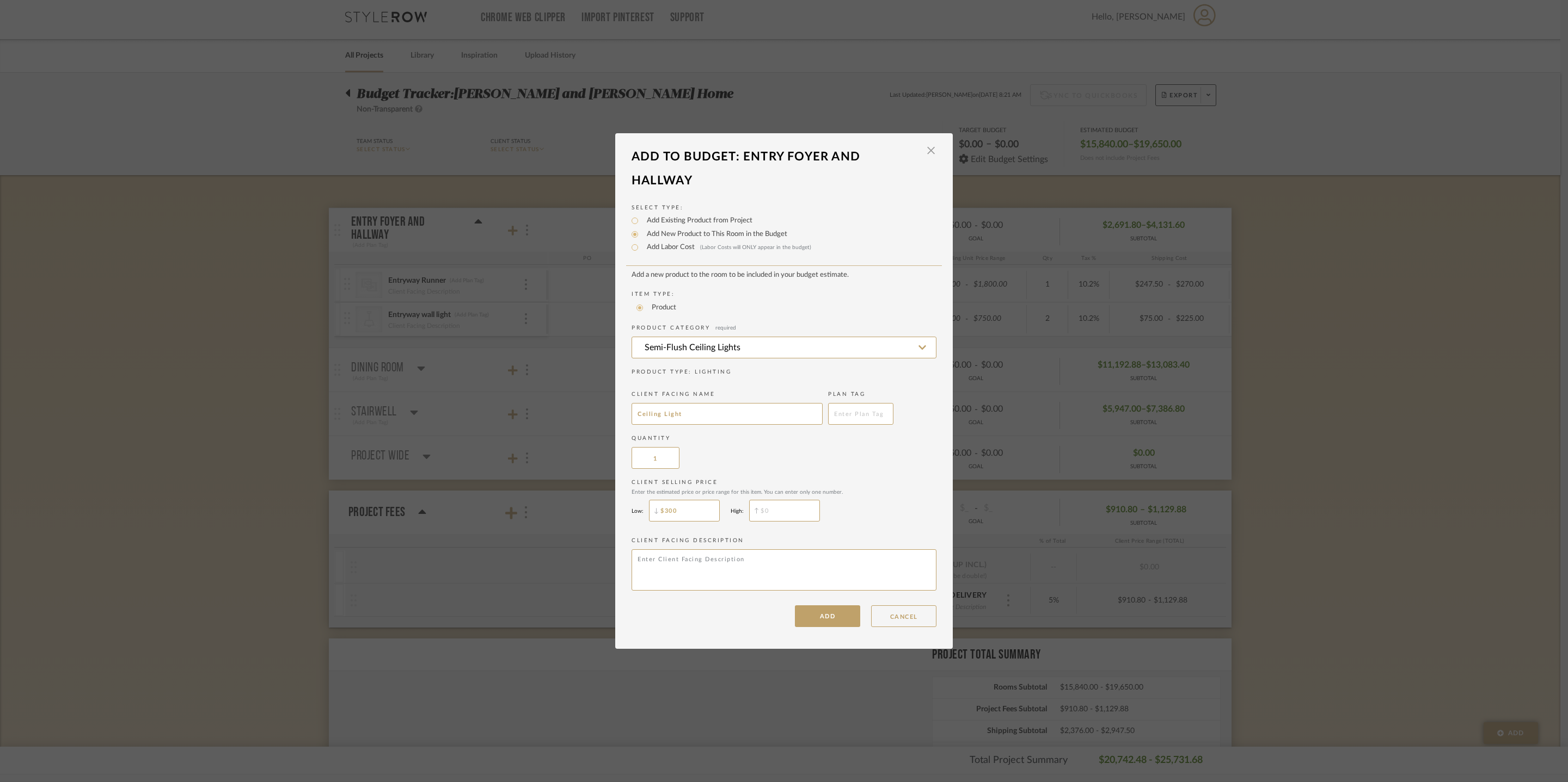
type input "$300"
click at [820, 522] on input "$" at bounding box center [784, 511] width 70 height 22
type input "$350"
click at [804, 628] on button "ADD" at bounding box center [827, 617] width 65 height 22
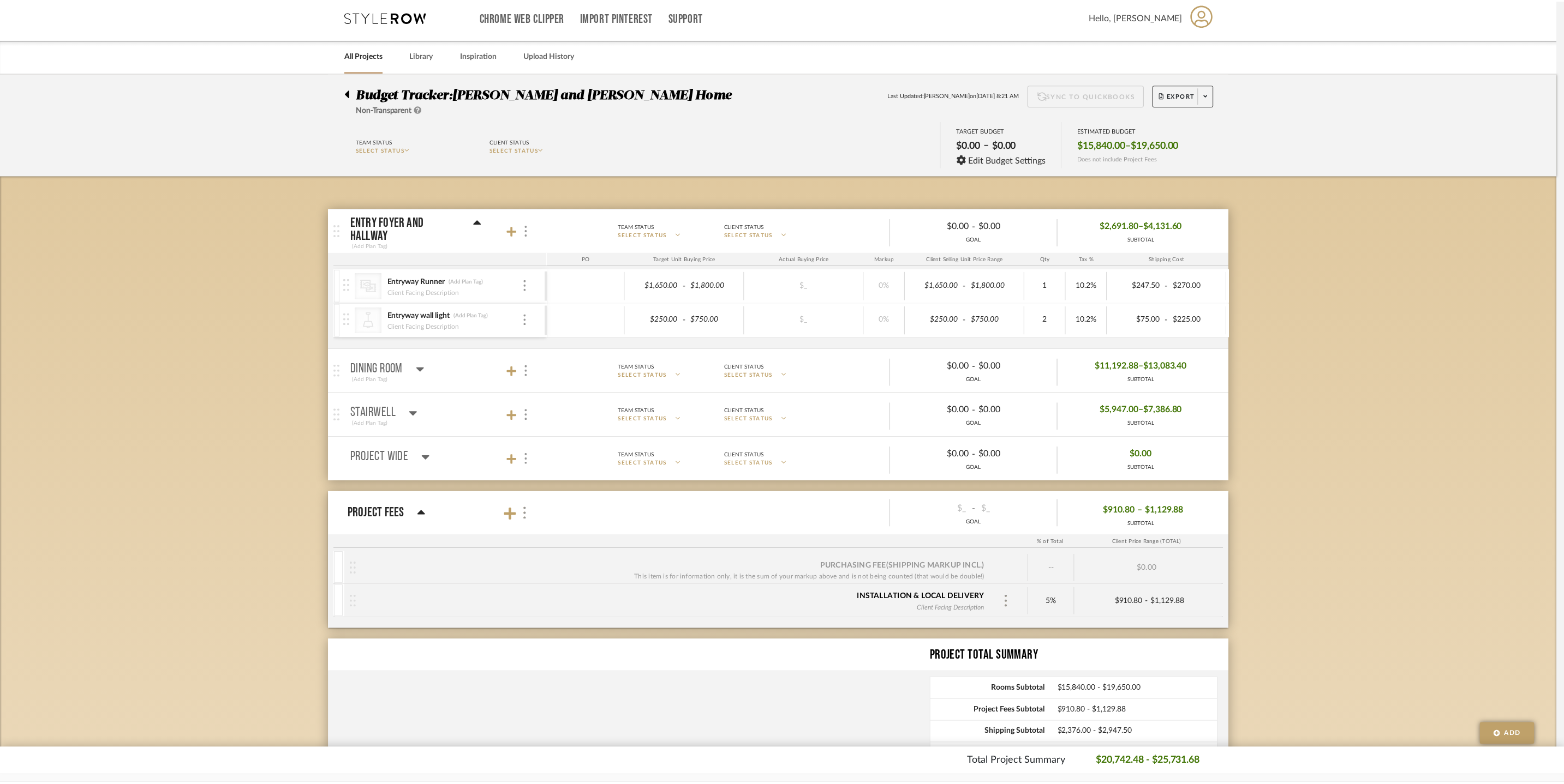
scroll to position [5, 0]
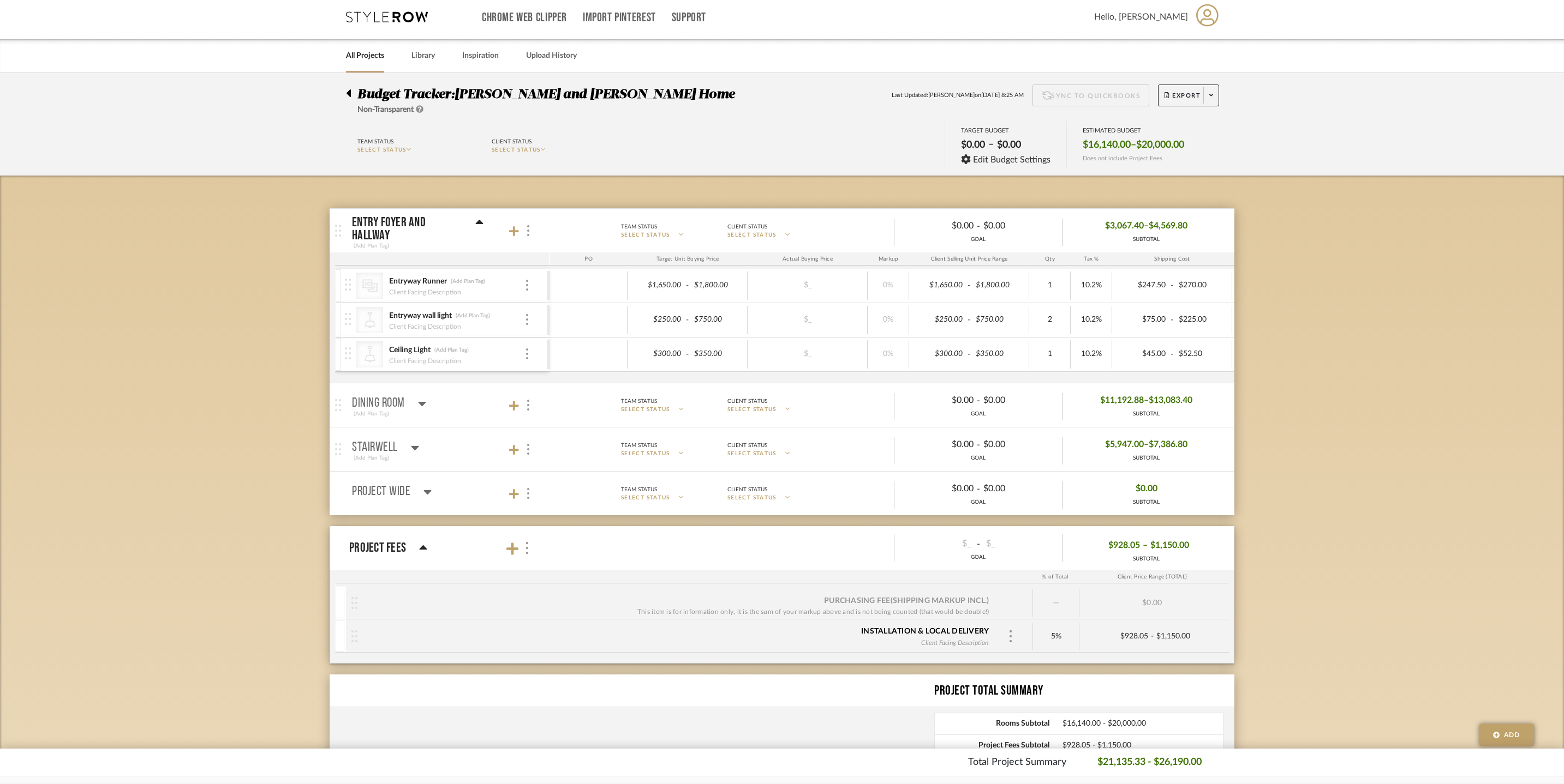
click at [481, 224] on icon at bounding box center [479, 222] width 8 height 4
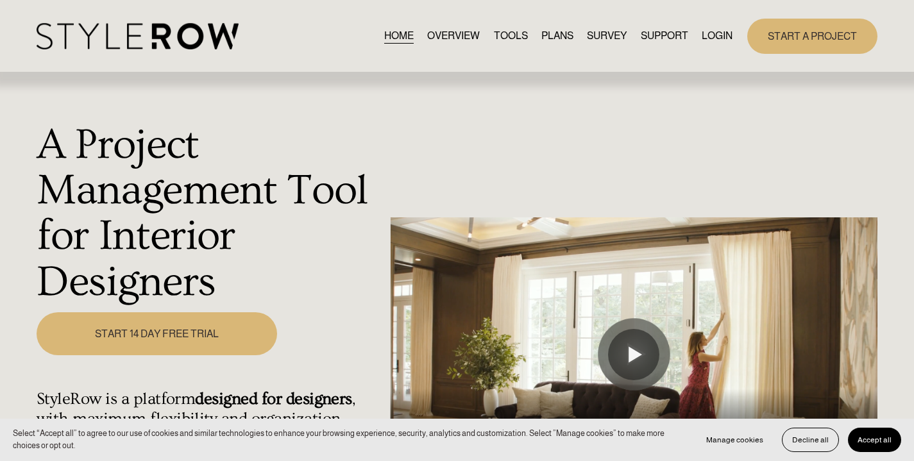
click at [711, 37] on link "LOGIN" at bounding box center [717, 36] width 31 height 17
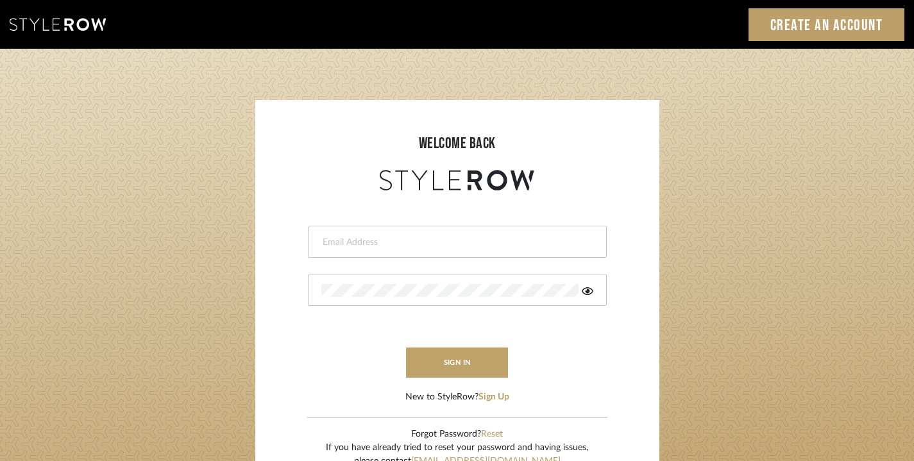
type input "[EMAIL_ADDRESS][DOMAIN_NAME]"
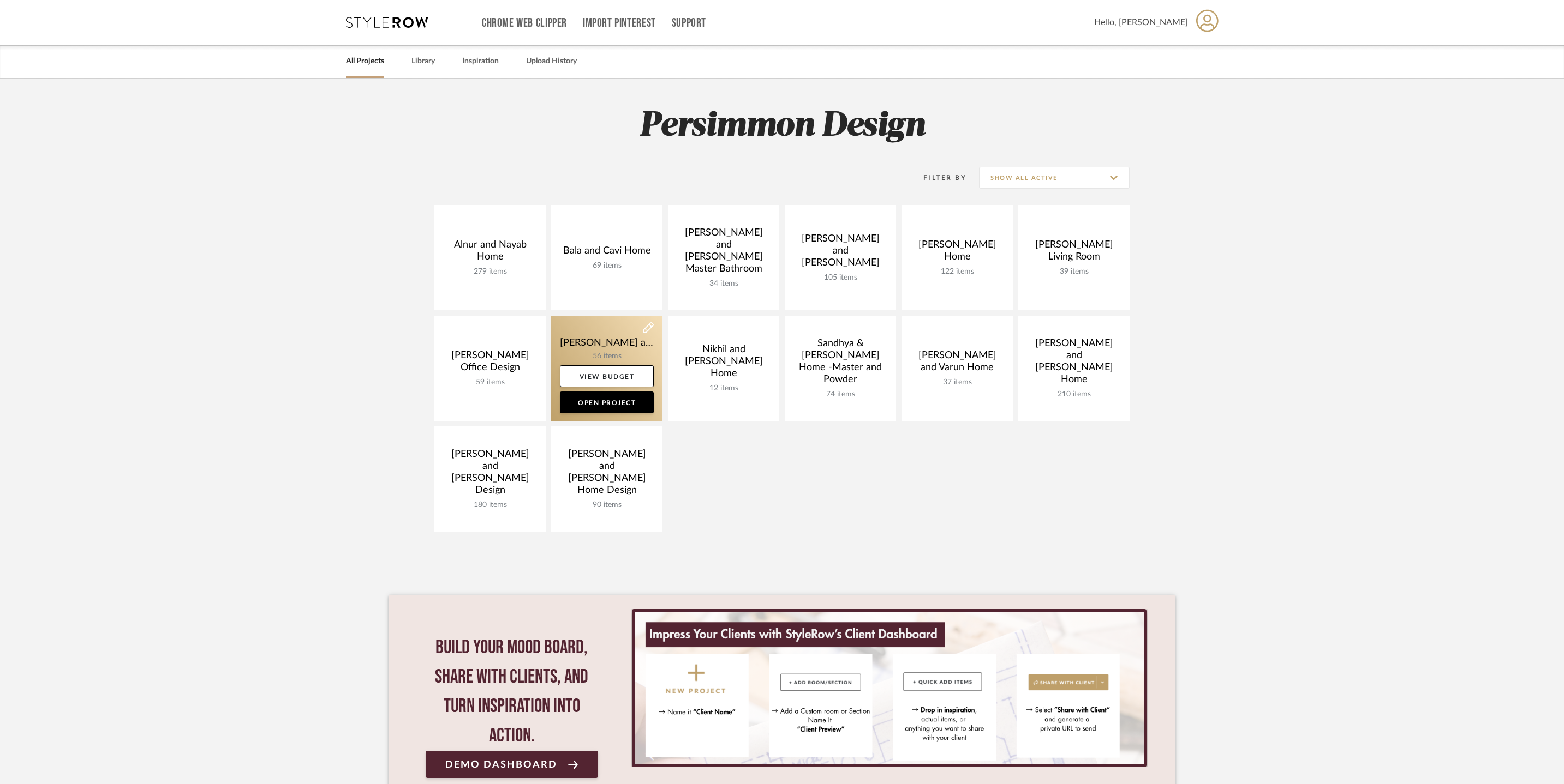
click at [618, 343] on link at bounding box center [606, 368] width 111 height 105
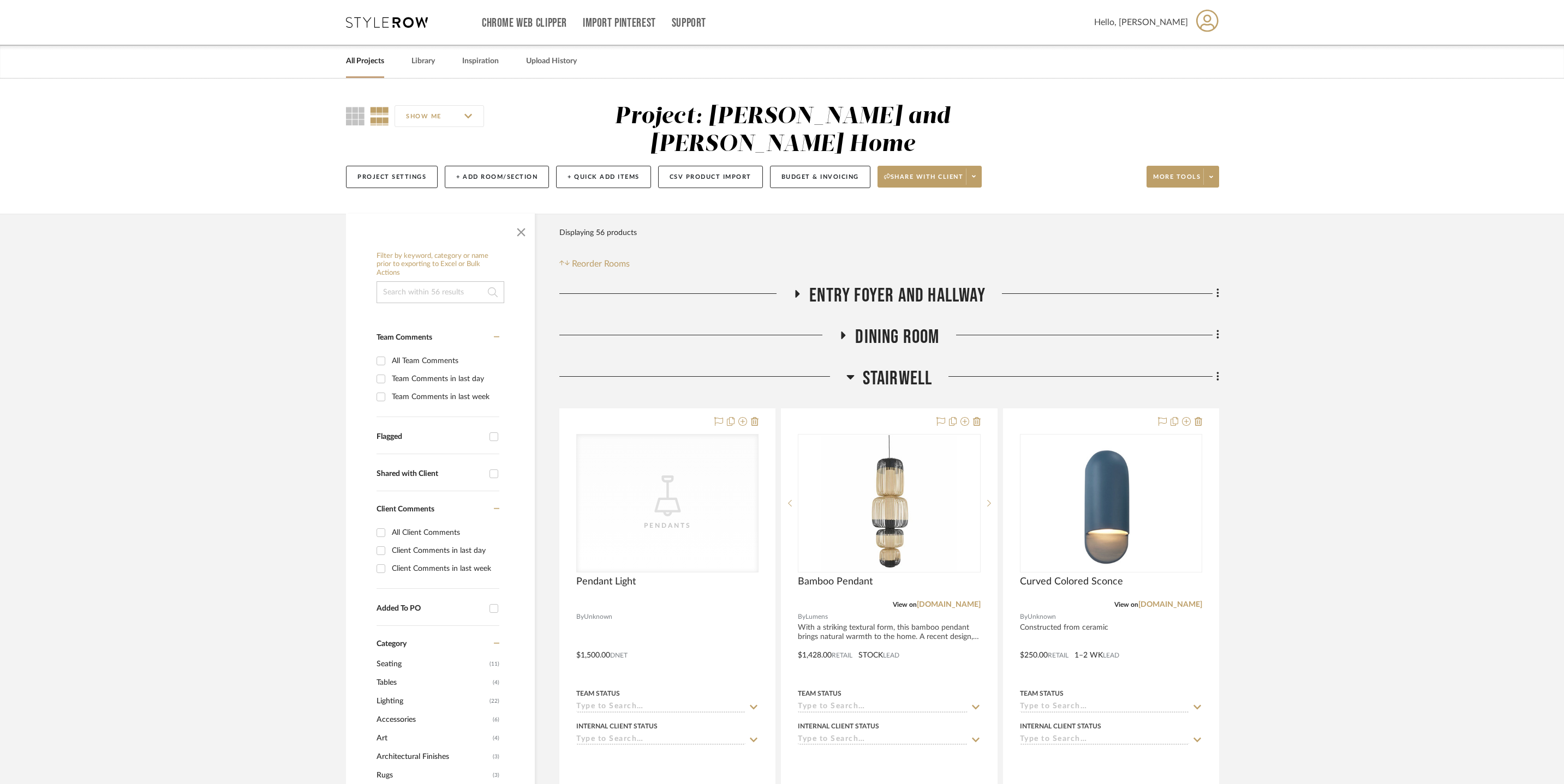
click at [851, 373] on icon at bounding box center [850, 377] width 9 height 13
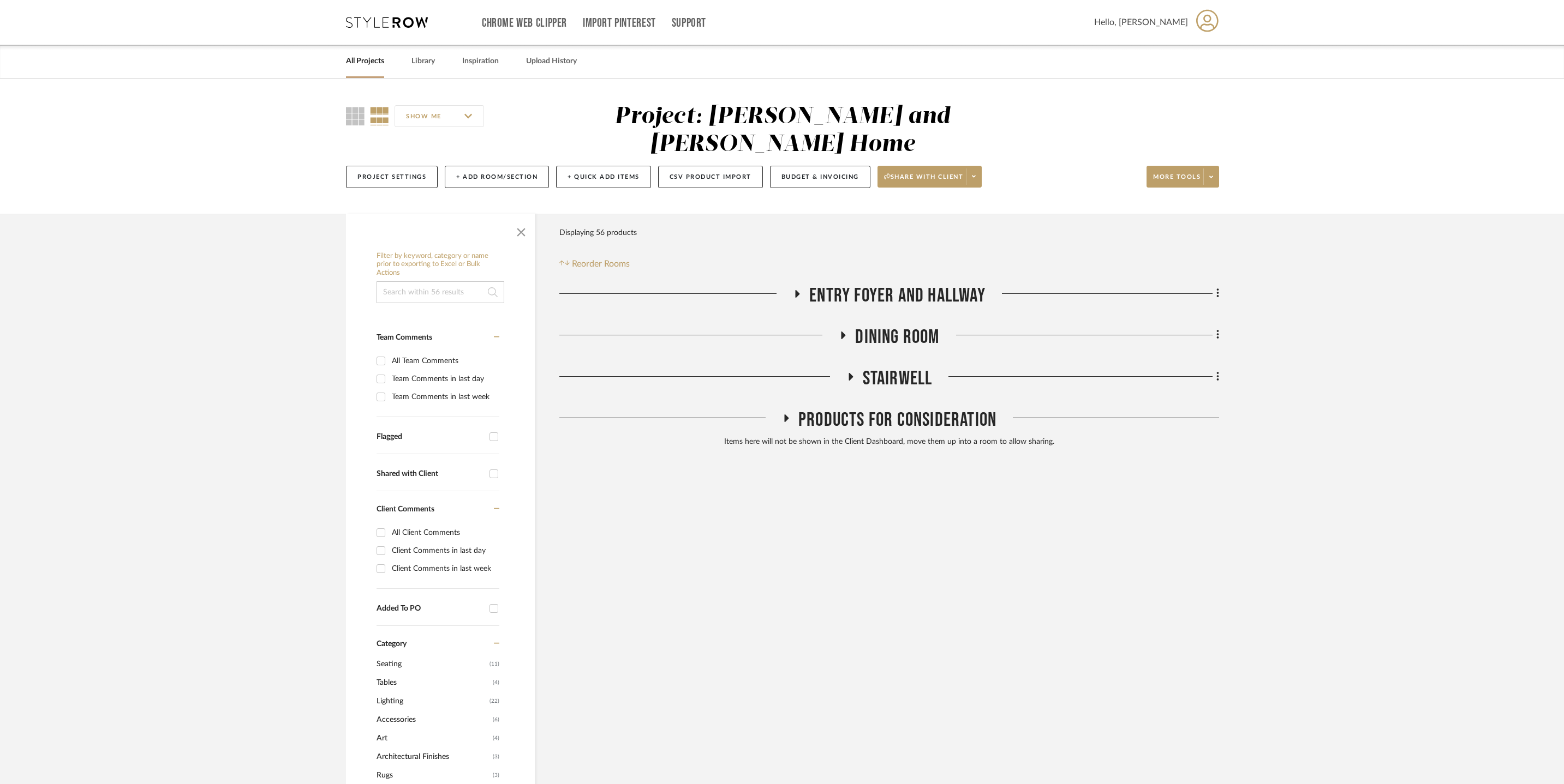
click at [841, 326] on h3 "Dining Room" at bounding box center [889, 338] width 100 height 24
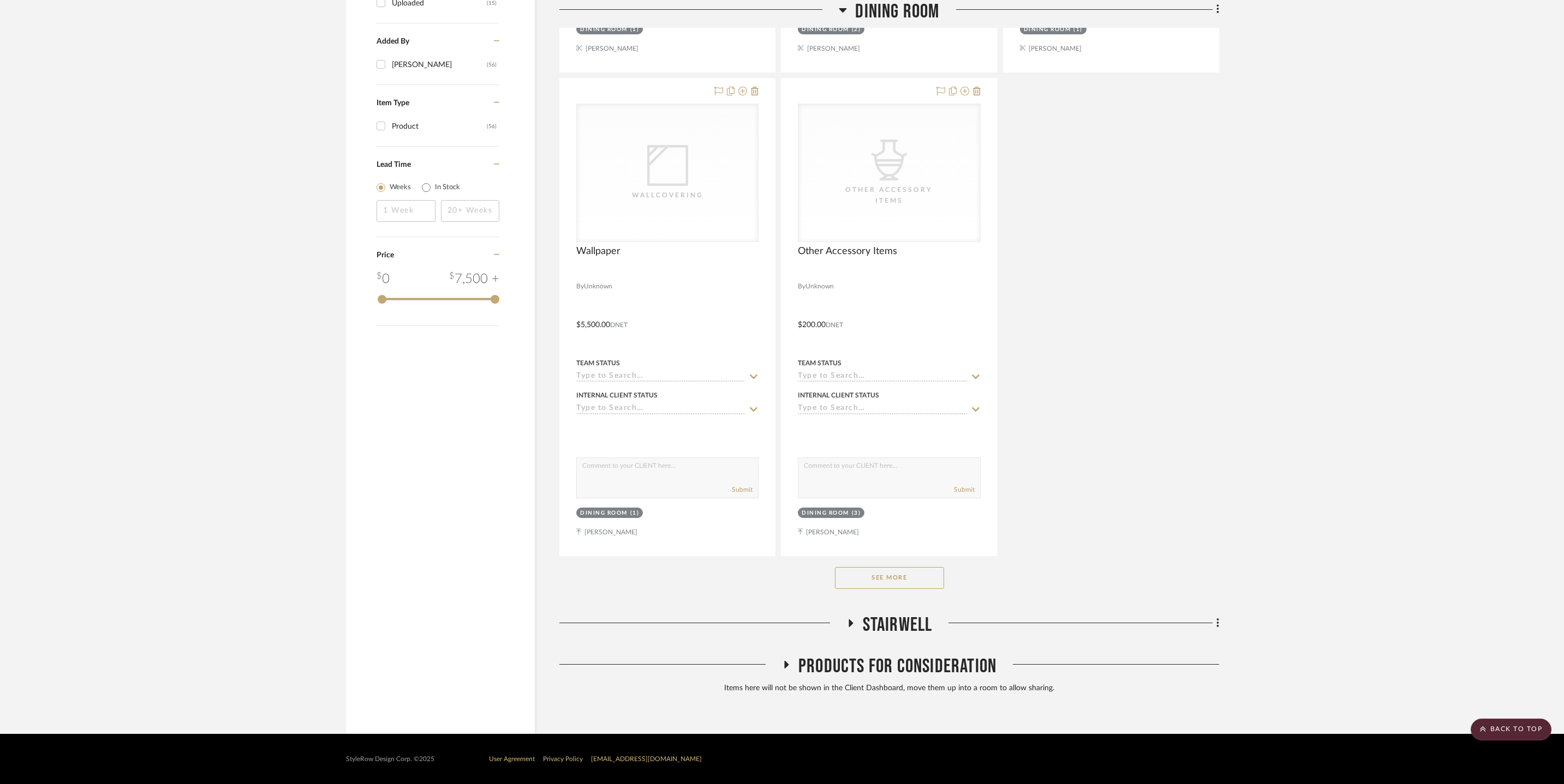
scroll to position [1326, 0]
click at [906, 589] on div "See More" at bounding box center [890, 577] width 660 height 43
click at [902, 576] on button "See More" at bounding box center [889, 578] width 109 height 22
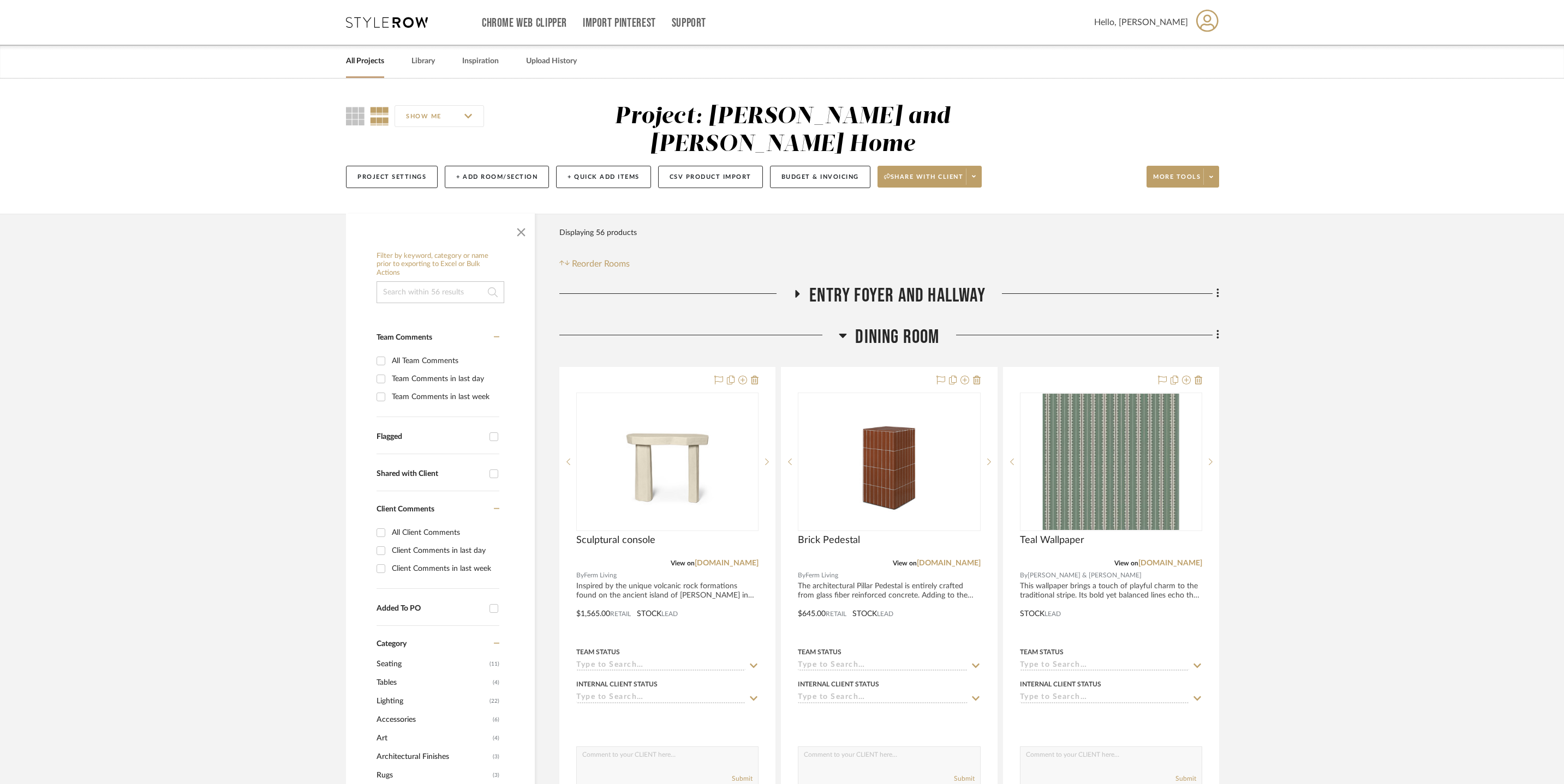
scroll to position [0, 0]
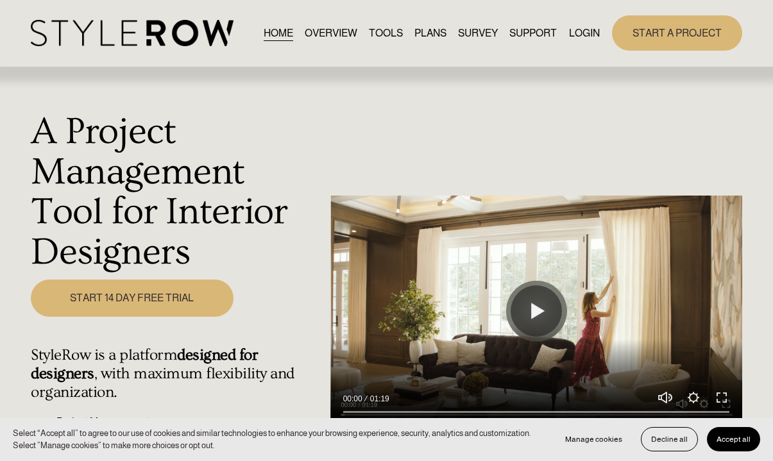
click at [358, 33] on link "LOGIN" at bounding box center [584, 32] width 31 height 17
